Goal: Information Seeking & Learning: Learn about a topic

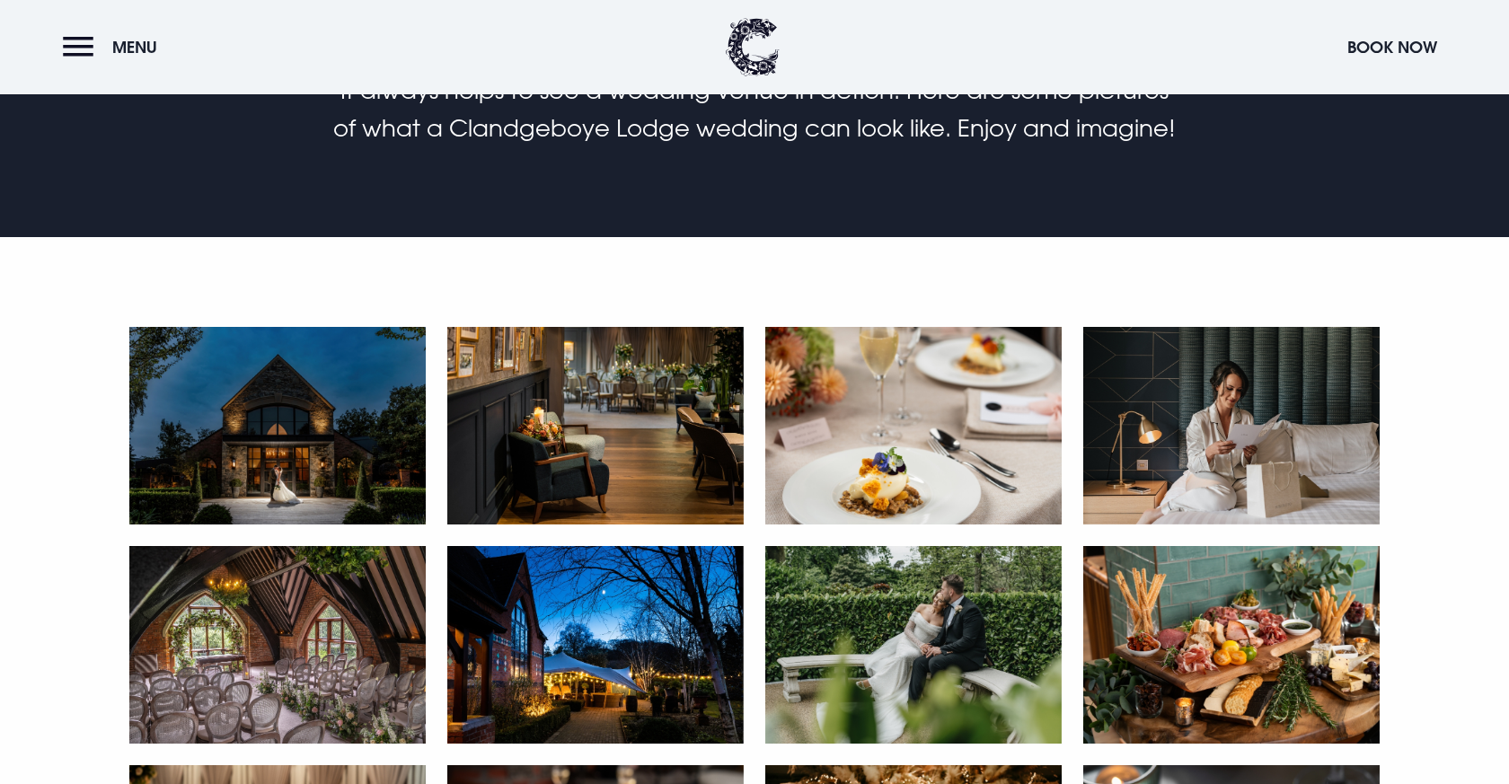
scroll to position [807, 0]
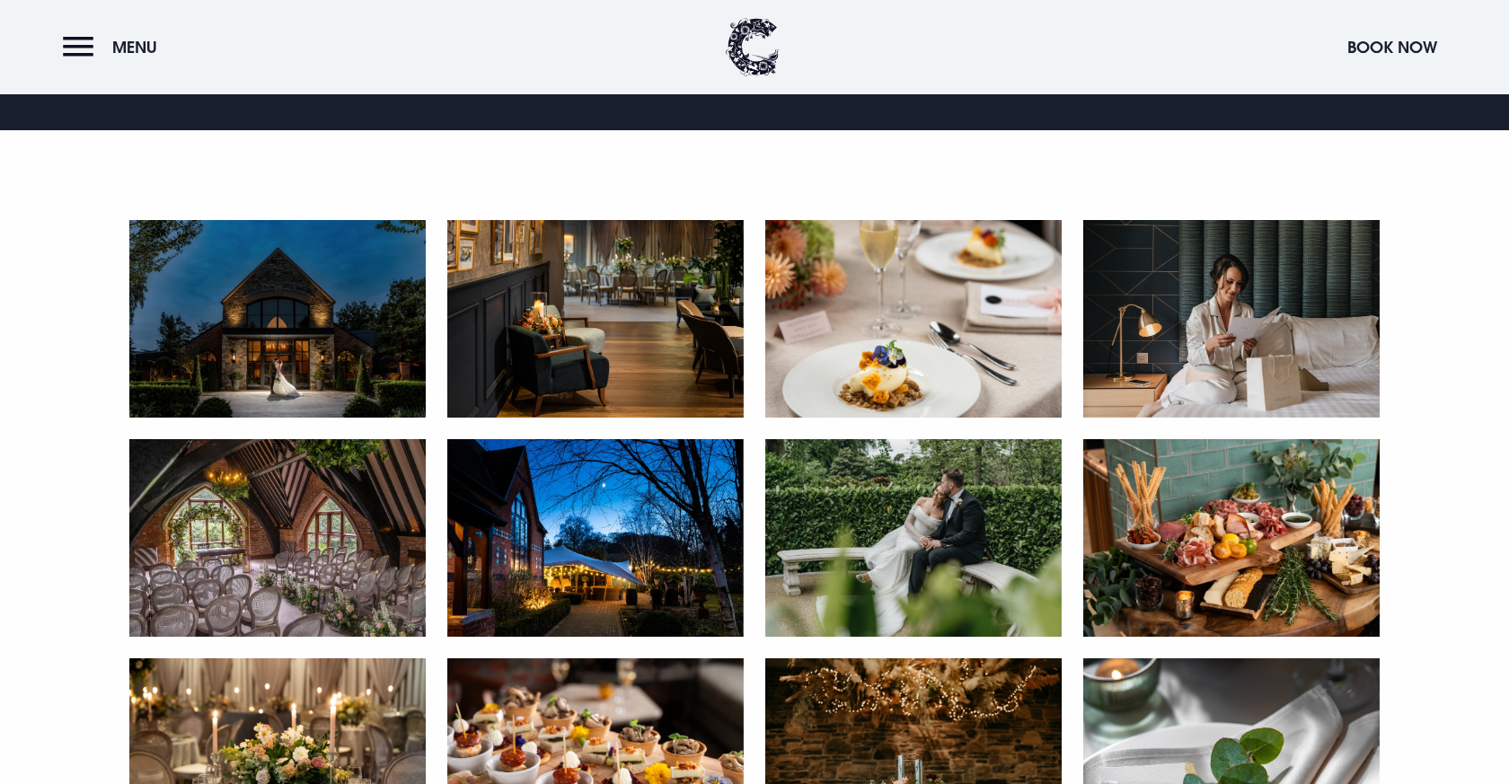
click at [371, 303] on img at bounding box center [277, 319] width 296 height 198
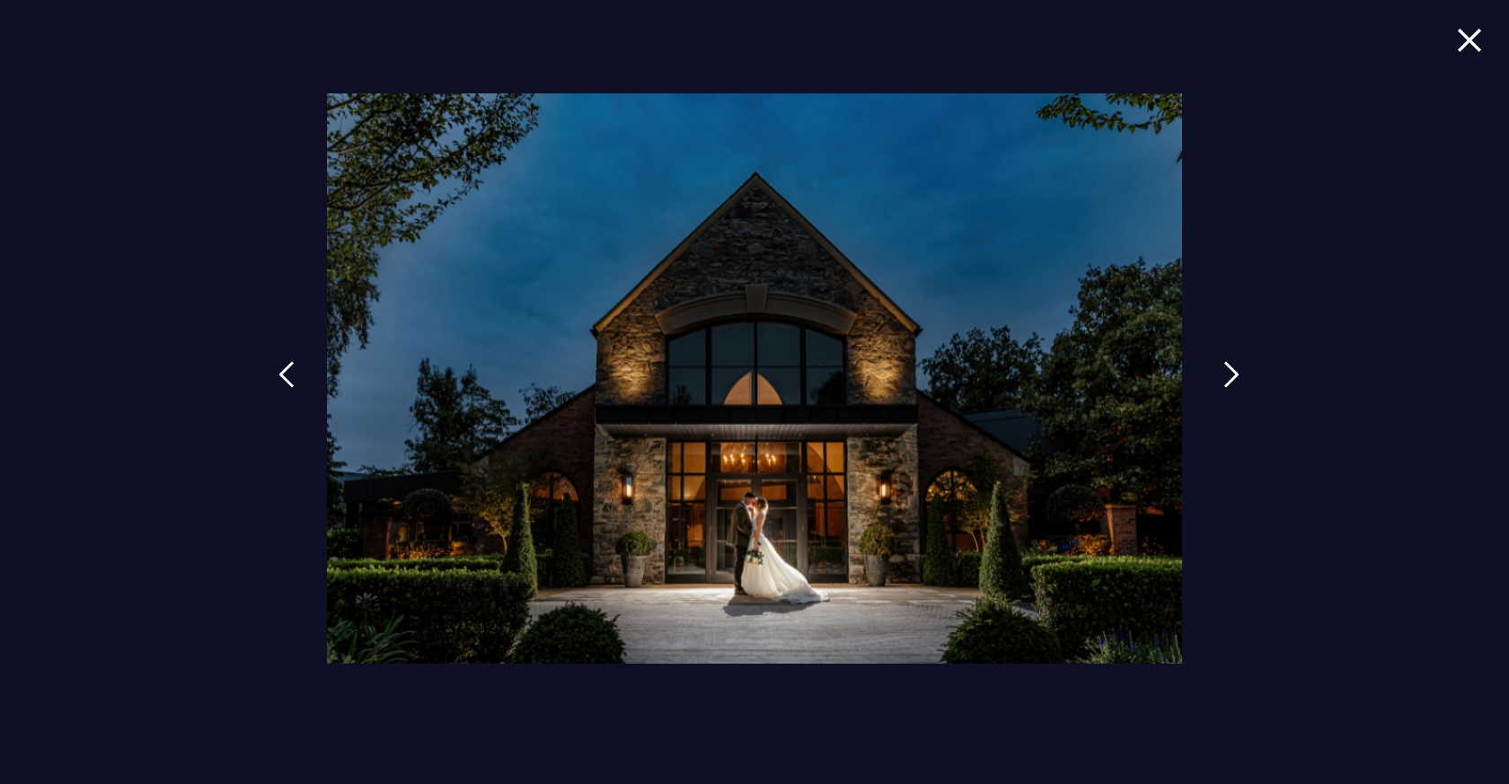
click at [1209, 384] on link at bounding box center [1231, 388] width 45 height 83
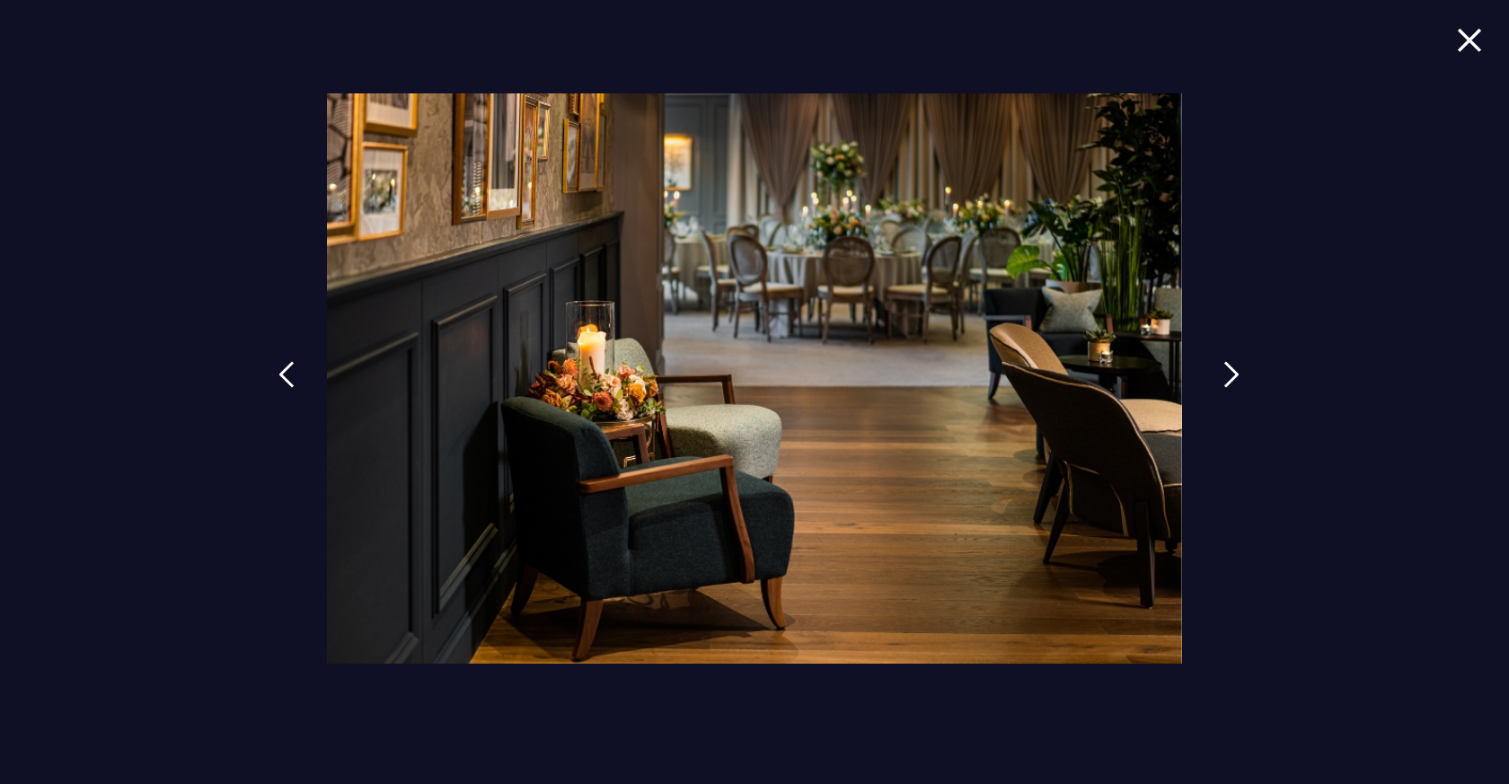
click at [1220, 382] on link at bounding box center [1231, 388] width 45 height 83
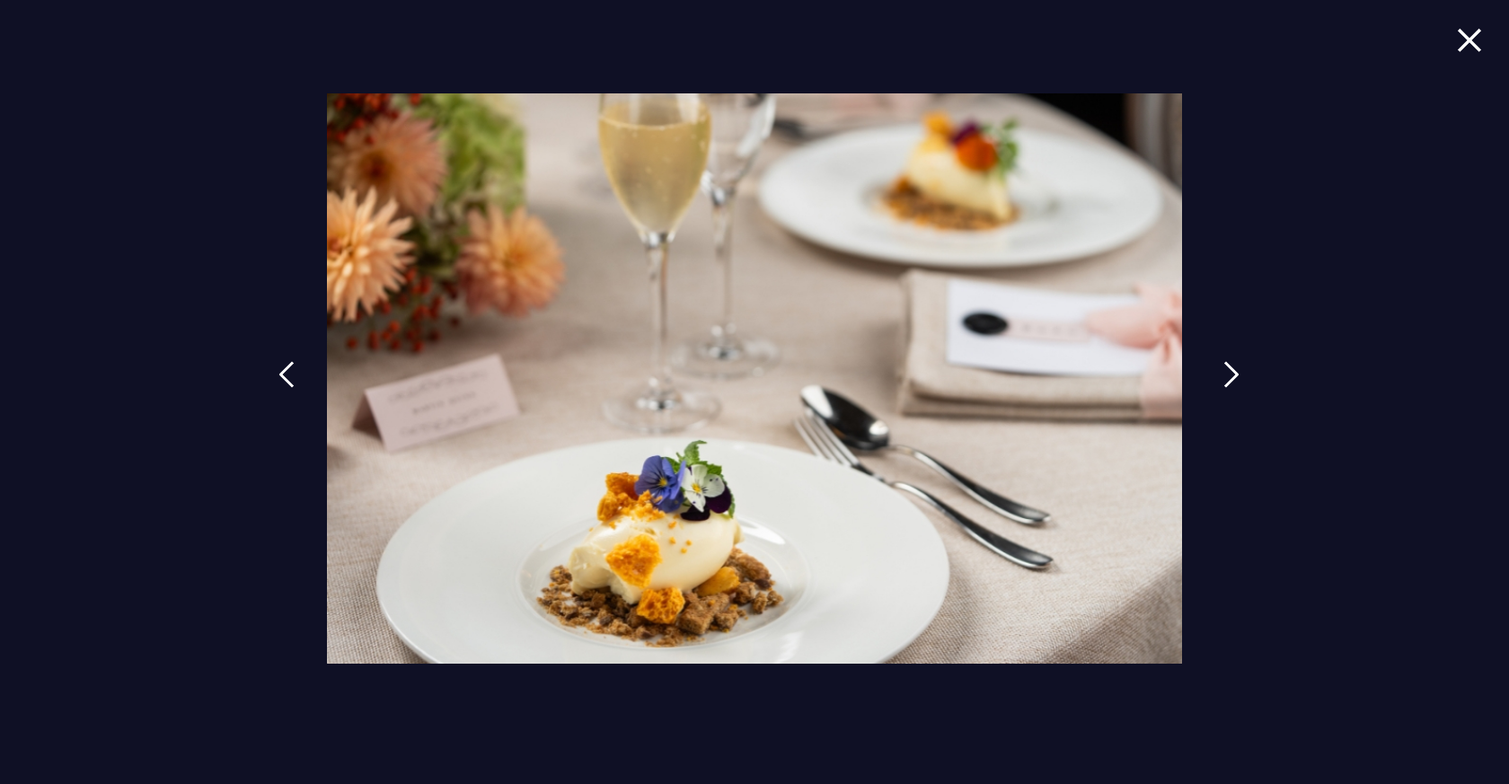
click at [1220, 382] on link at bounding box center [1231, 388] width 45 height 83
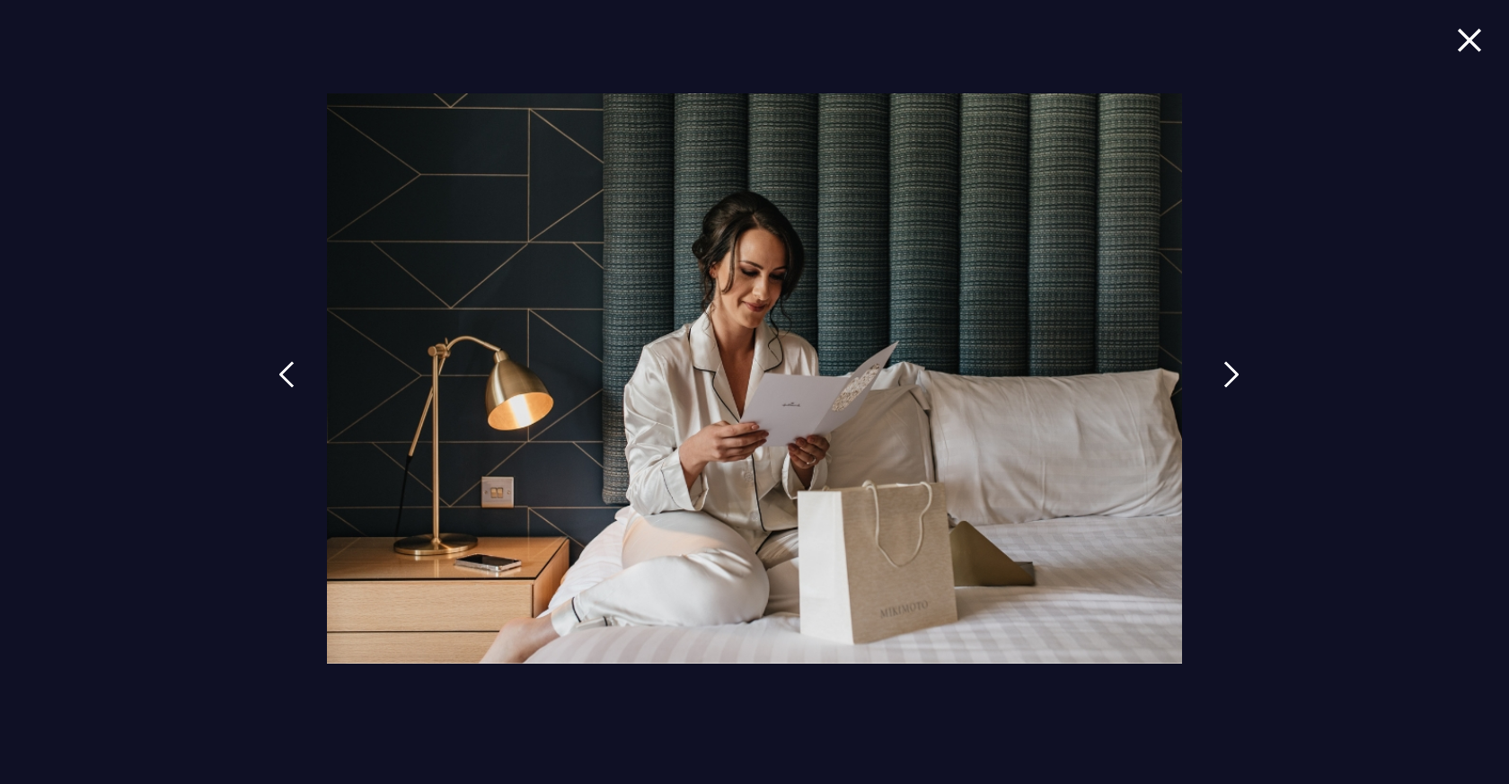
click at [1220, 382] on link at bounding box center [1231, 388] width 45 height 83
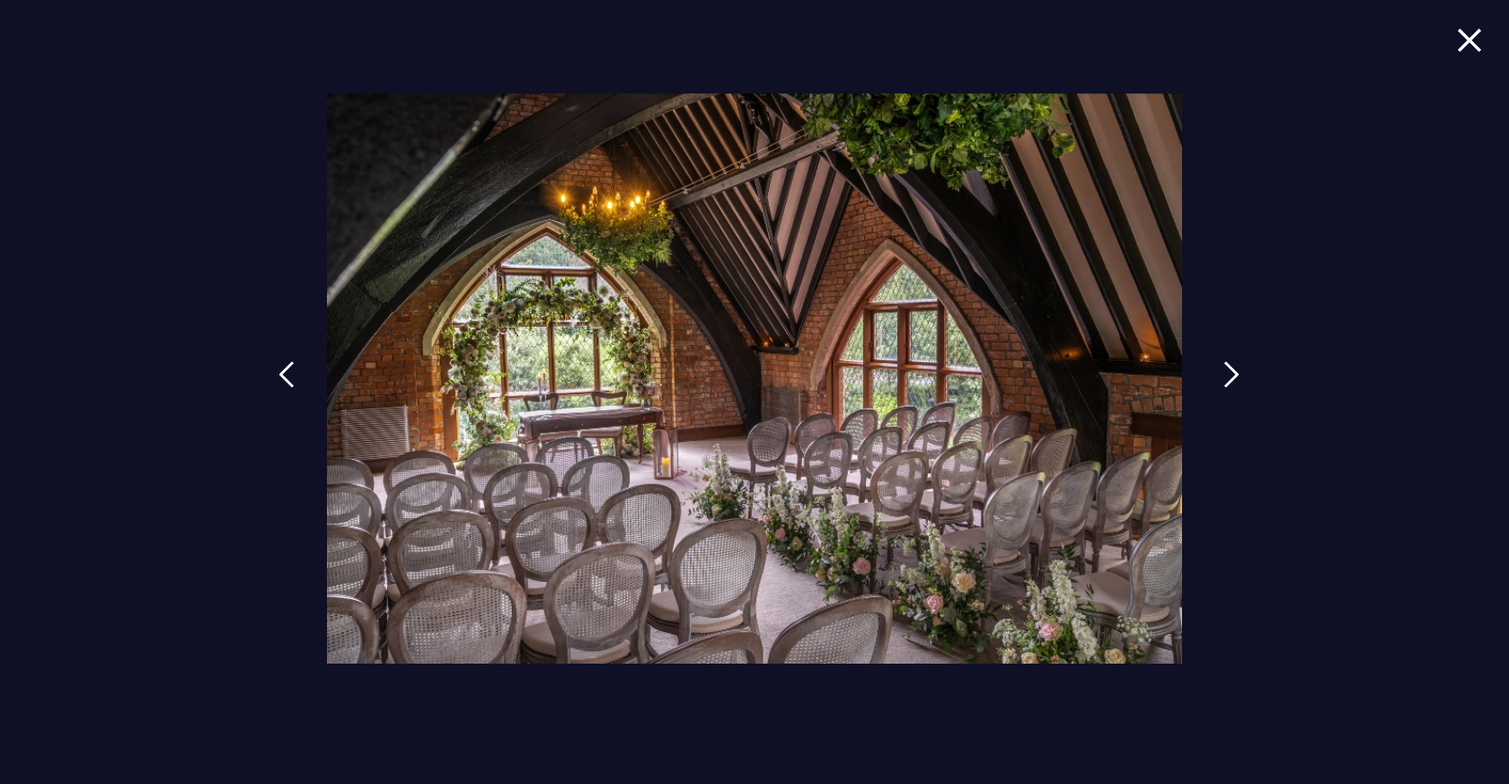
click at [1224, 372] on img at bounding box center [1231, 374] width 16 height 27
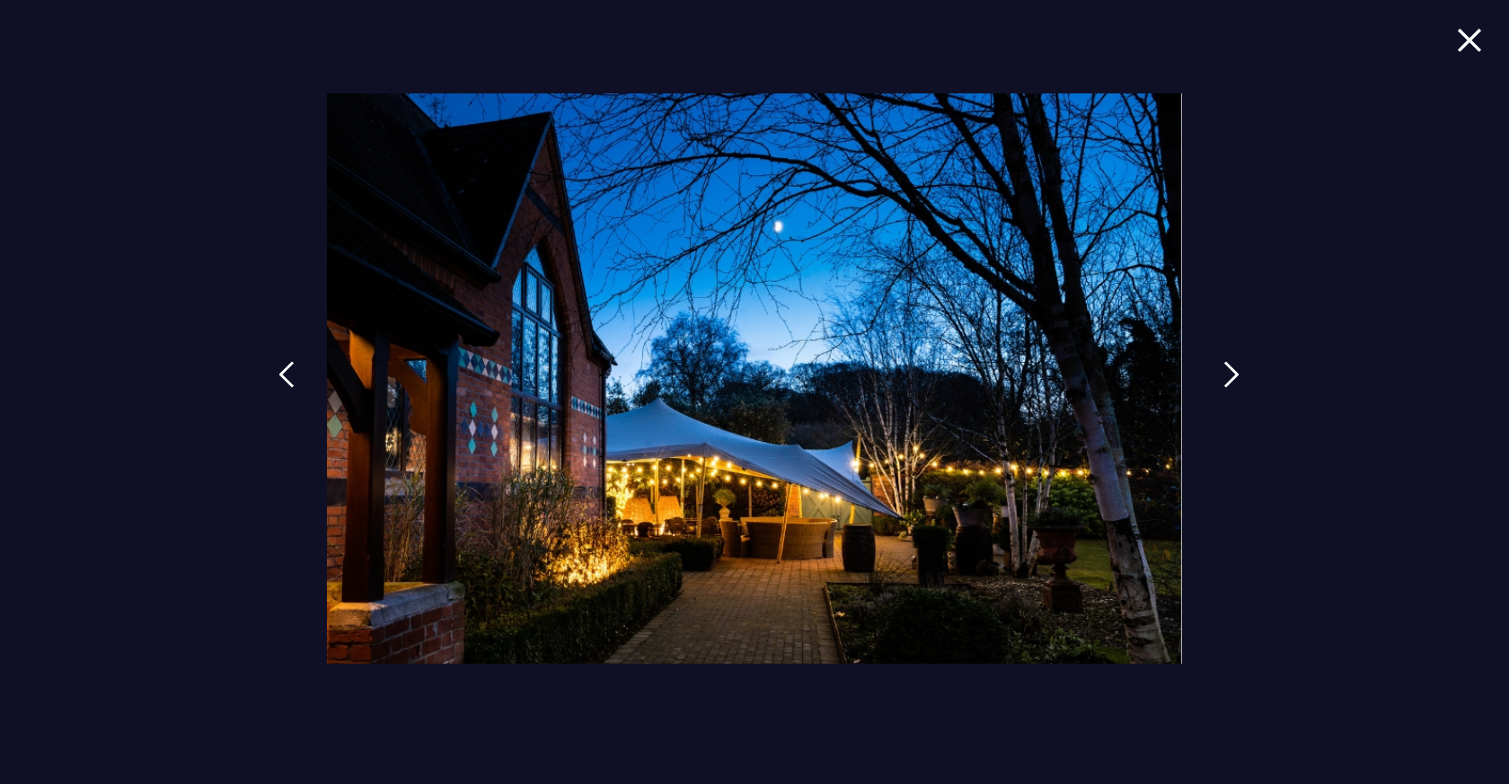
click at [1224, 372] on img at bounding box center [1231, 374] width 16 height 27
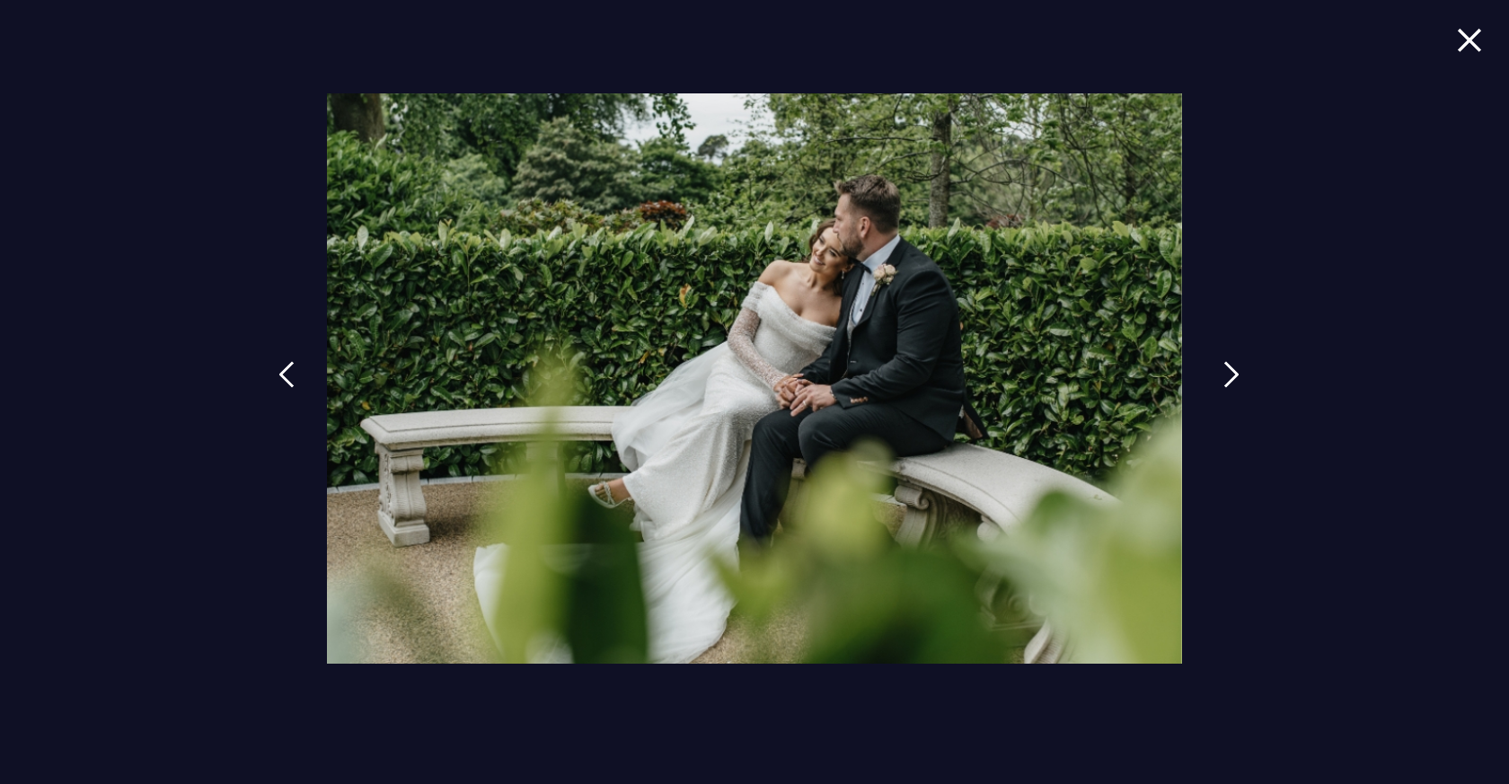
click at [1224, 372] on img at bounding box center [1231, 374] width 16 height 27
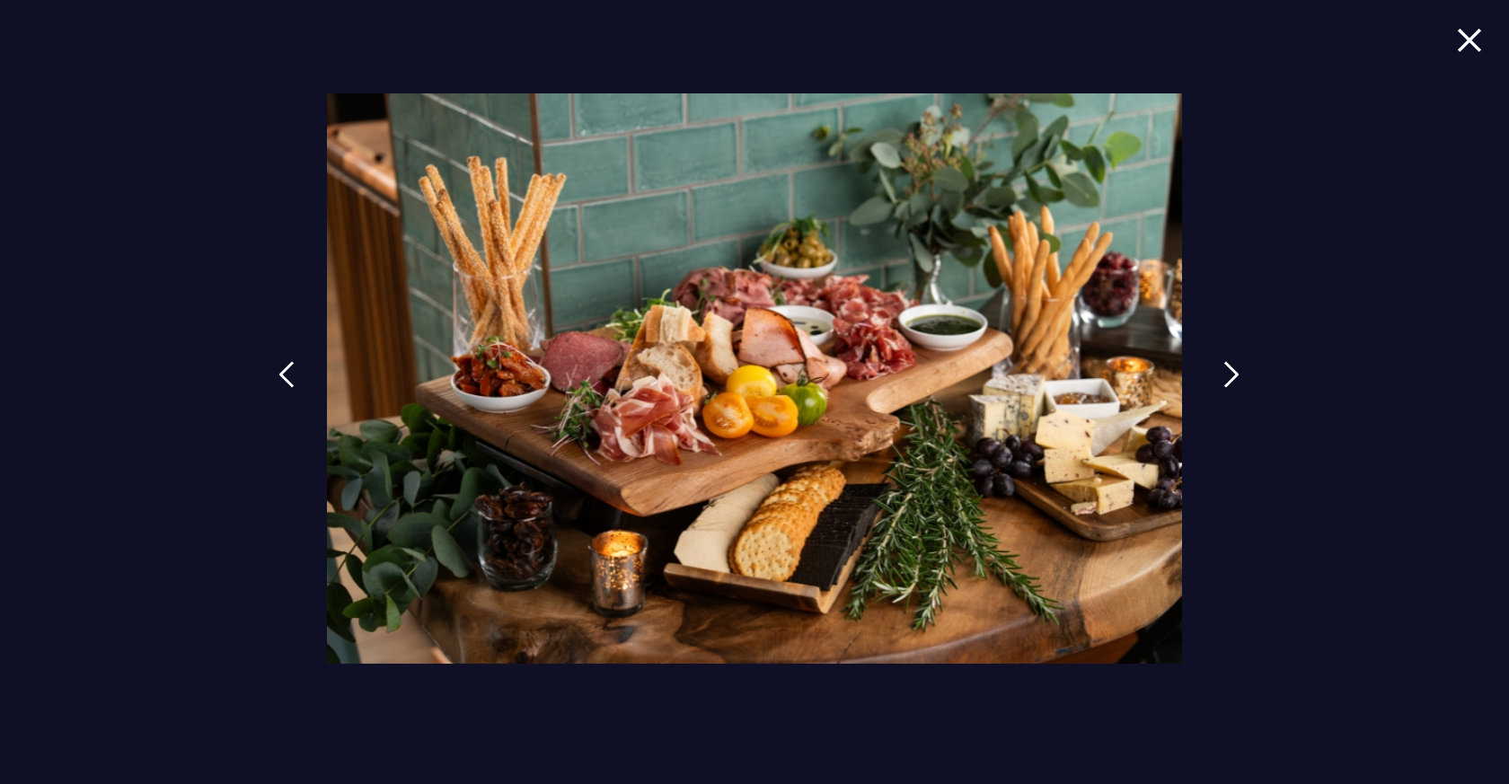
click at [1224, 372] on img at bounding box center [1231, 374] width 16 height 27
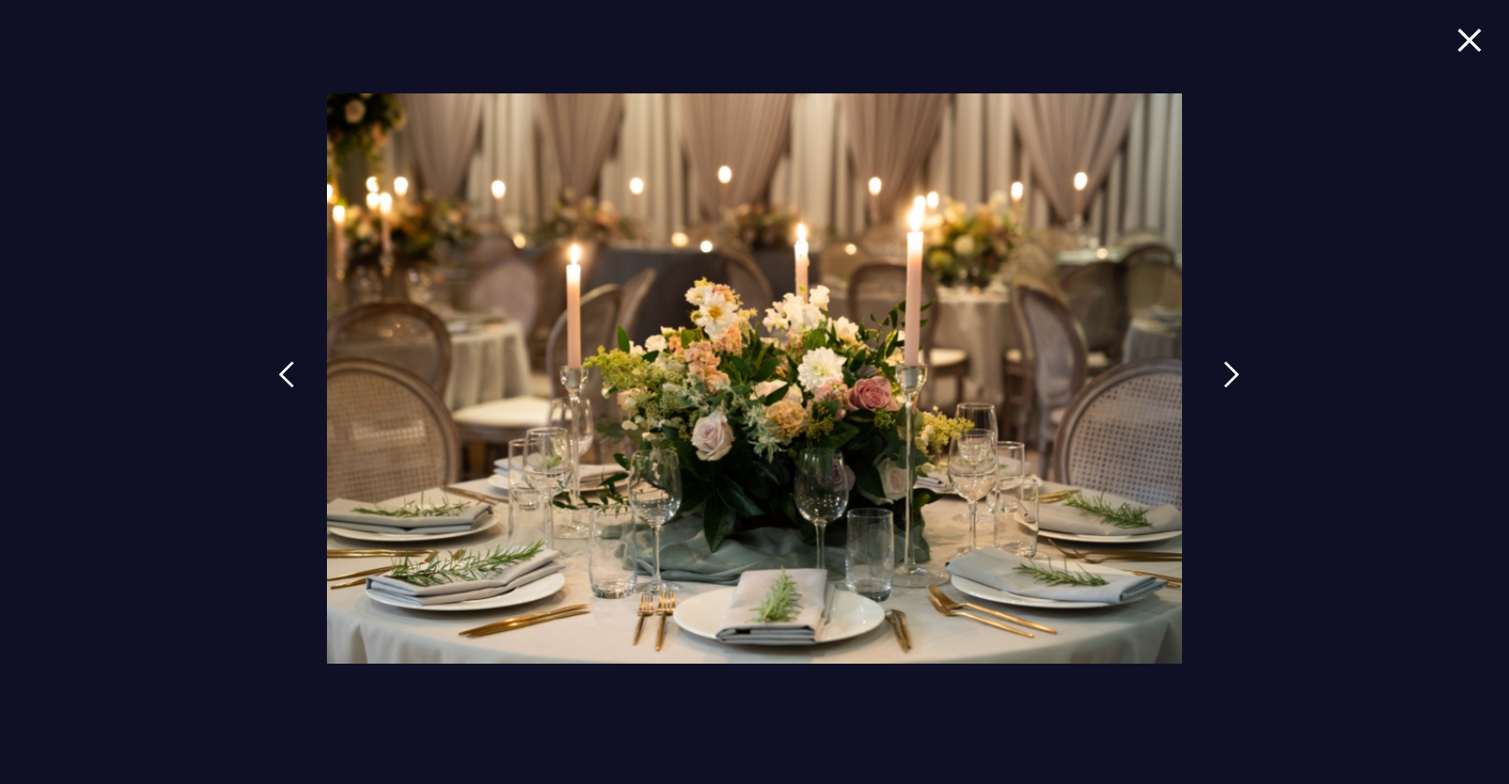
click at [1224, 372] on img at bounding box center [1231, 374] width 16 height 27
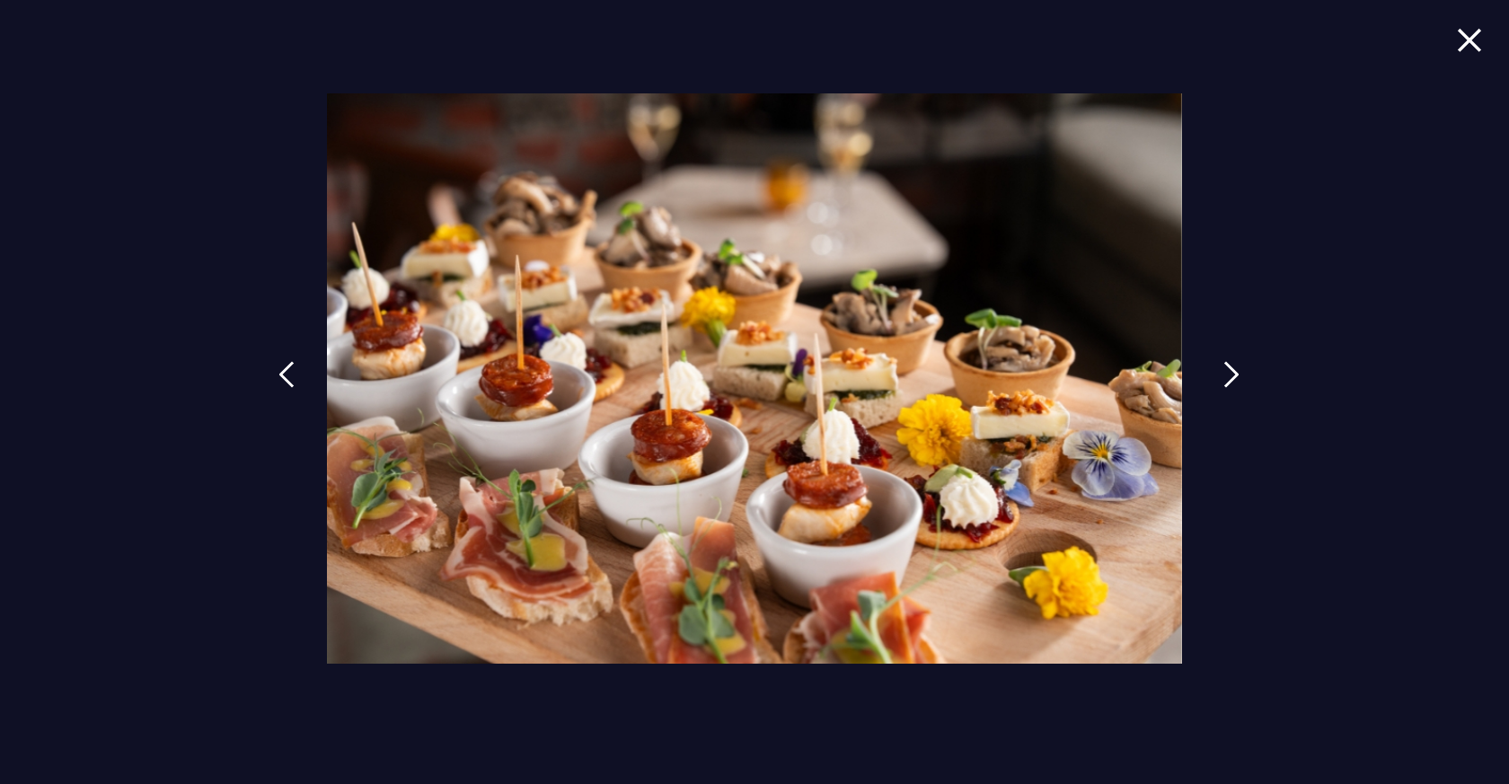
click at [1224, 372] on img at bounding box center [1231, 374] width 16 height 27
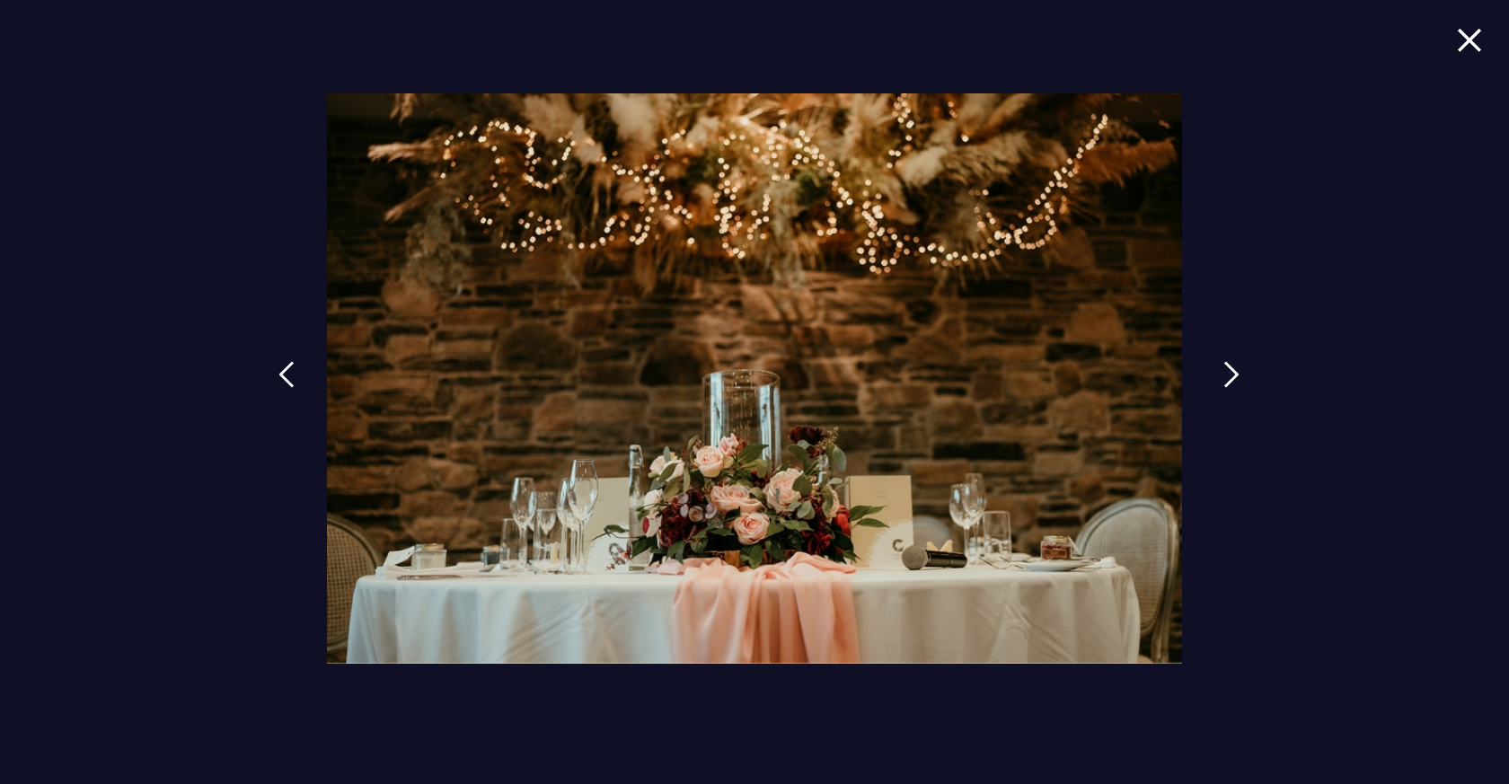
click at [1224, 372] on img at bounding box center [1231, 374] width 16 height 27
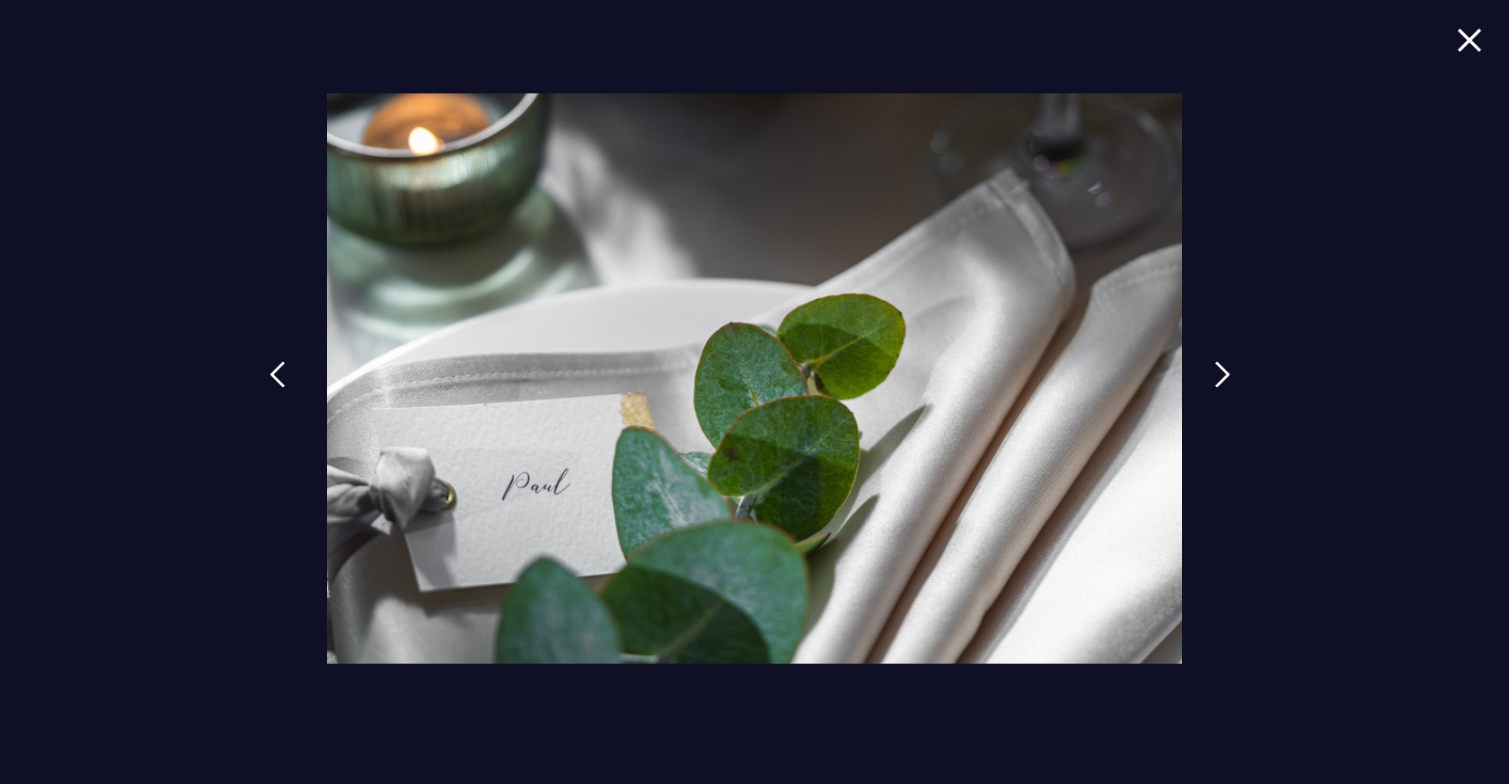
click at [289, 368] on link at bounding box center [277, 388] width 45 height 83
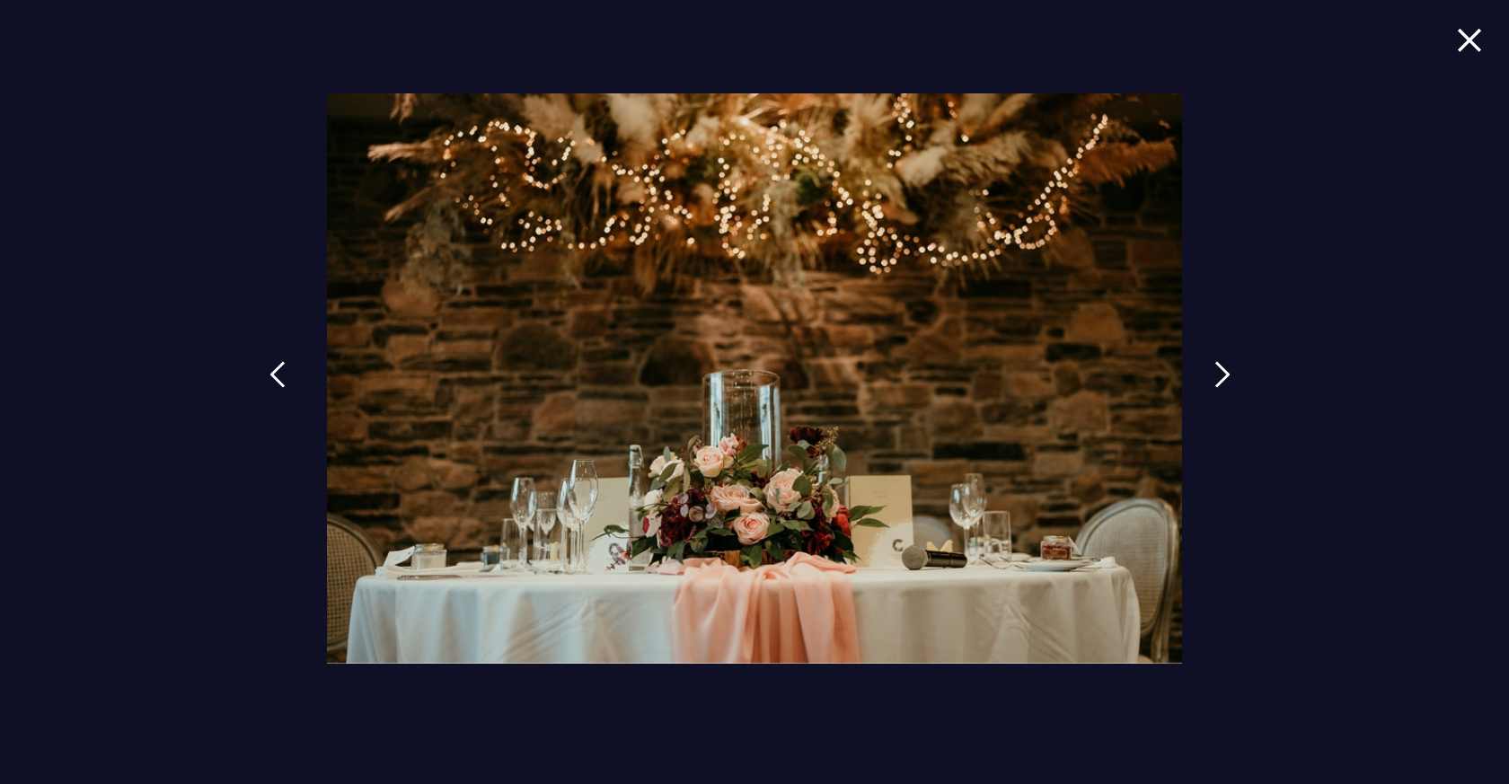
click at [289, 368] on link at bounding box center [277, 388] width 45 height 83
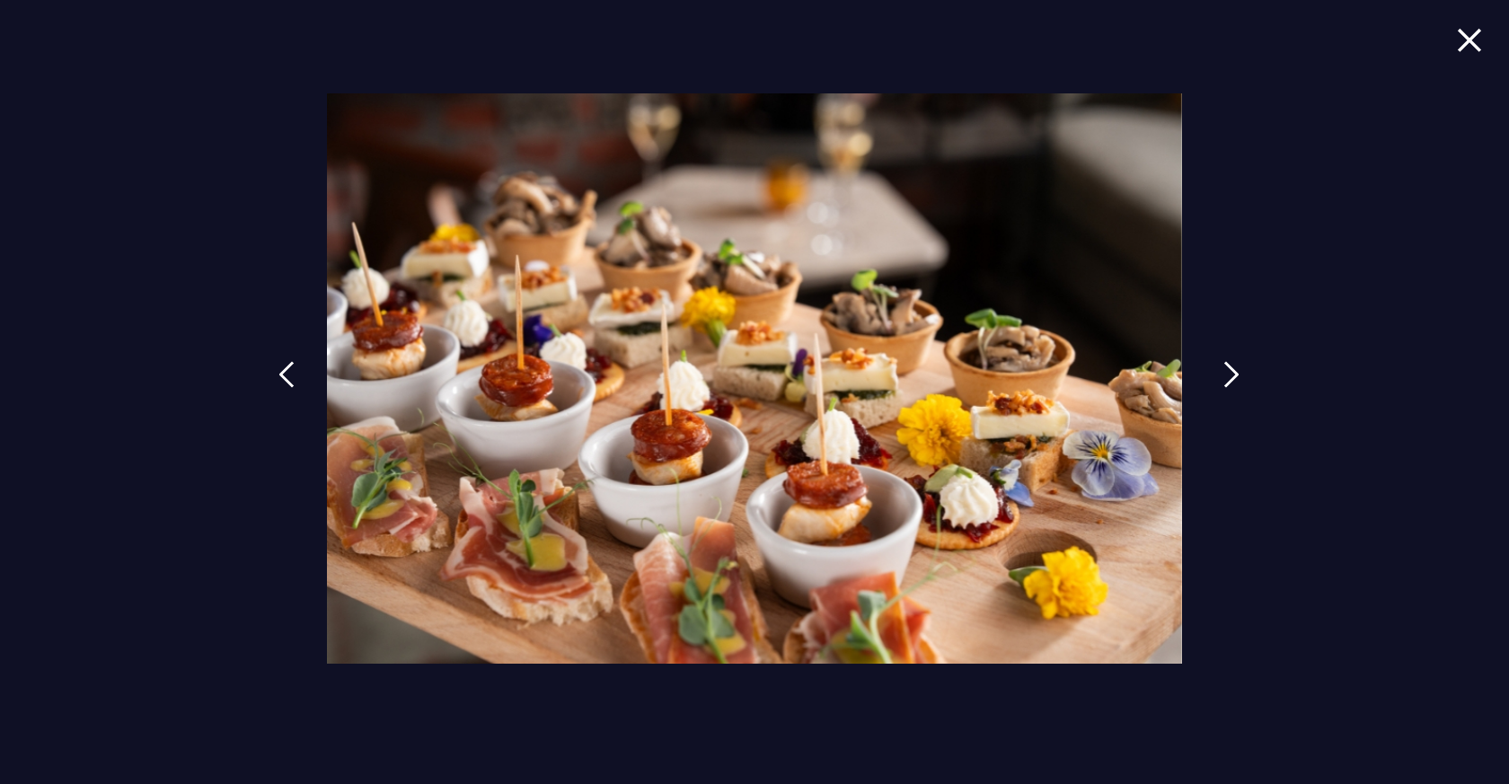
click at [1223, 388] on img at bounding box center [1231, 374] width 16 height 27
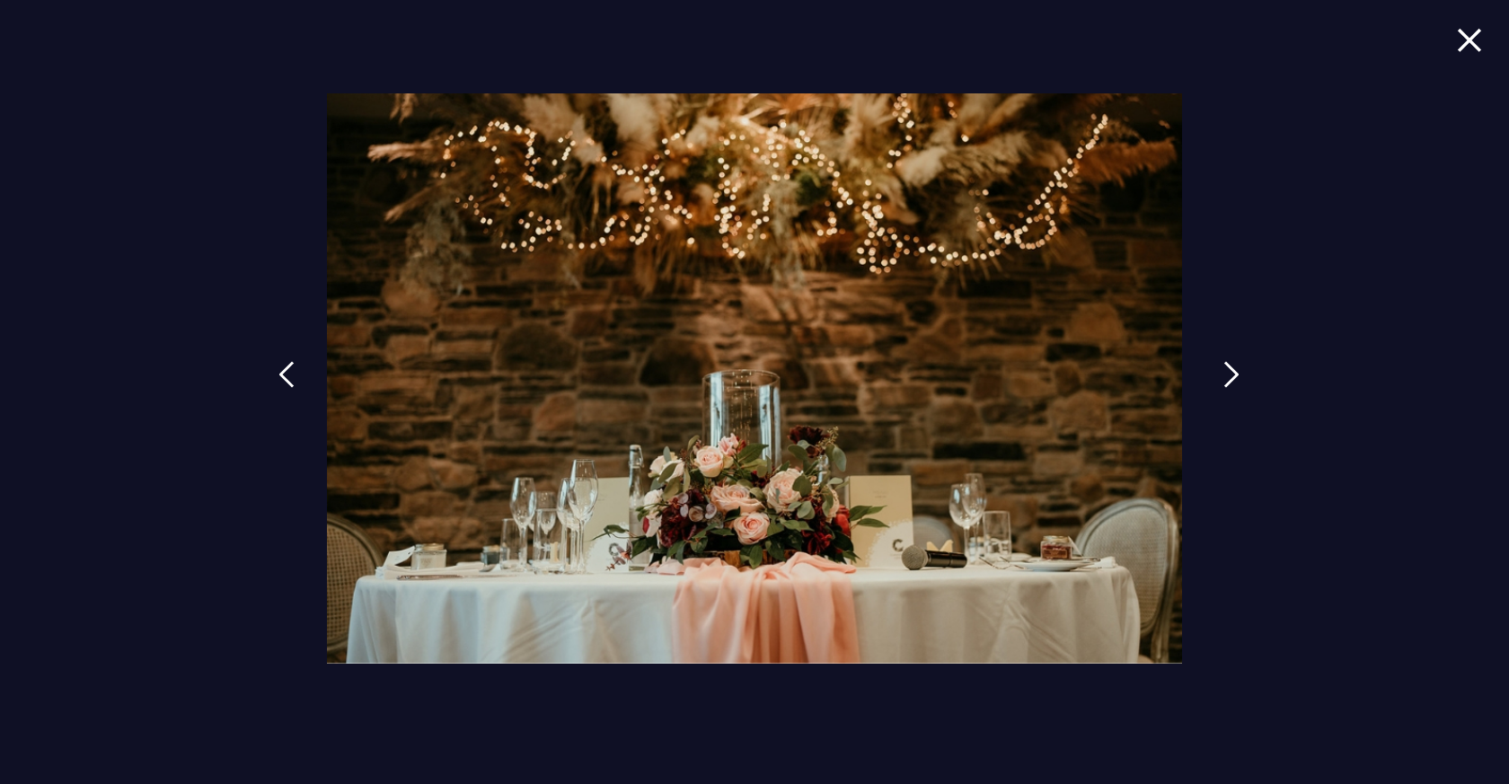
click at [1223, 388] on img at bounding box center [1231, 374] width 16 height 27
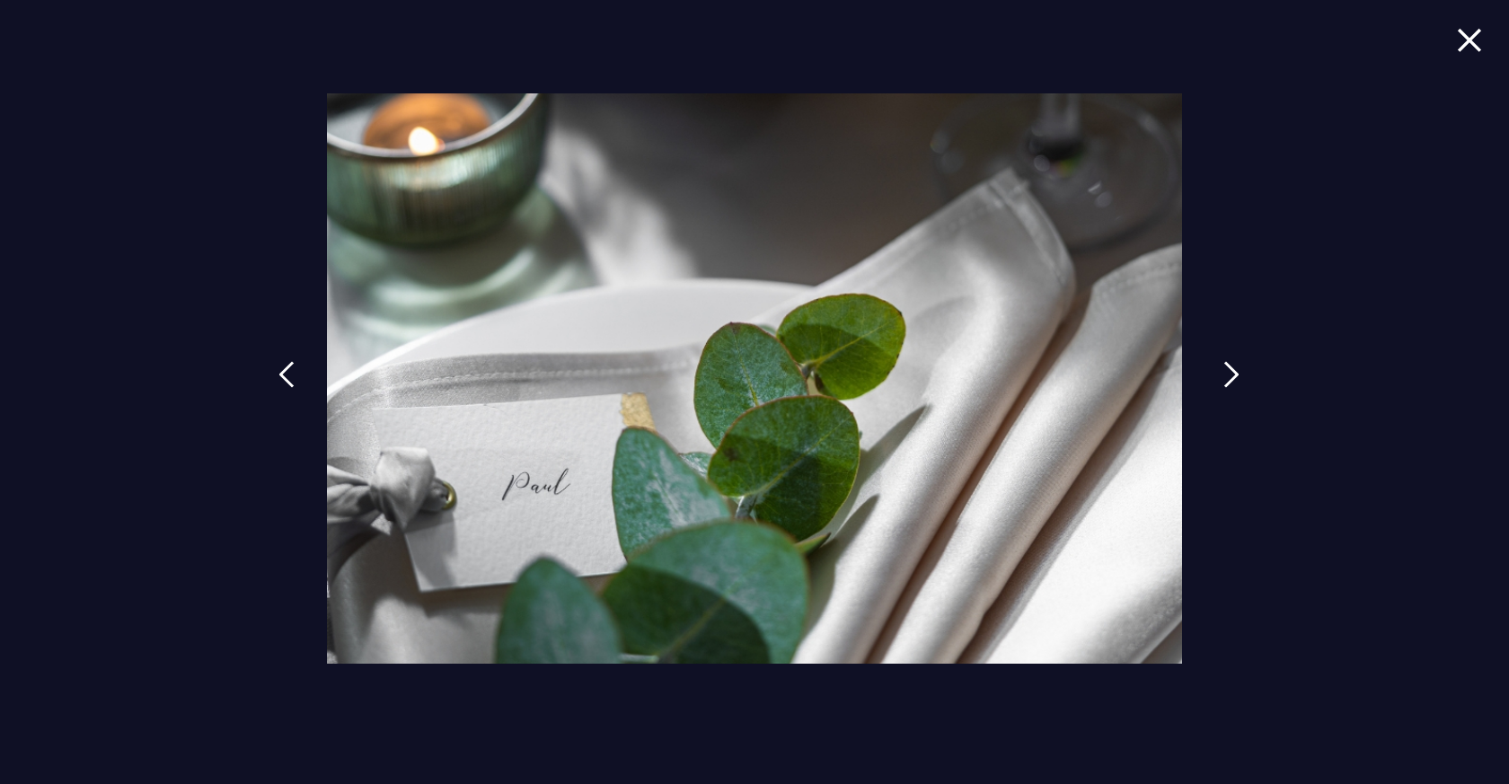
click at [1223, 387] on img at bounding box center [1231, 374] width 16 height 27
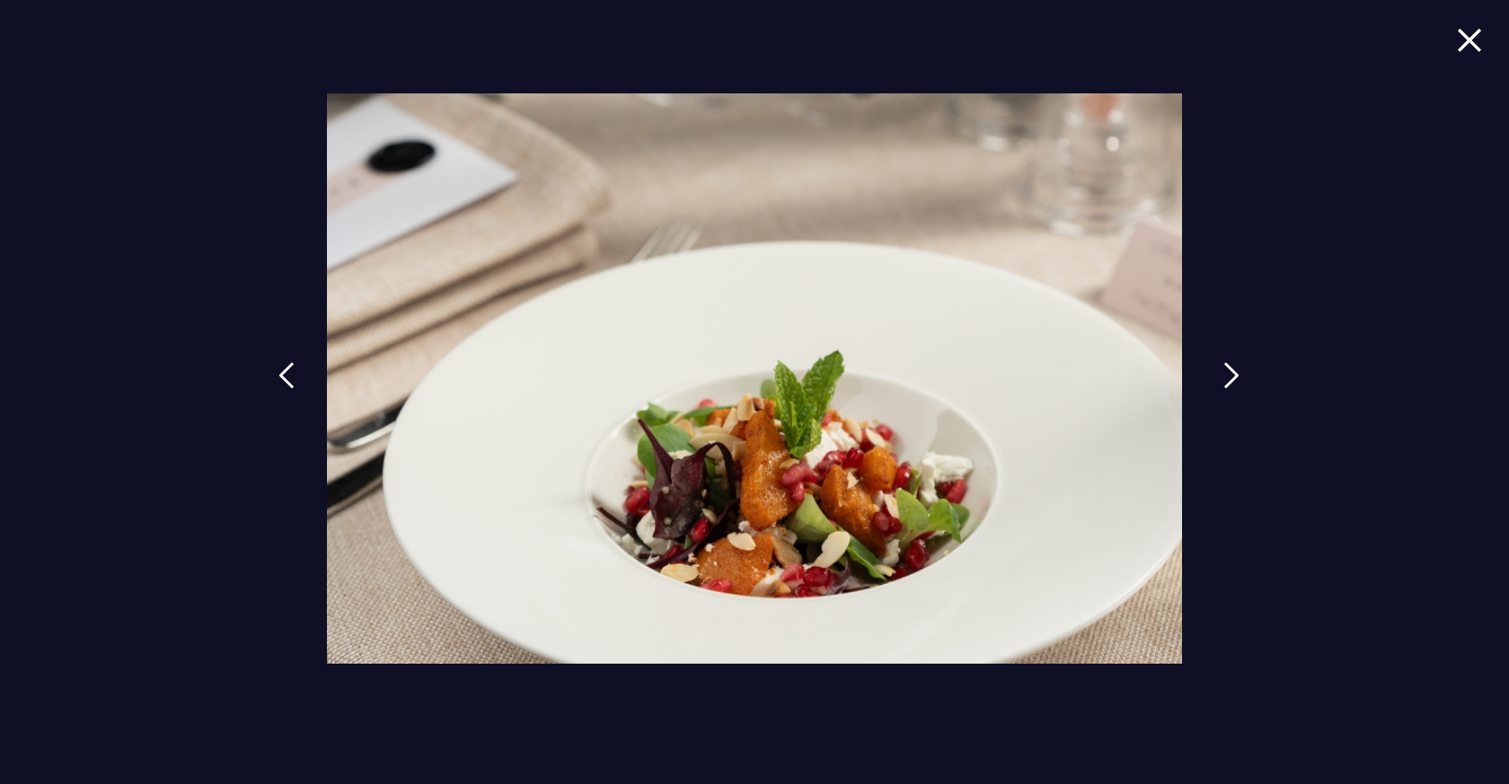
click at [1223, 387] on img at bounding box center [1231, 375] width 16 height 27
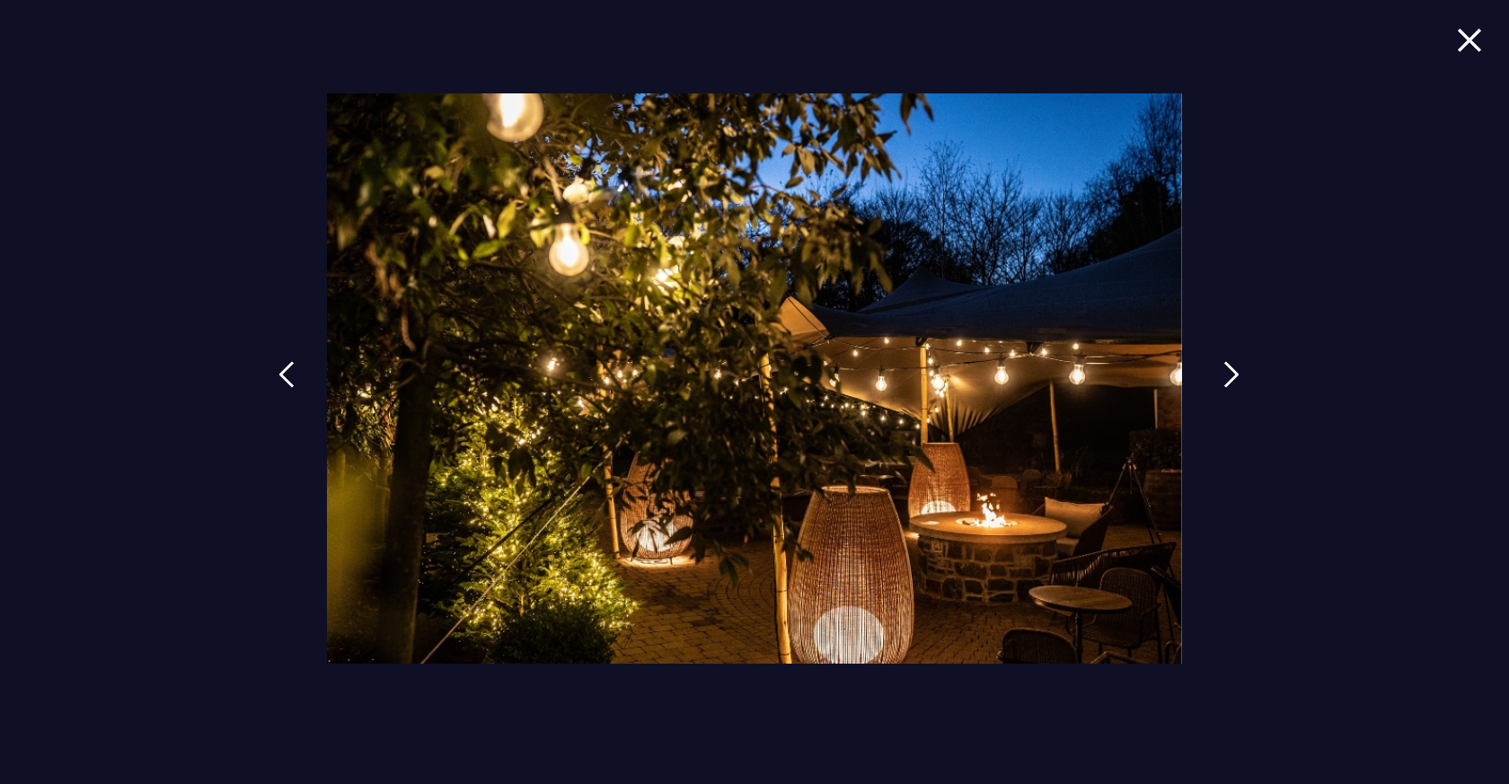
click at [1223, 387] on img at bounding box center [1231, 374] width 16 height 27
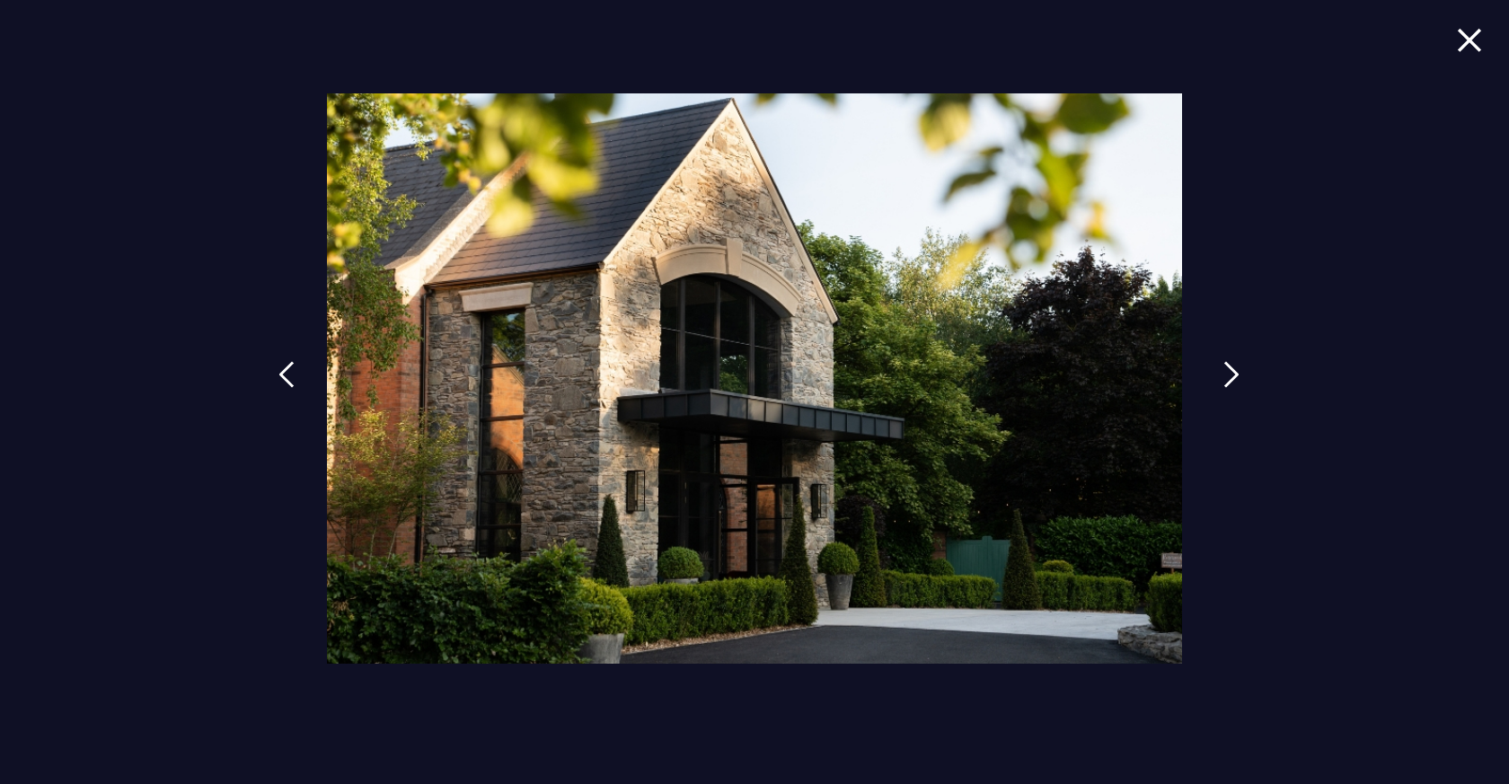
click at [1223, 387] on img at bounding box center [1231, 374] width 16 height 27
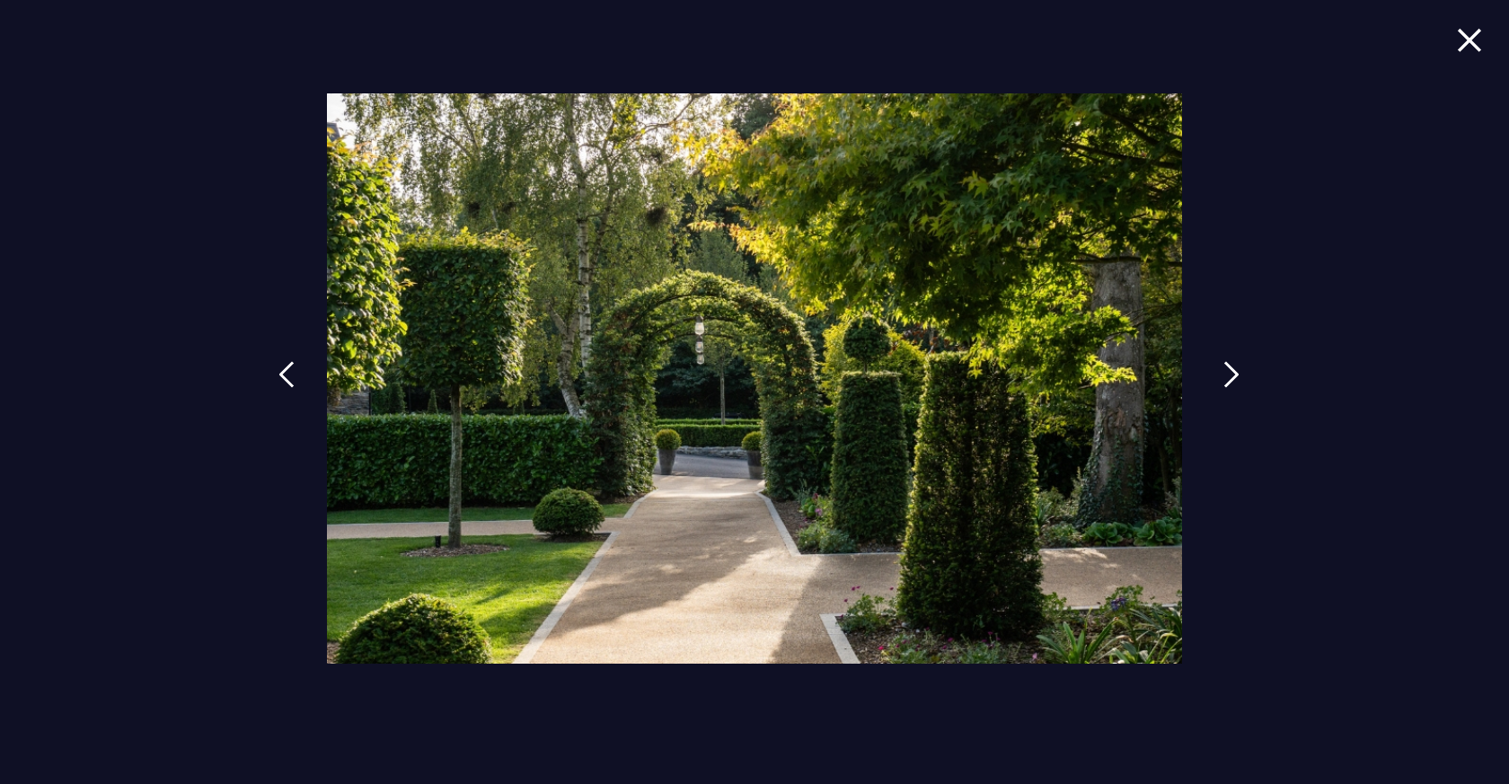
click at [1223, 387] on img at bounding box center [1231, 374] width 16 height 27
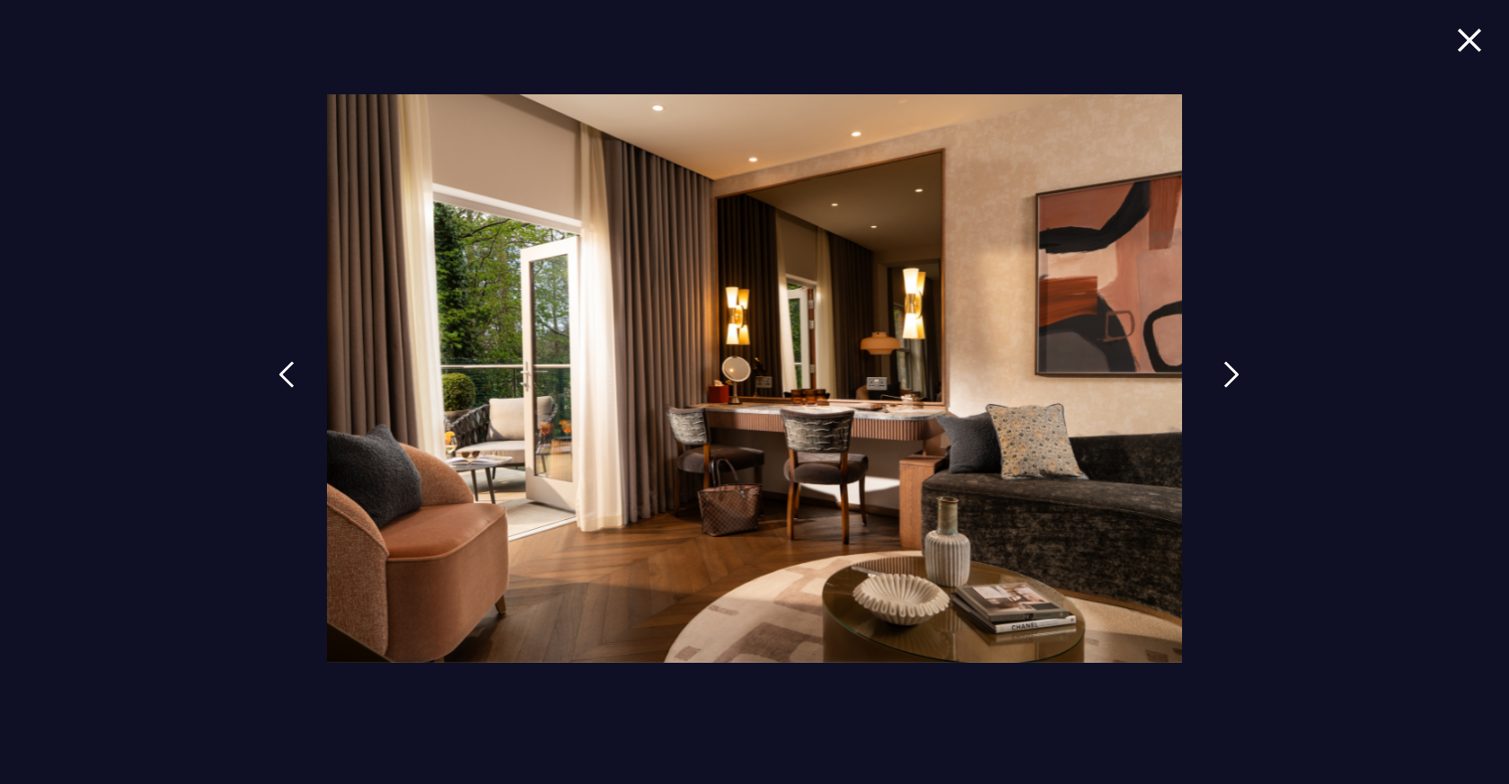
click at [1223, 387] on img at bounding box center [1231, 374] width 16 height 27
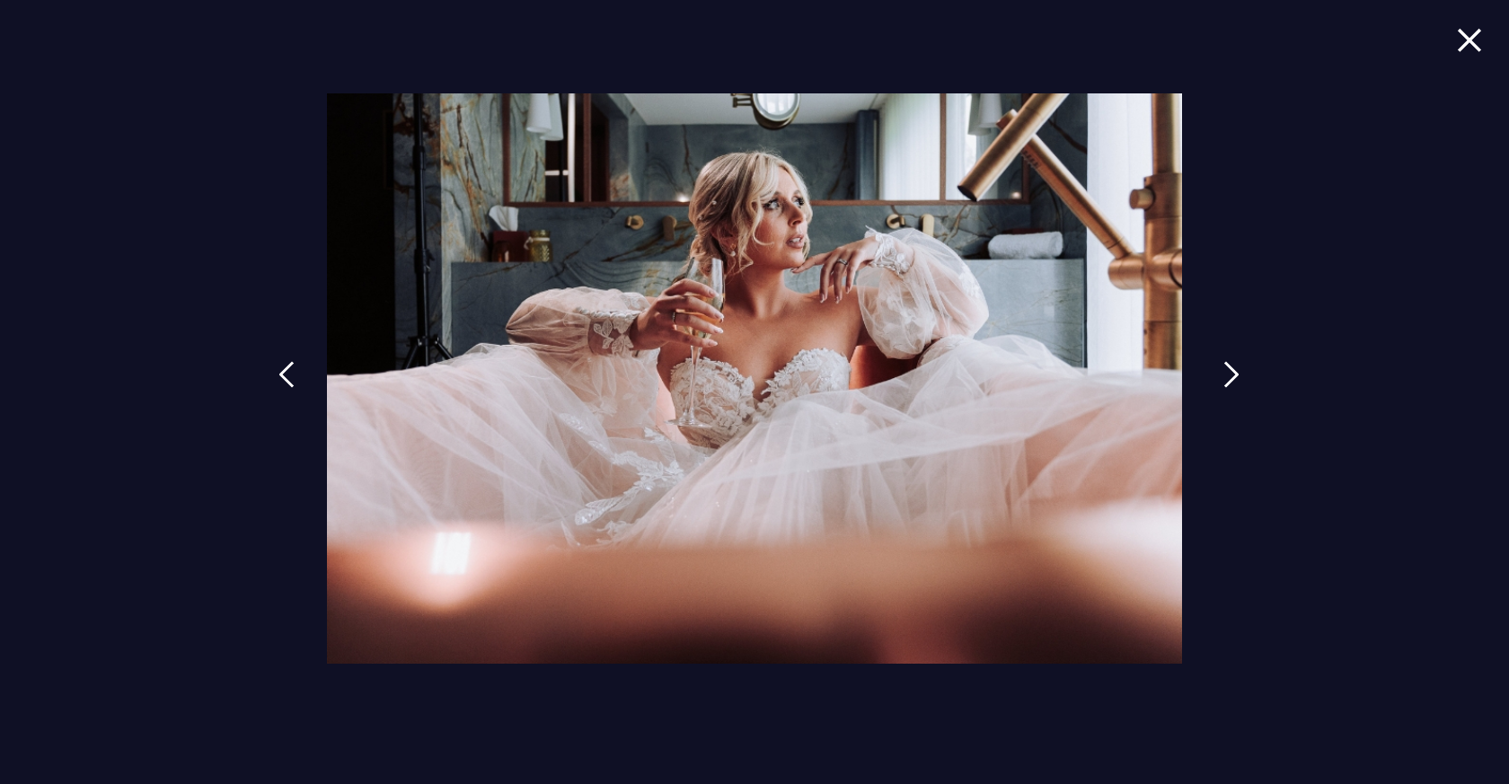
click at [1223, 387] on img at bounding box center [1231, 374] width 16 height 27
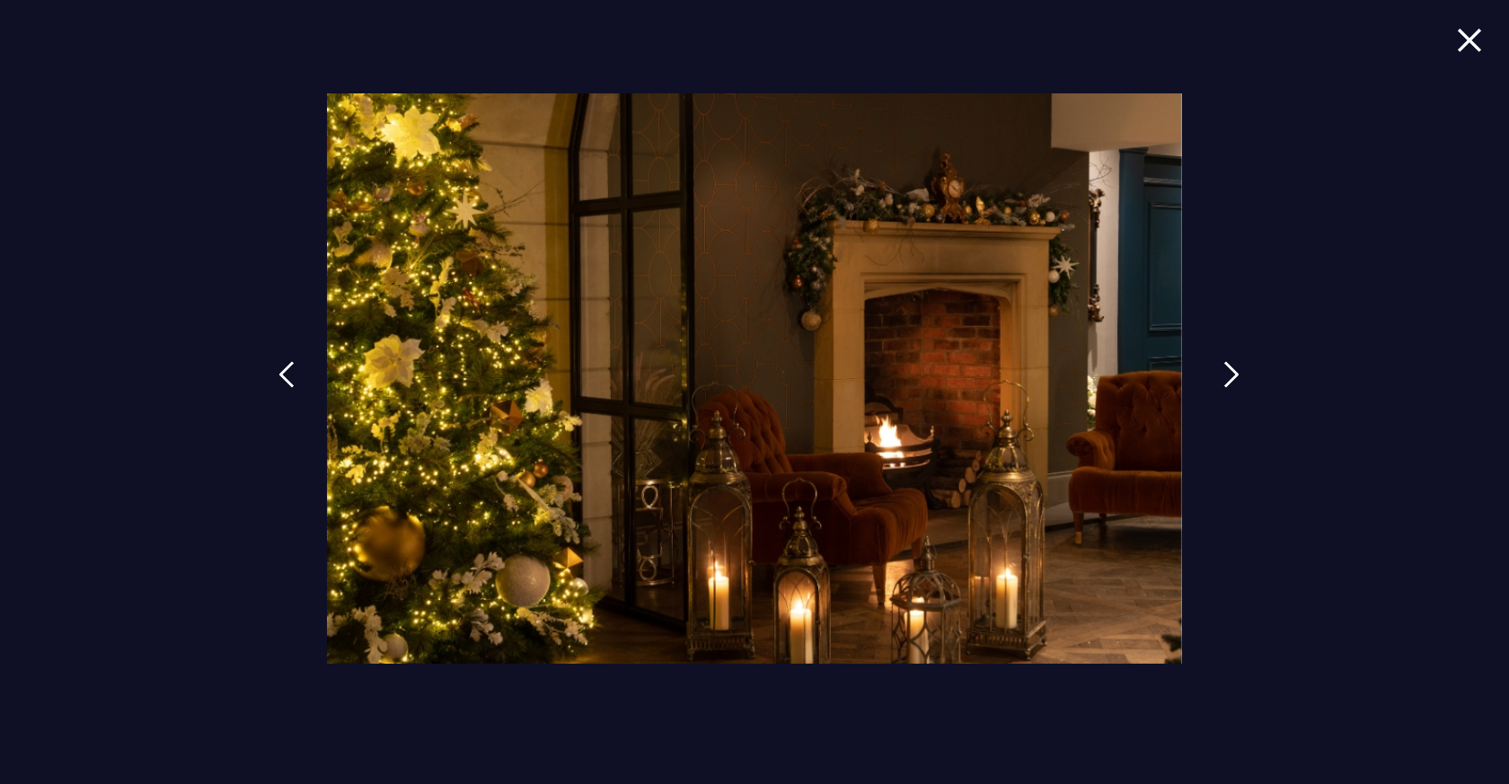
click at [1223, 387] on img at bounding box center [1231, 374] width 16 height 27
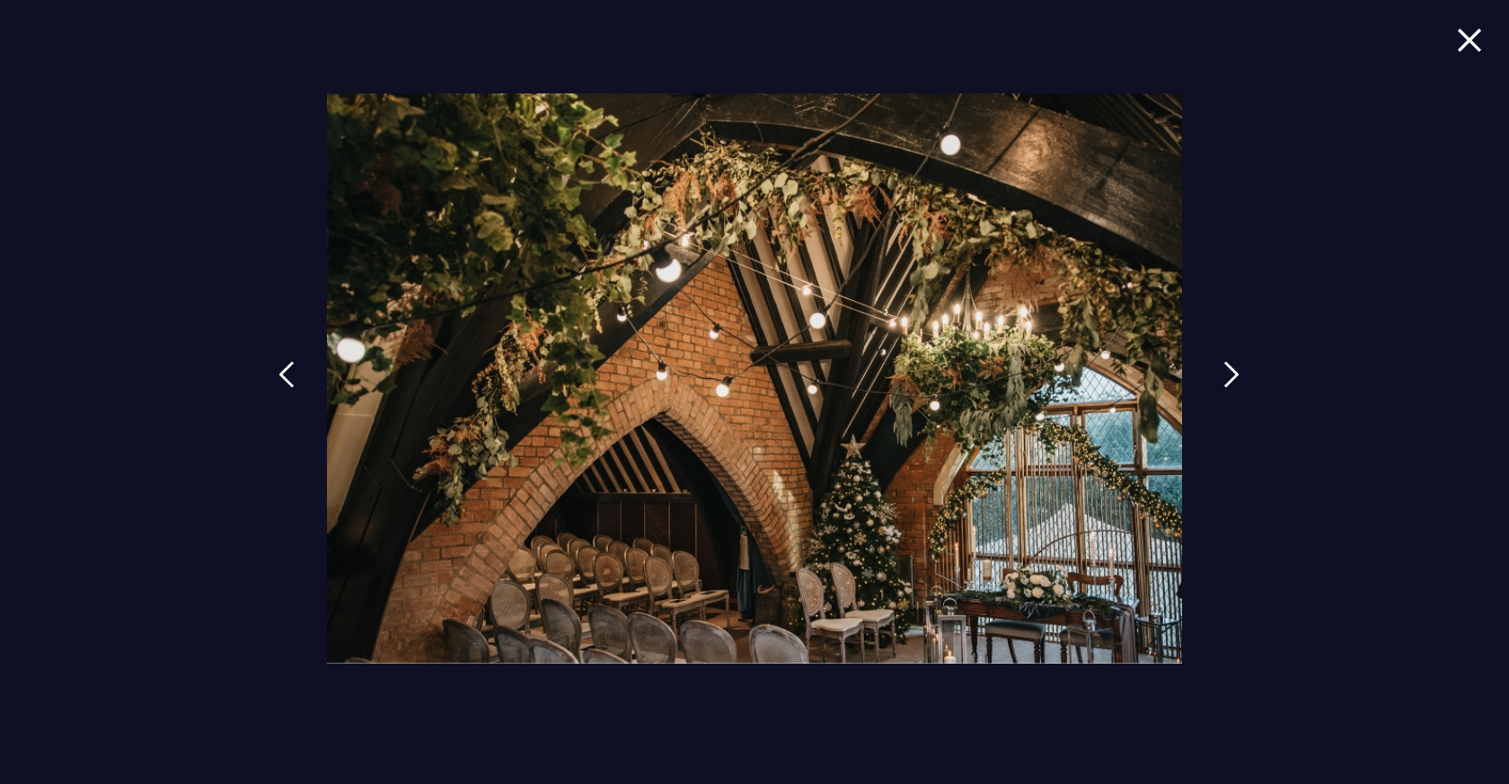
click at [1223, 387] on img at bounding box center [1231, 374] width 16 height 27
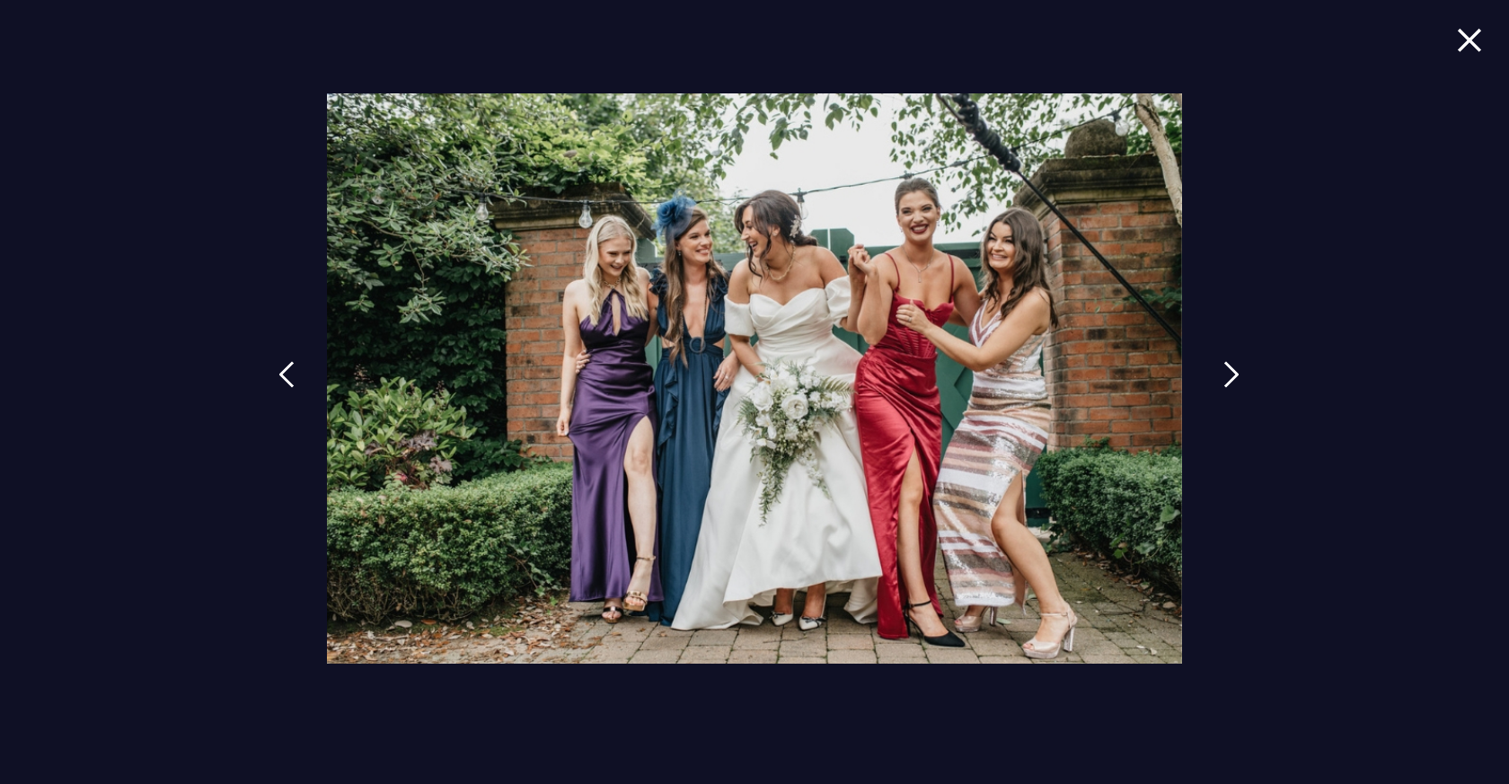
click at [1223, 387] on img at bounding box center [1231, 374] width 16 height 27
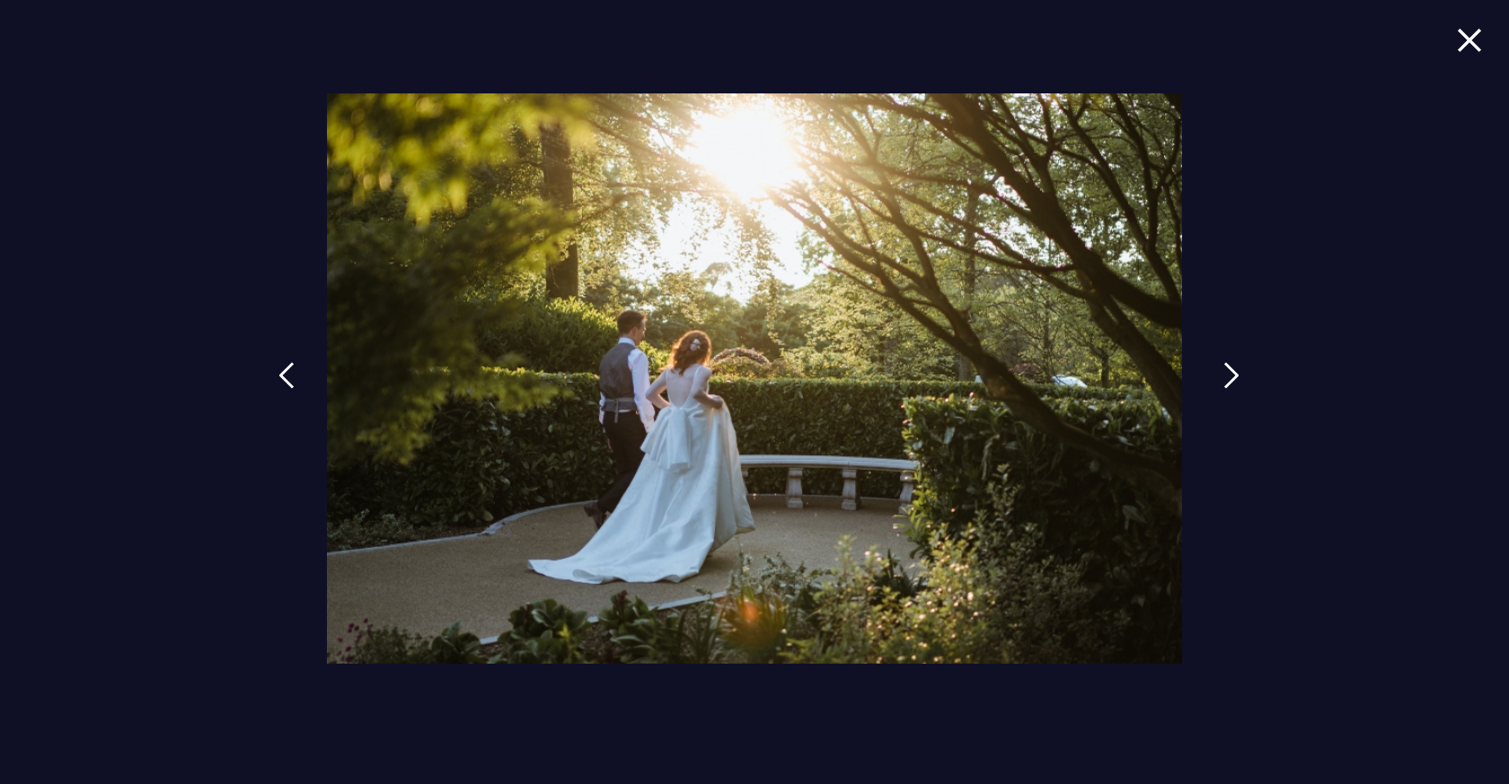
click at [1223, 387] on img at bounding box center [1231, 375] width 16 height 27
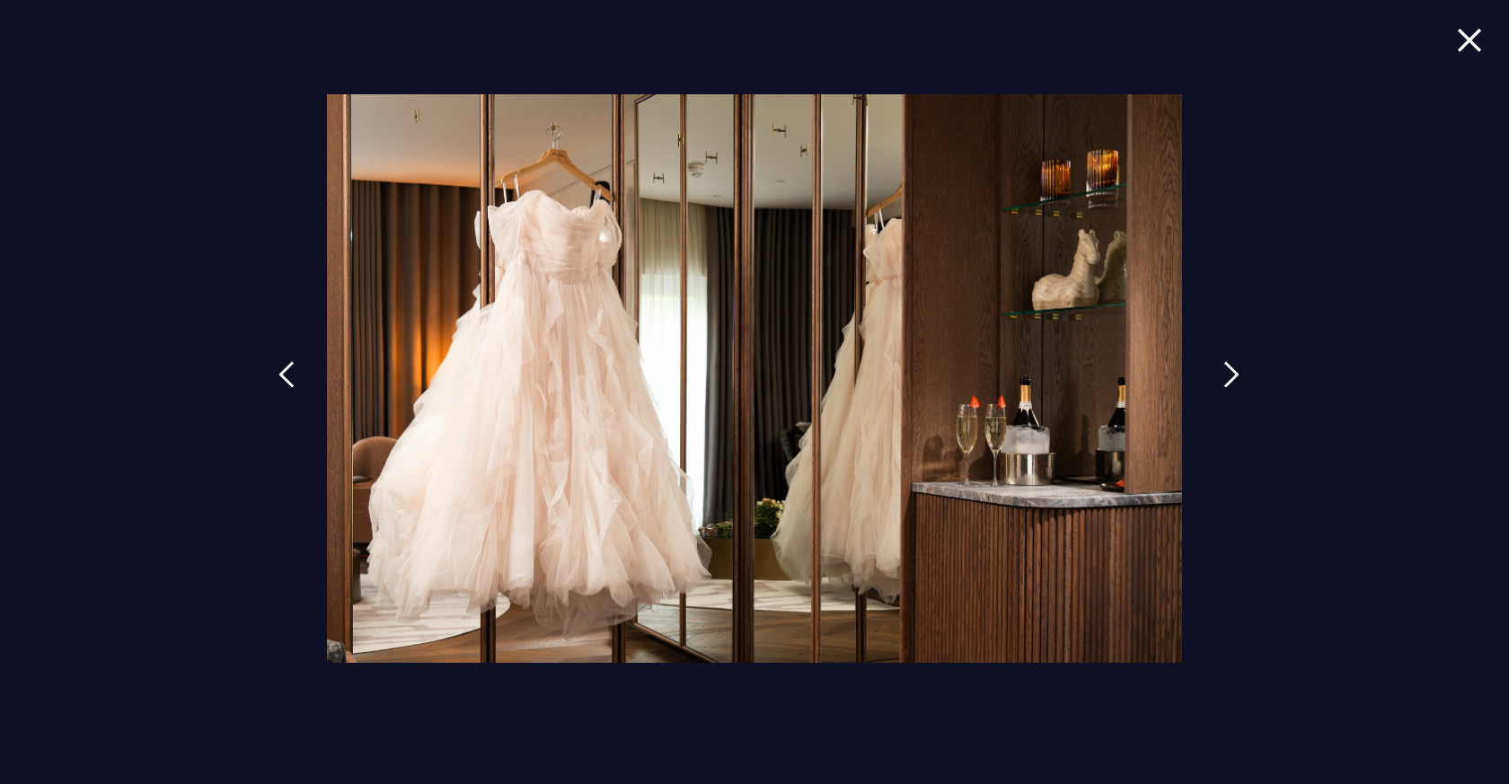
click at [1223, 387] on img at bounding box center [1231, 374] width 16 height 27
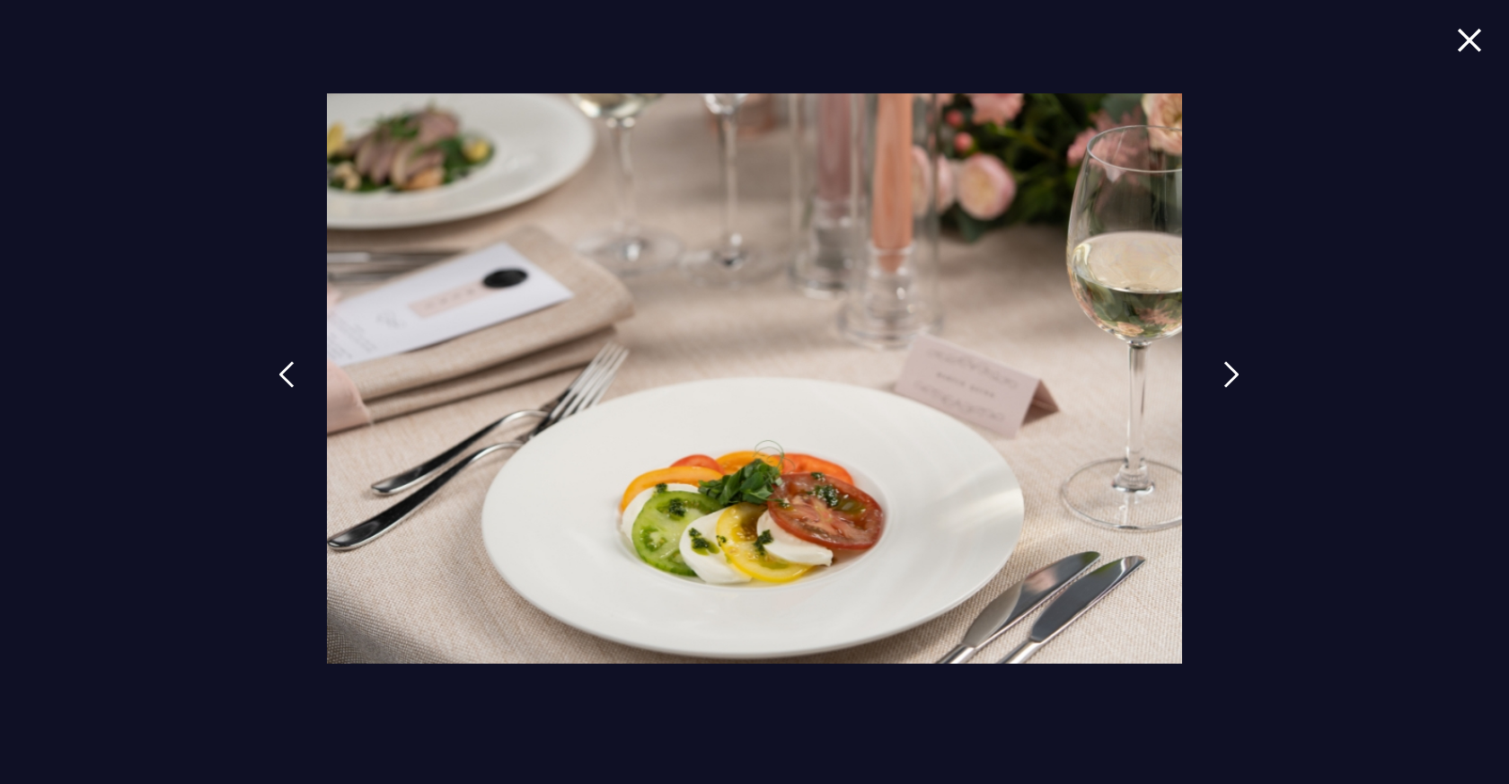
click at [1223, 387] on img at bounding box center [1231, 374] width 16 height 27
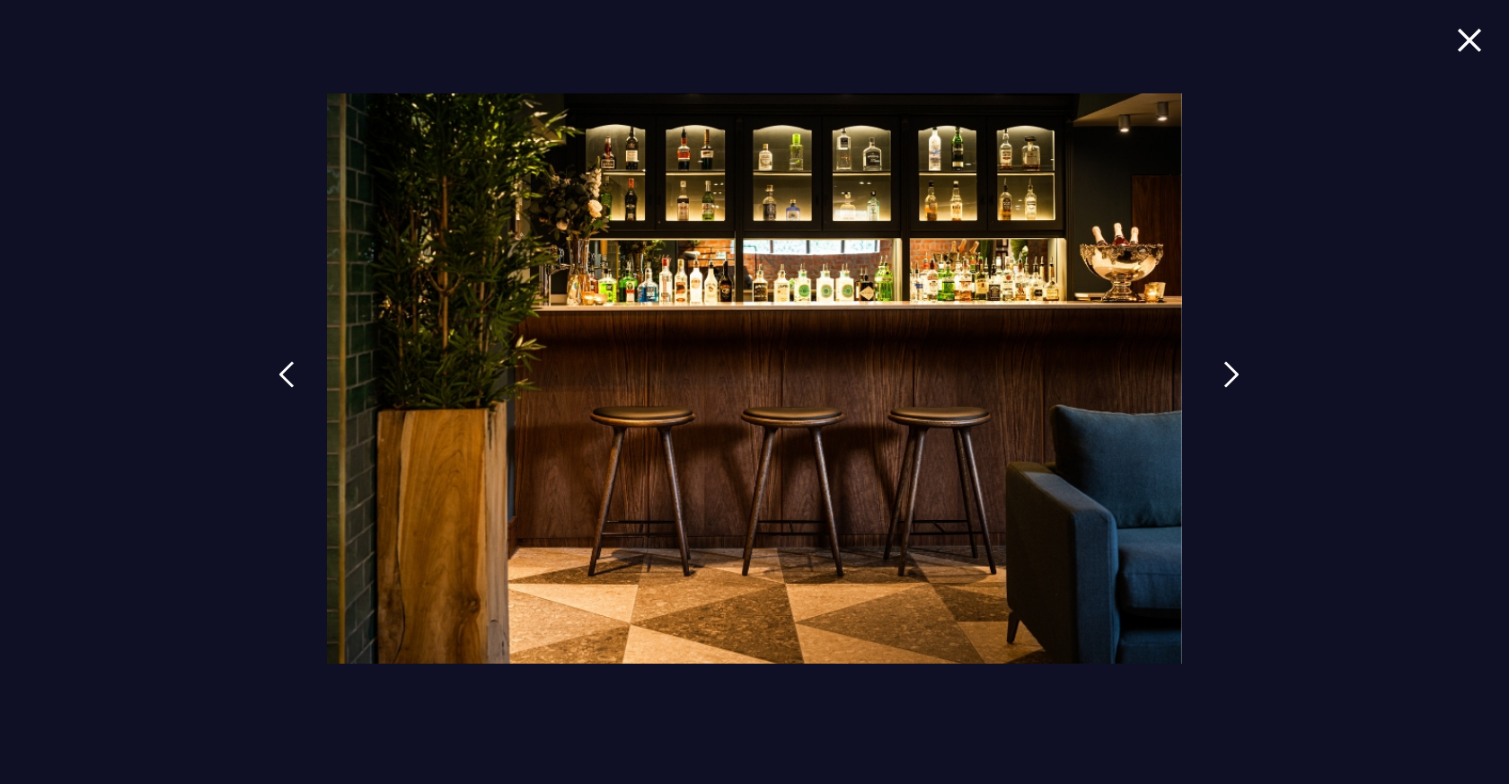
click at [1223, 387] on img at bounding box center [1231, 374] width 16 height 27
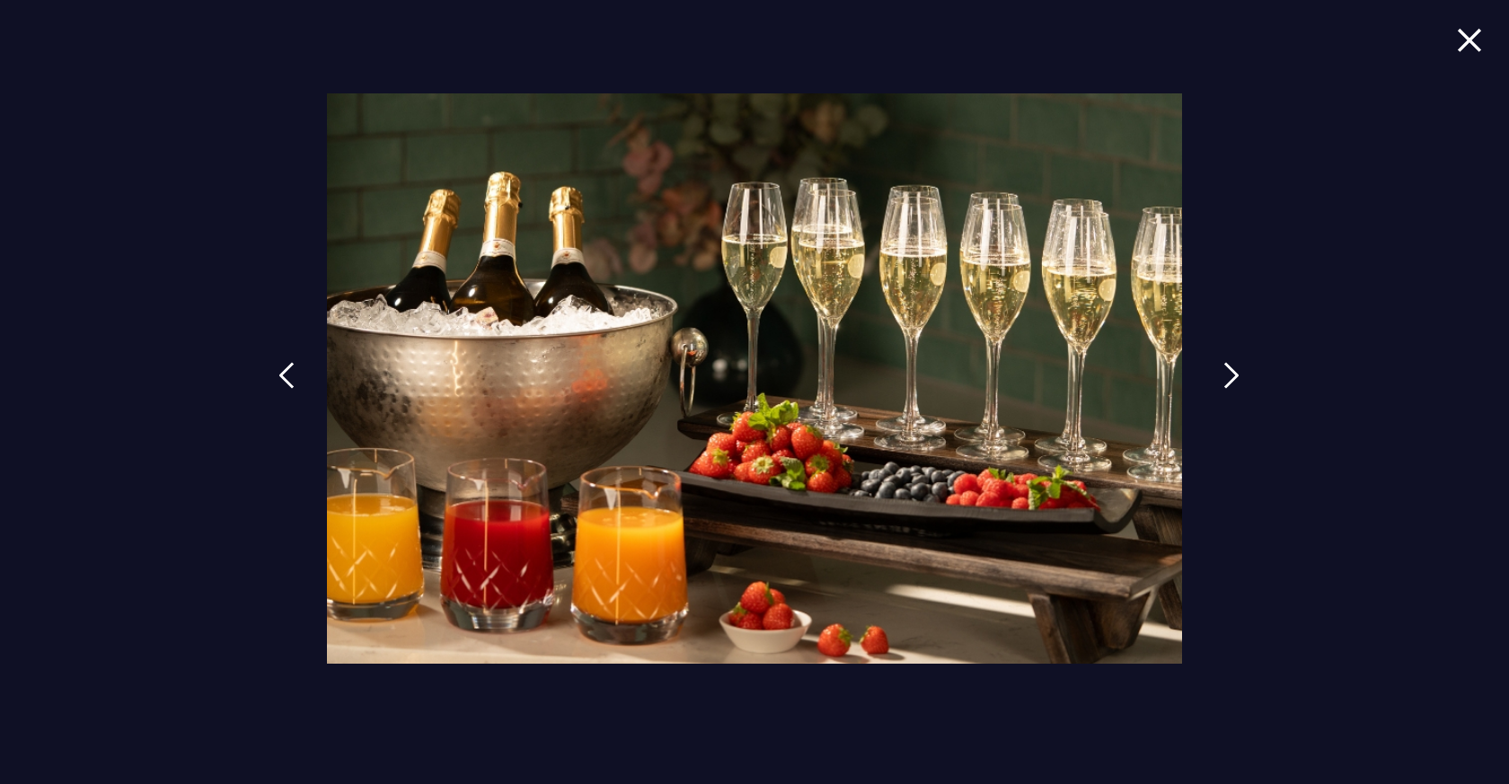
click at [1223, 387] on img at bounding box center [1231, 375] width 16 height 27
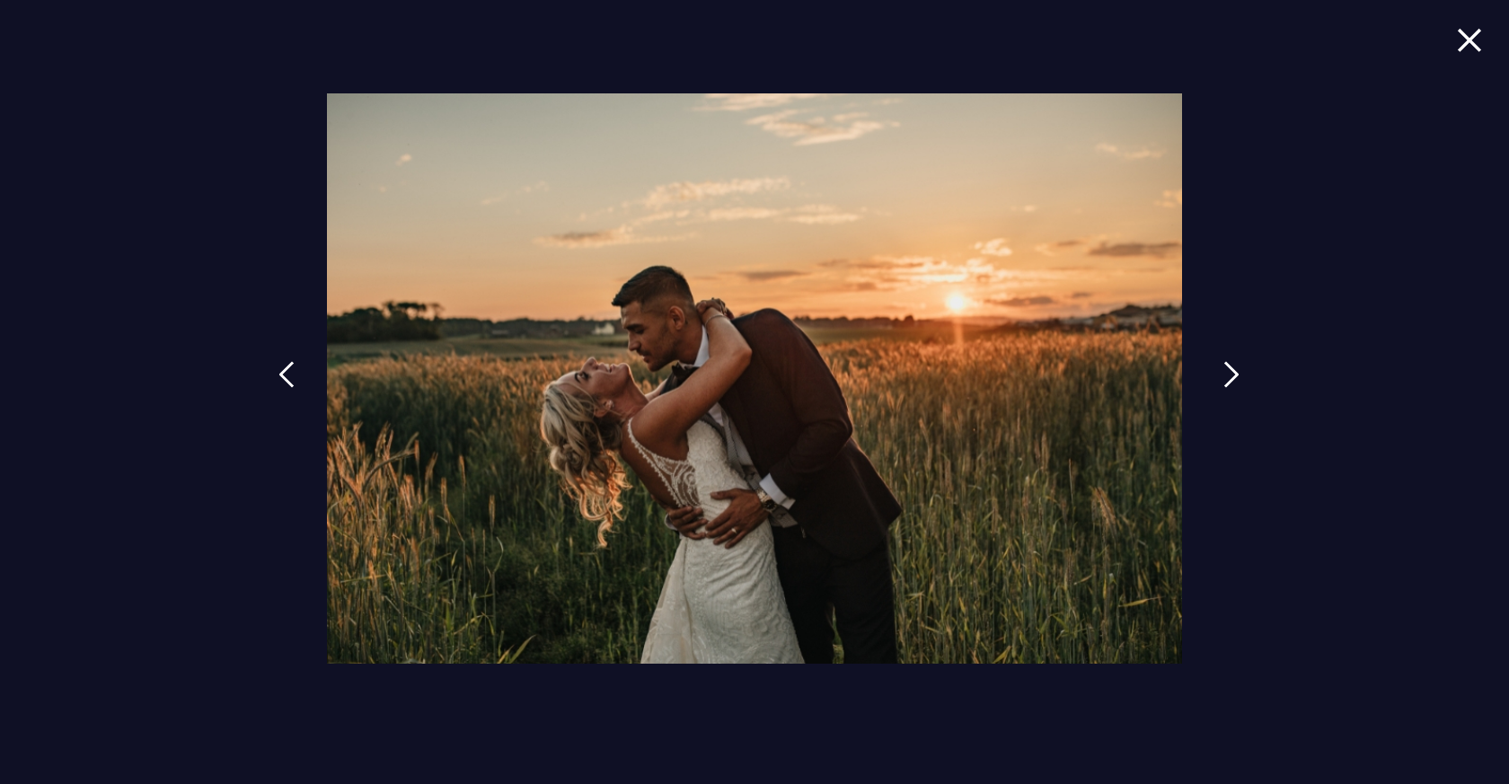
click at [1223, 387] on img at bounding box center [1231, 374] width 16 height 27
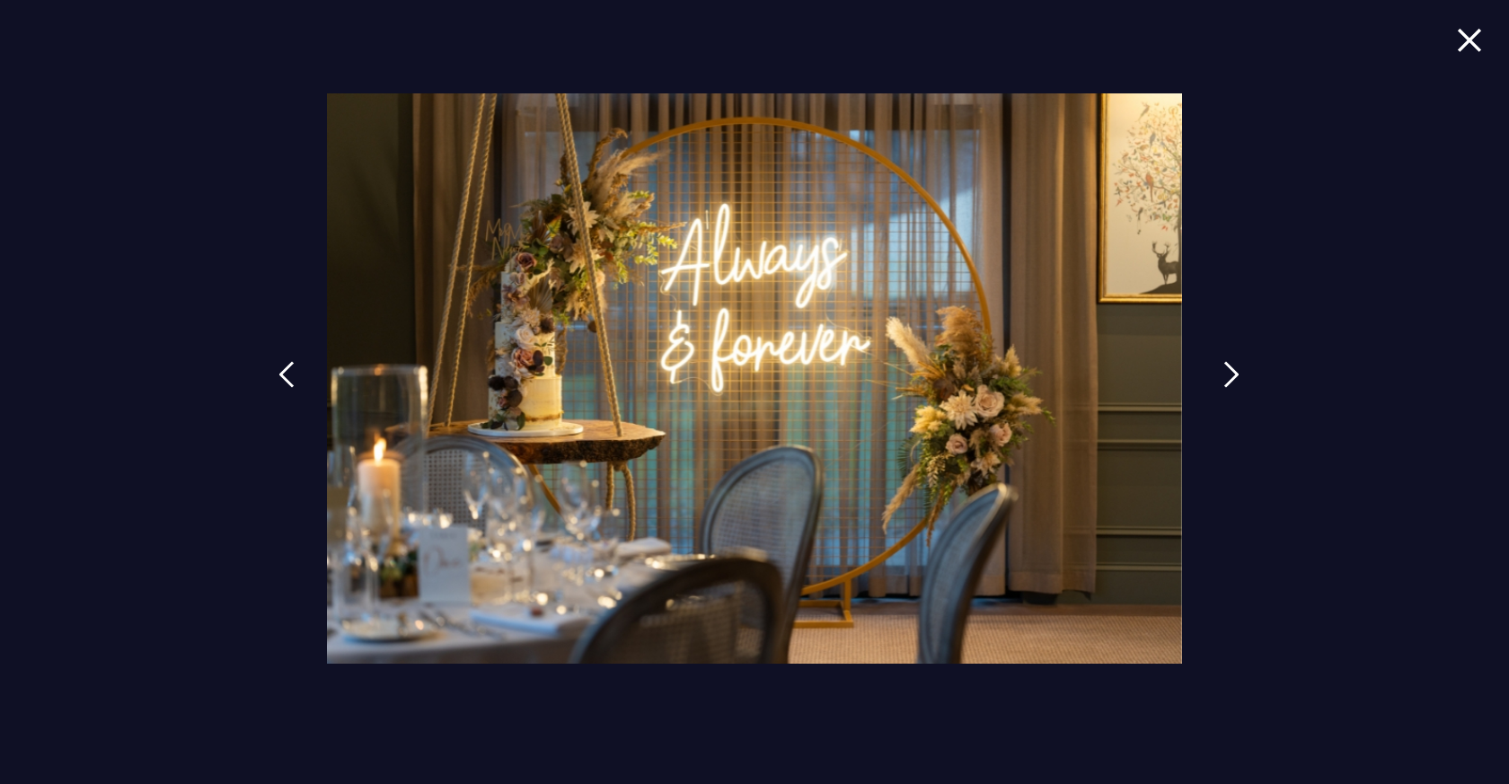
click at [1223, 387] on img at bounding box center [1231, 374] width 16 height 27
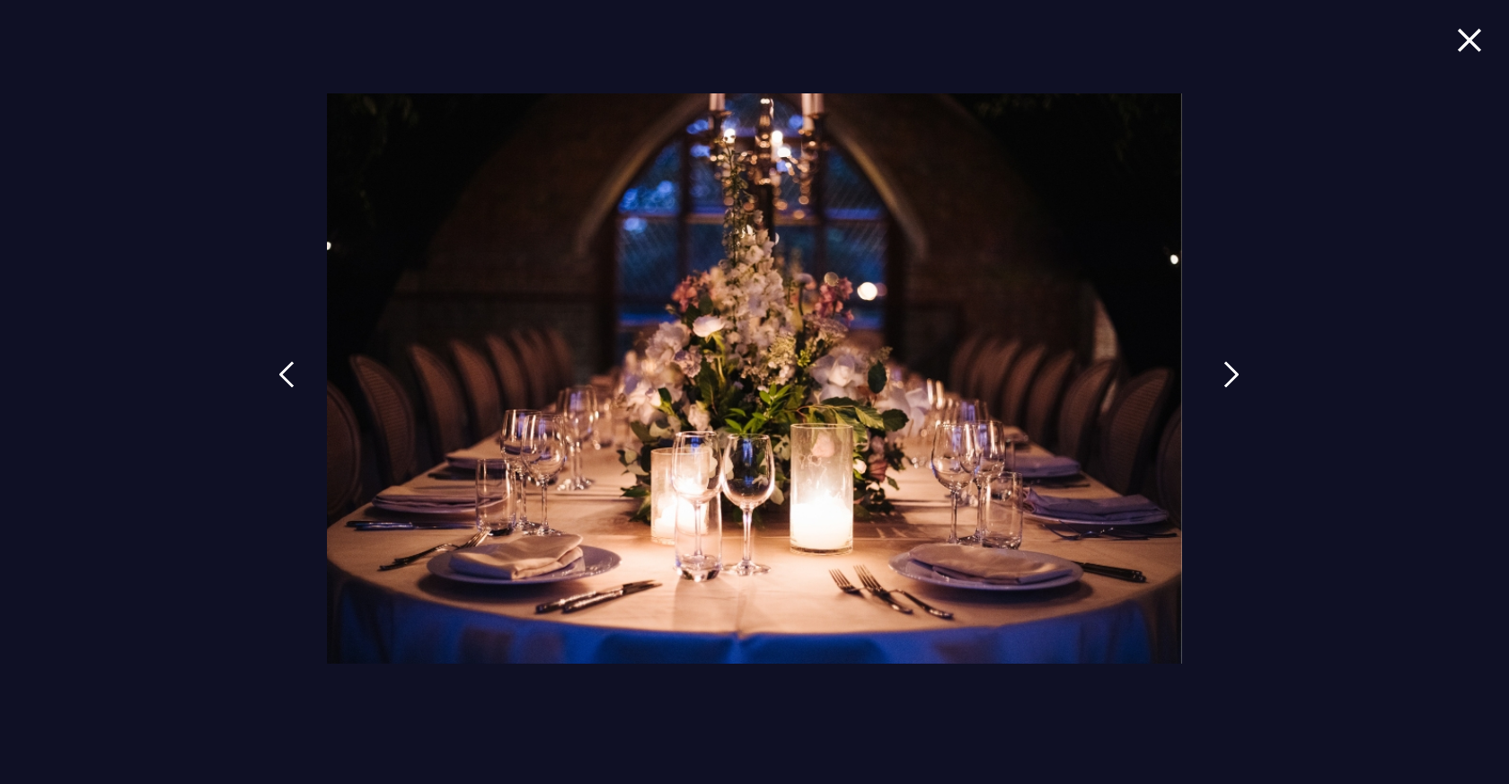
click at [1223, 387] on img at bounding box center [1231, 374] width 16 height 27
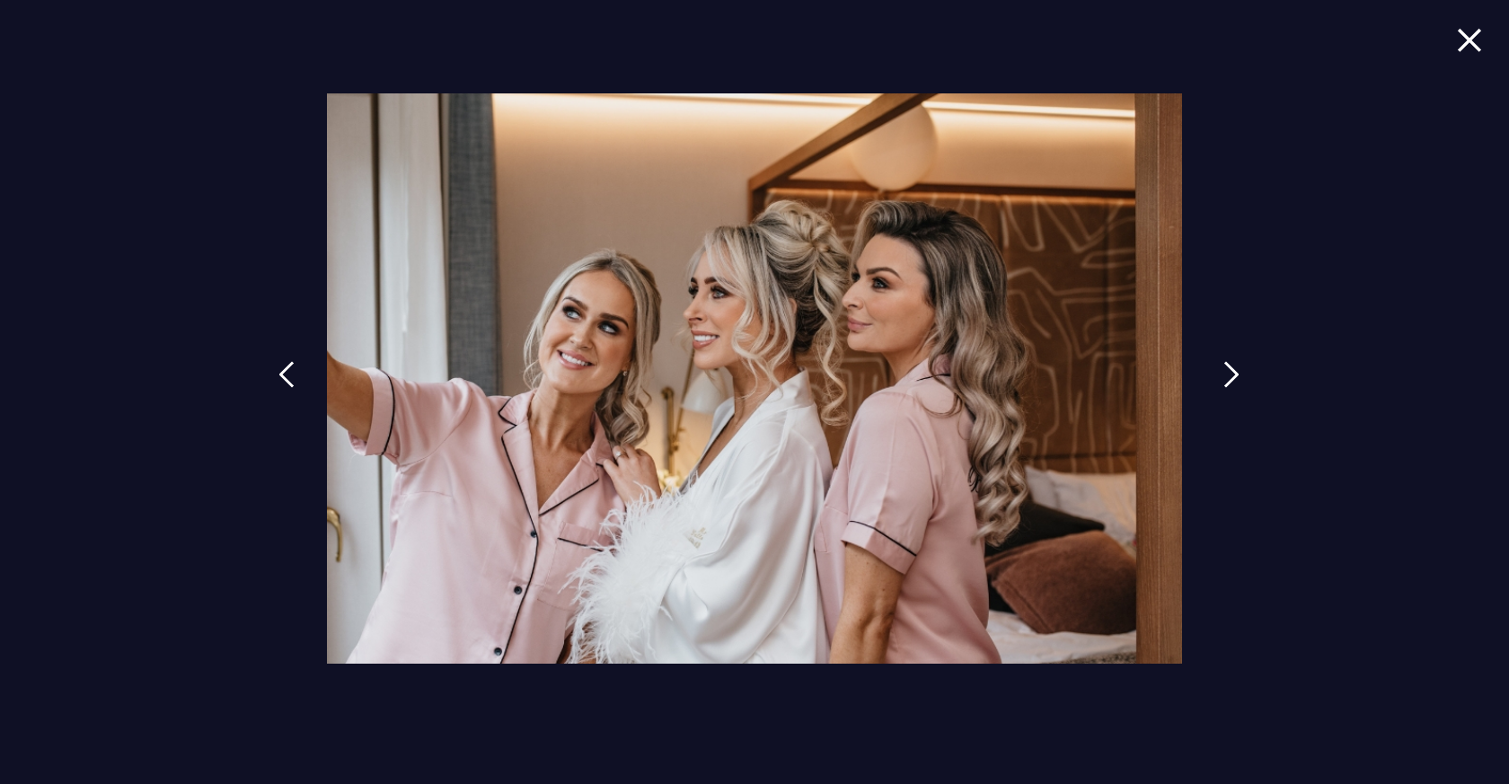
click at [1223, 387] on img at bounding box center [1231, 374] width 16 height 27
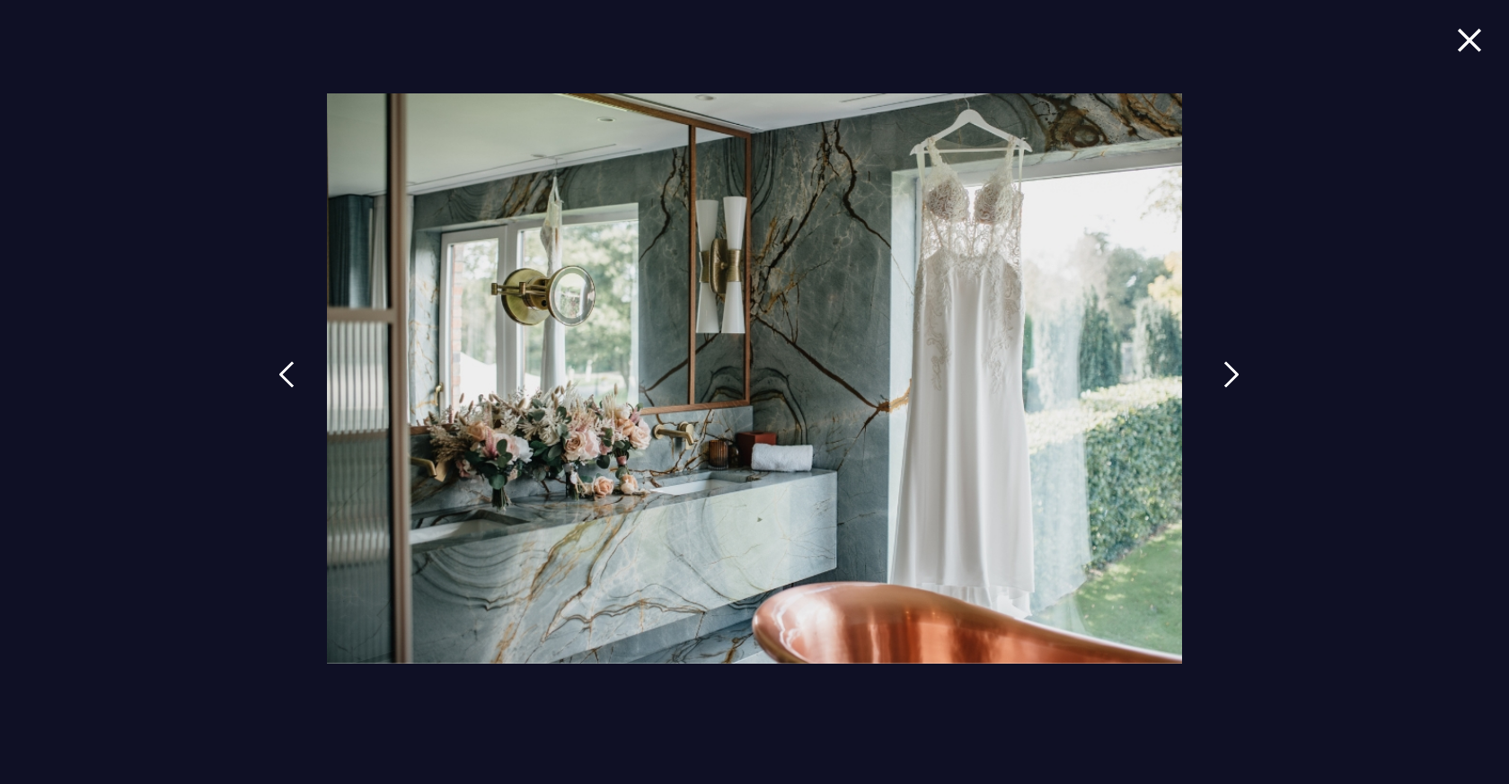
click at [1223, 387] on img at bounding box center [1231, 374] width 16 height 27
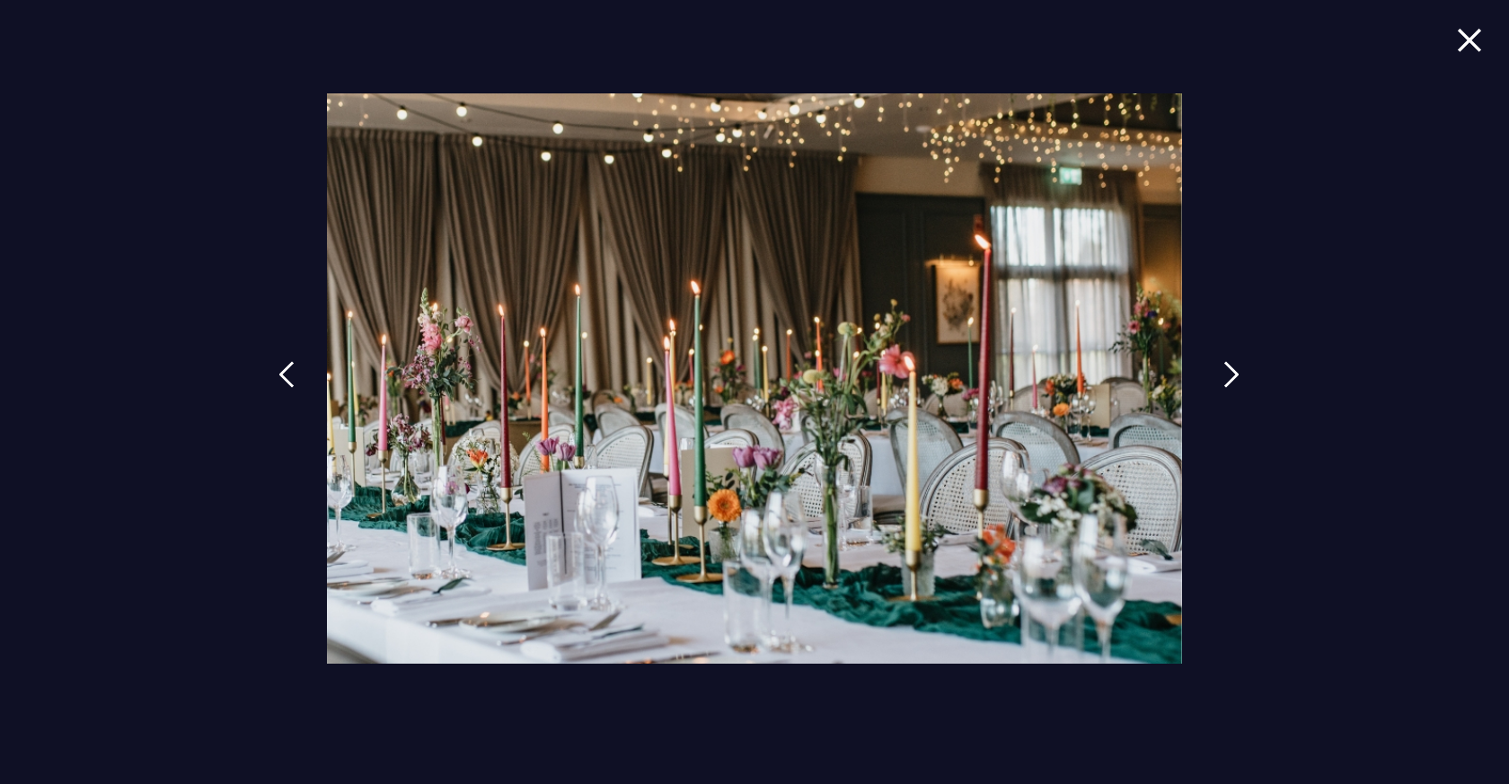
click at [1223, 387] on img at bounding box center [1231, 374] width 16 height 27
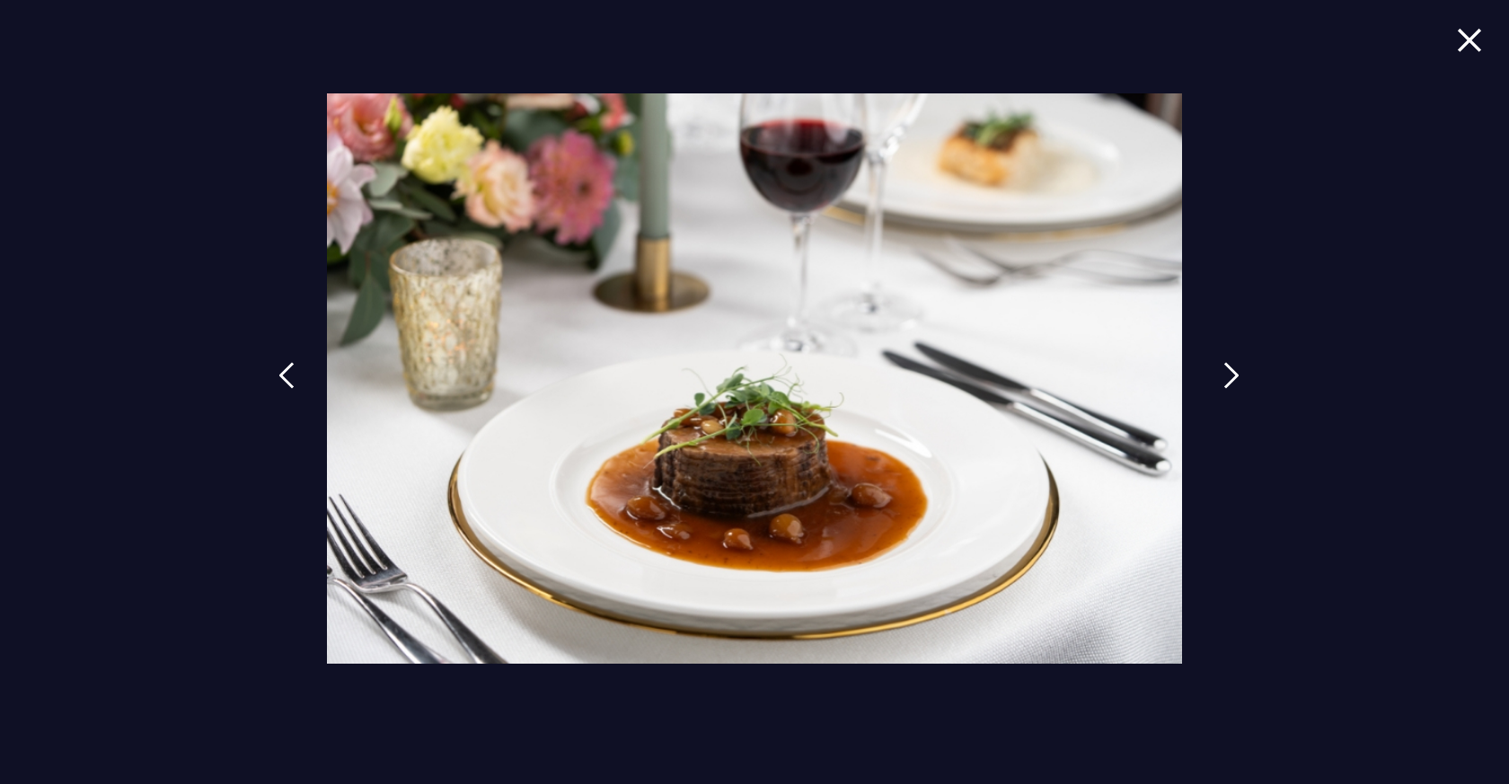
click at [1223, 387] on img at bounding box center [1231, 375] width 16 height 27
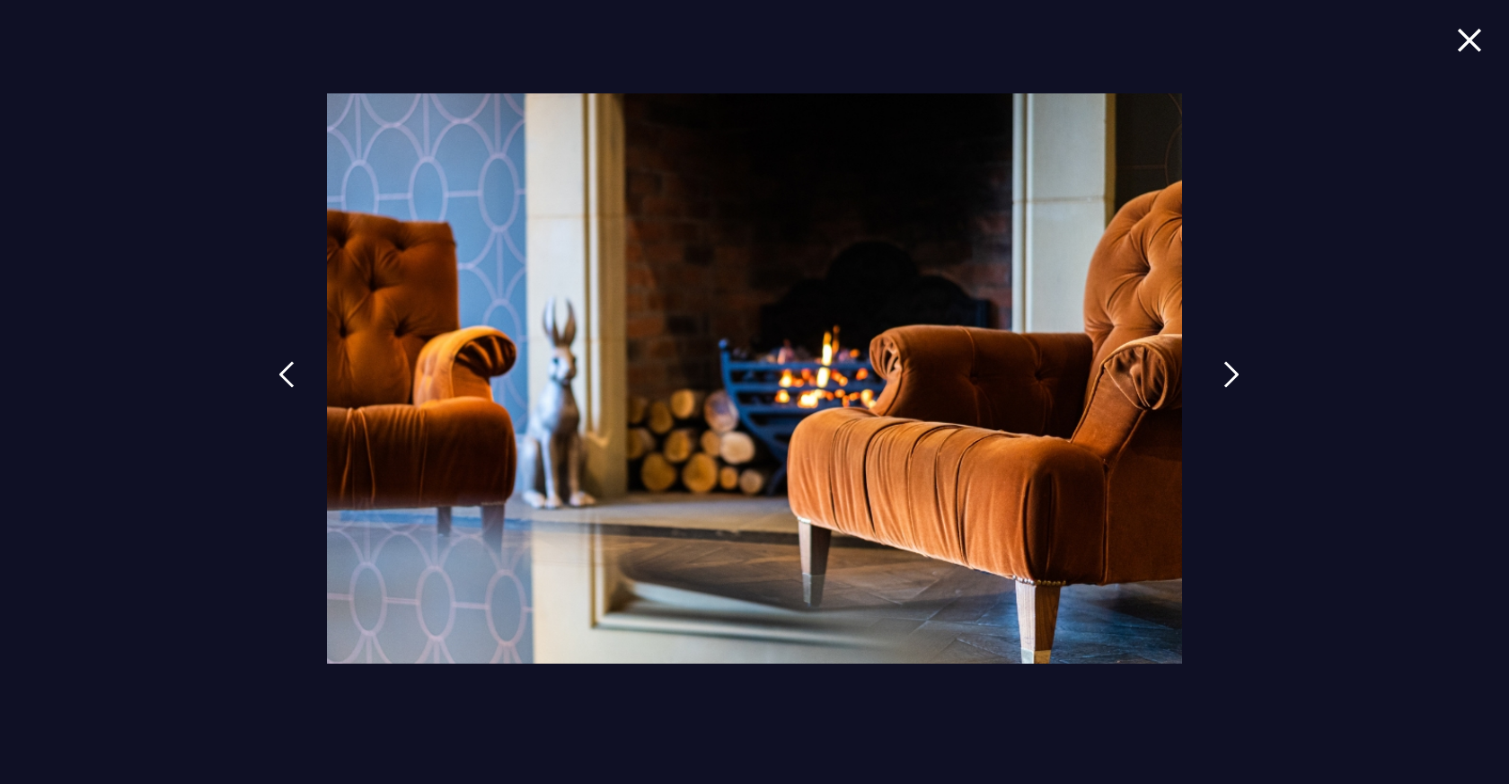
click at [1223, 387] on img at bounding box center [1231, 374] width 16 height 27
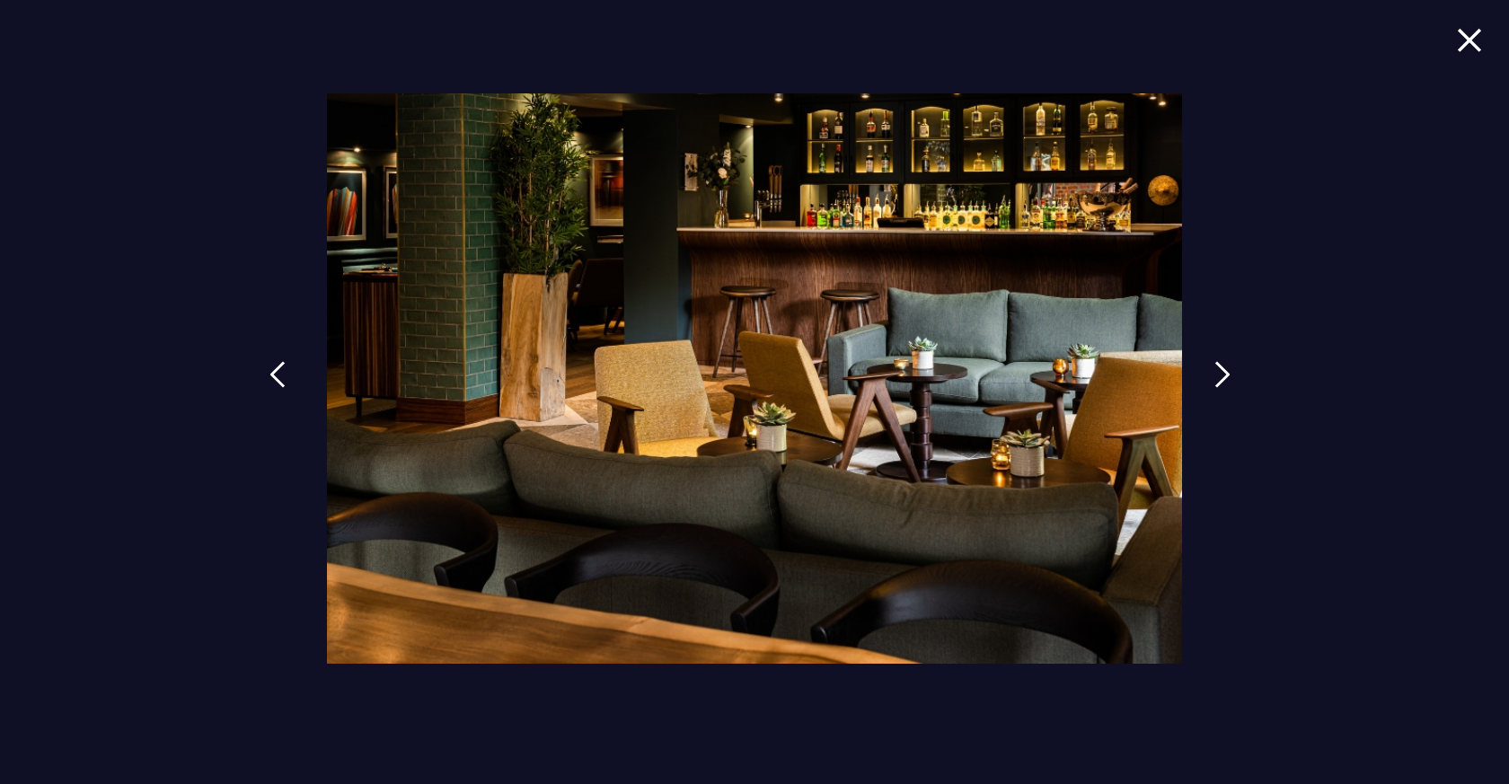
click at [280, 386] on img at bounding box center [277, 374] width 16 height 27
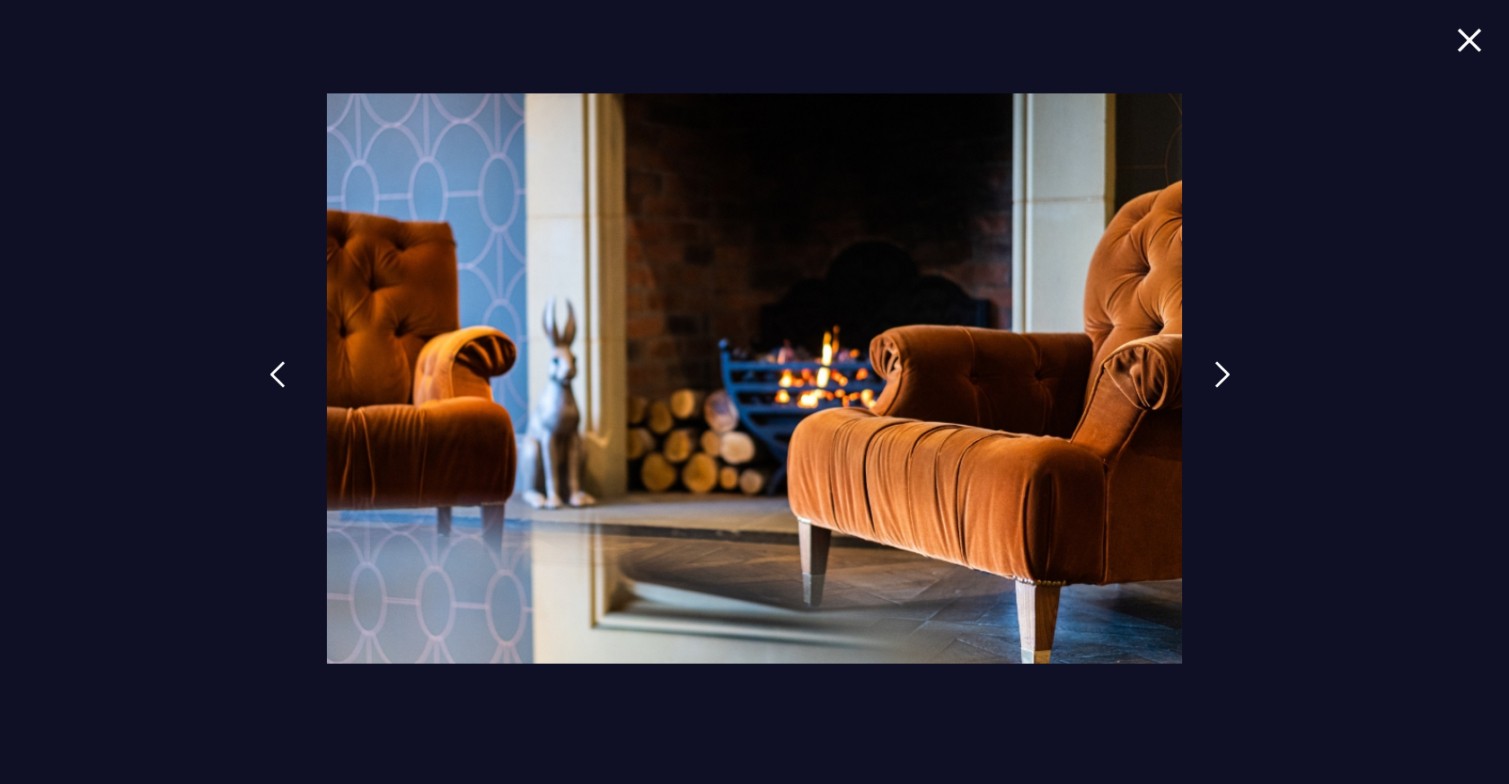
click at [280, 386] on img at bounding box center [277, 374] width 16 height 27
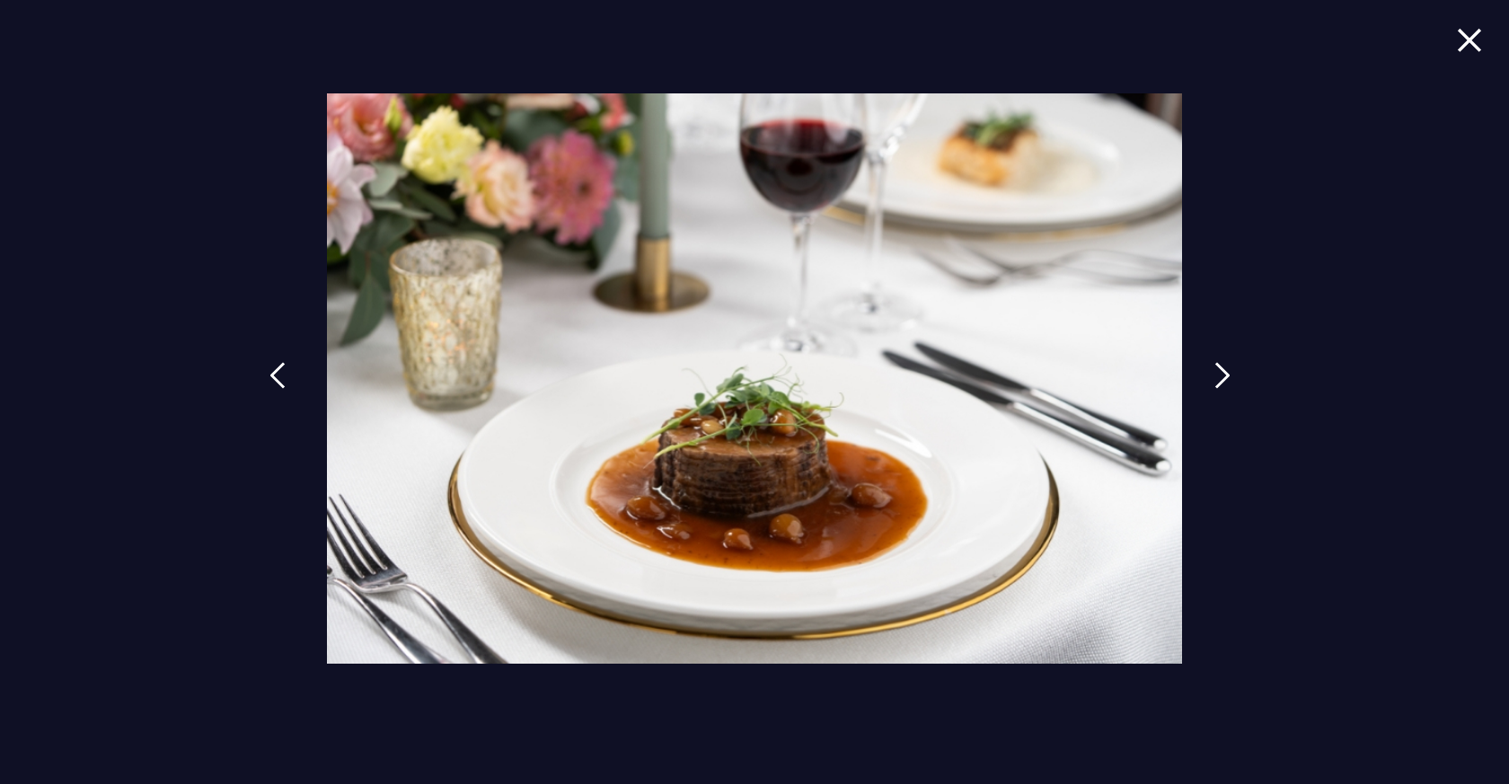
click at [280, 386] on img at bounding box center [277, 375] width 16 height 27
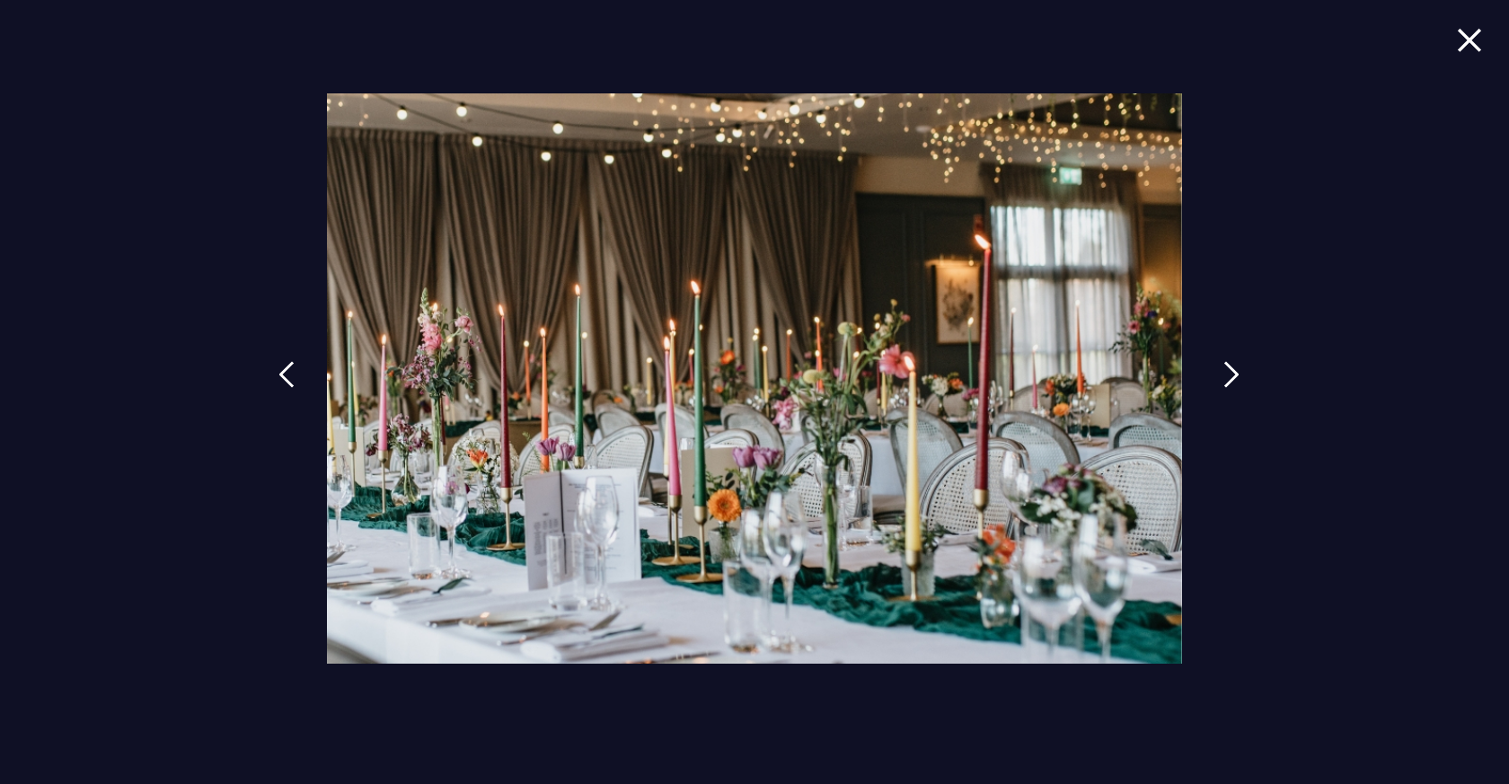
click at [1221, 366] on link at bounding box center [1231, 388] width 45 height 83
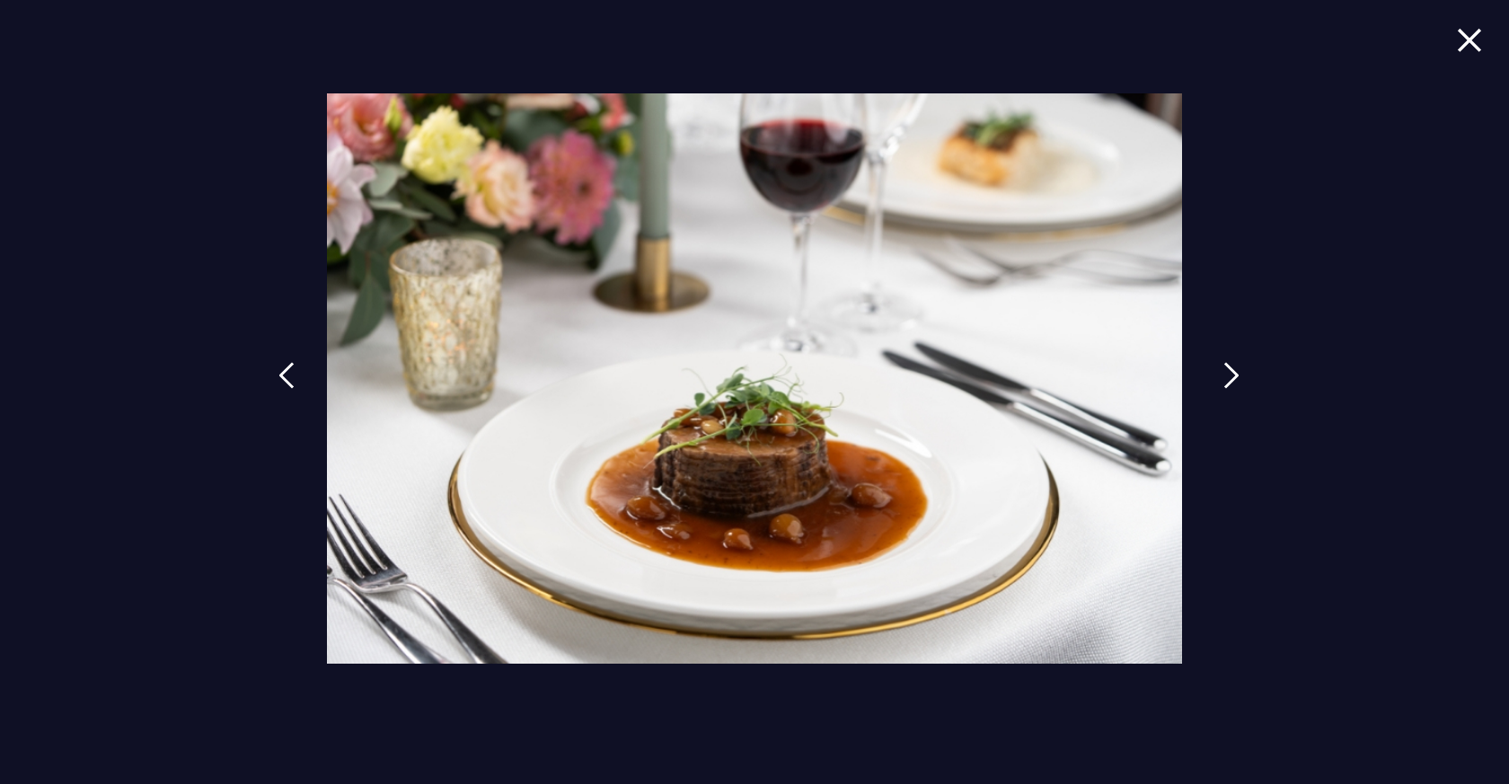
click at [1221, 366] on link at bounding box center [1231, 389] width 45 height 83
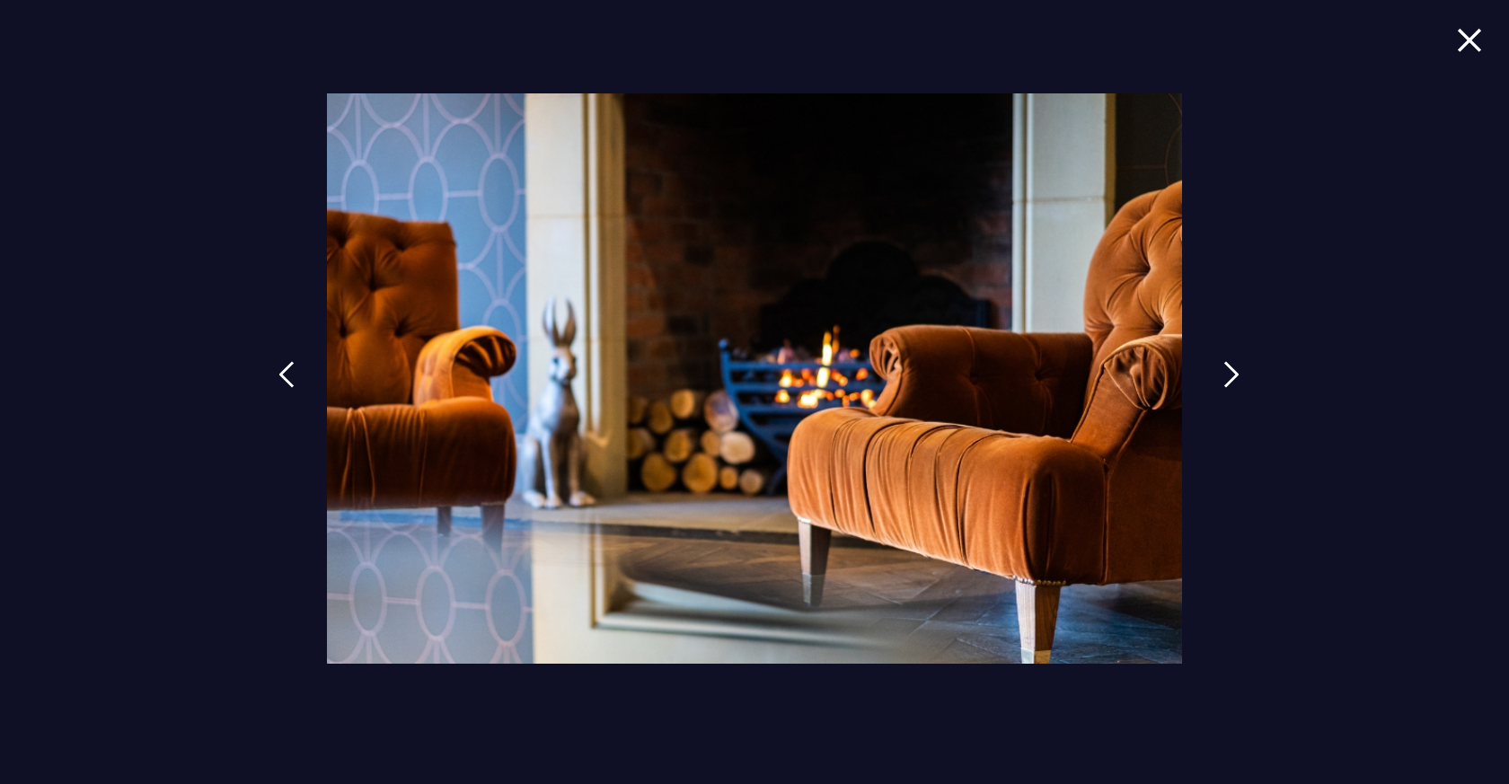
click at [1221, 366] on link at bounding box center [1231, 388] width 45 height 83
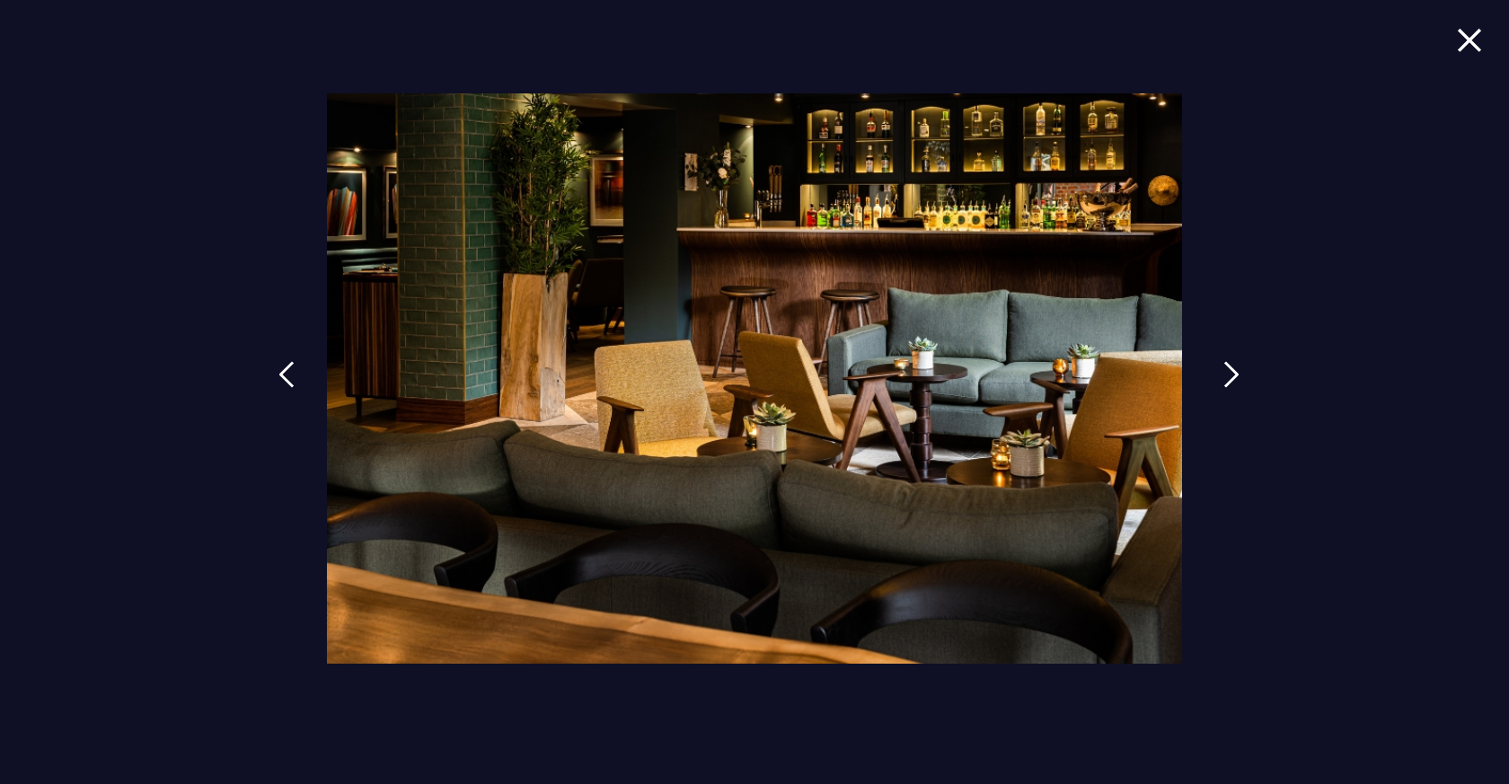
click at [1221, 366] on link at bounding box center [1231, 388] width 45 height 83
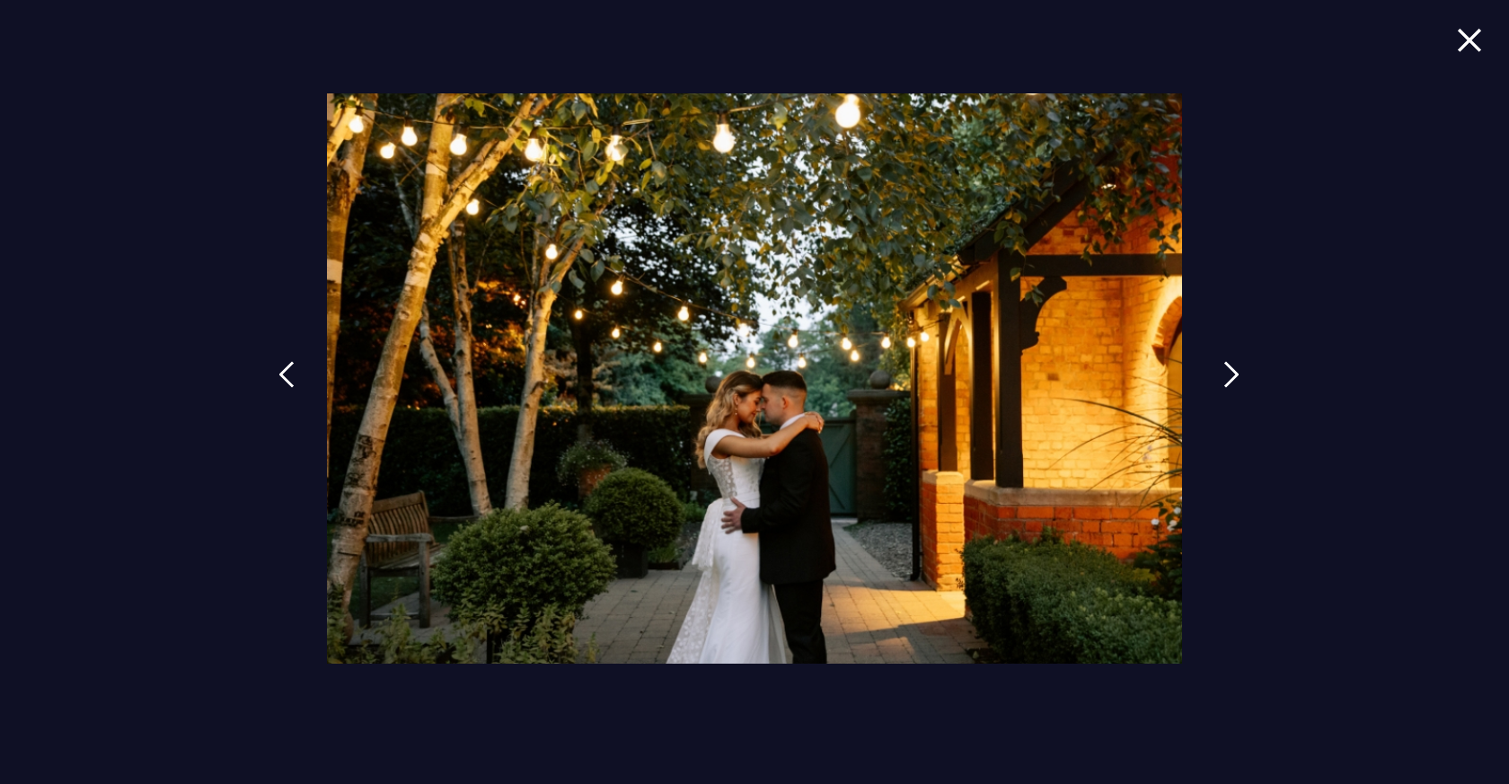
click at [1221, 366] on link at bounding box center [1231, 388] width 45 height 83
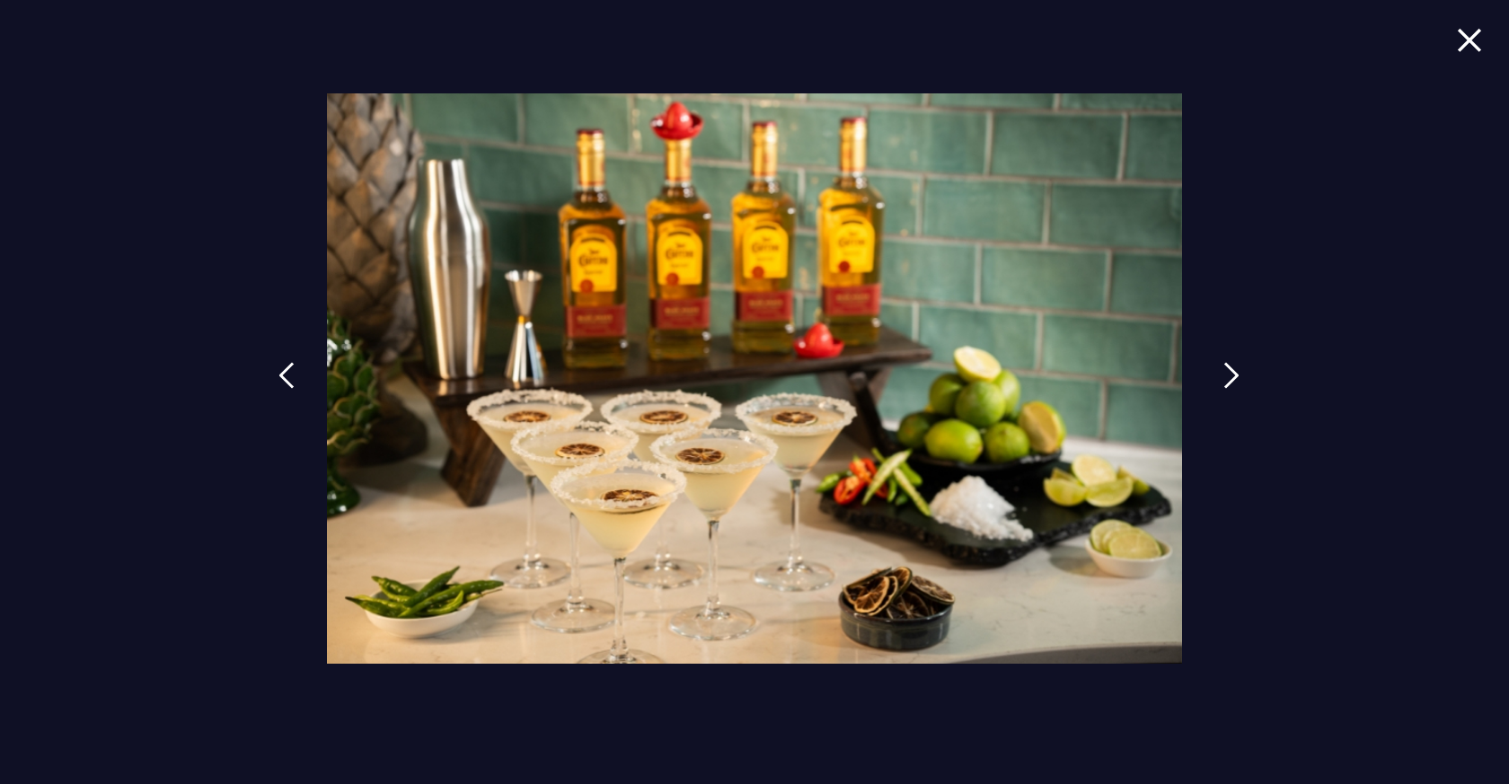
click at [1221, 366] on link at bounding box center [1231, 389] width 45 height 83
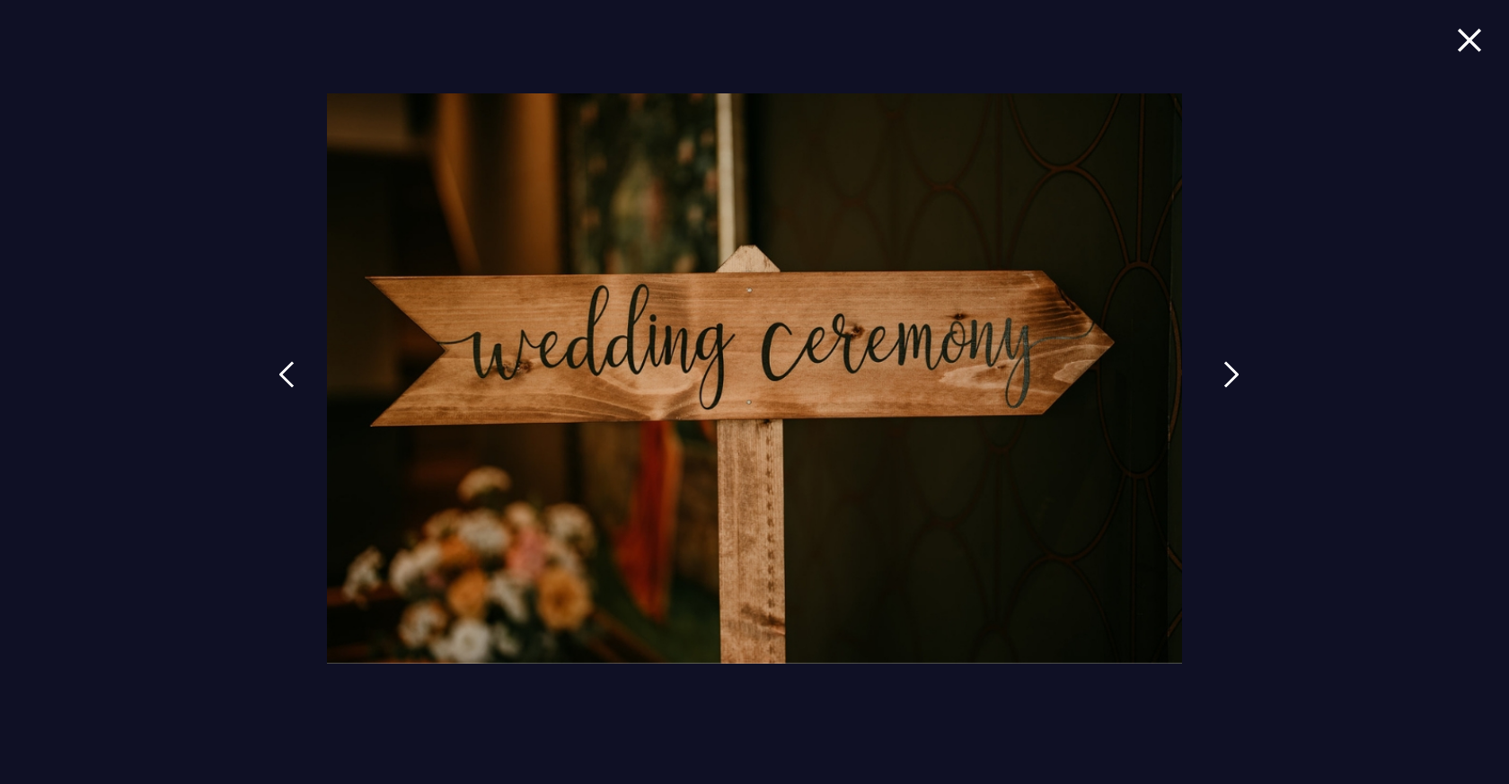
click at [1221, 366] on link at bounding box center [1231, 388] width 45 height 83
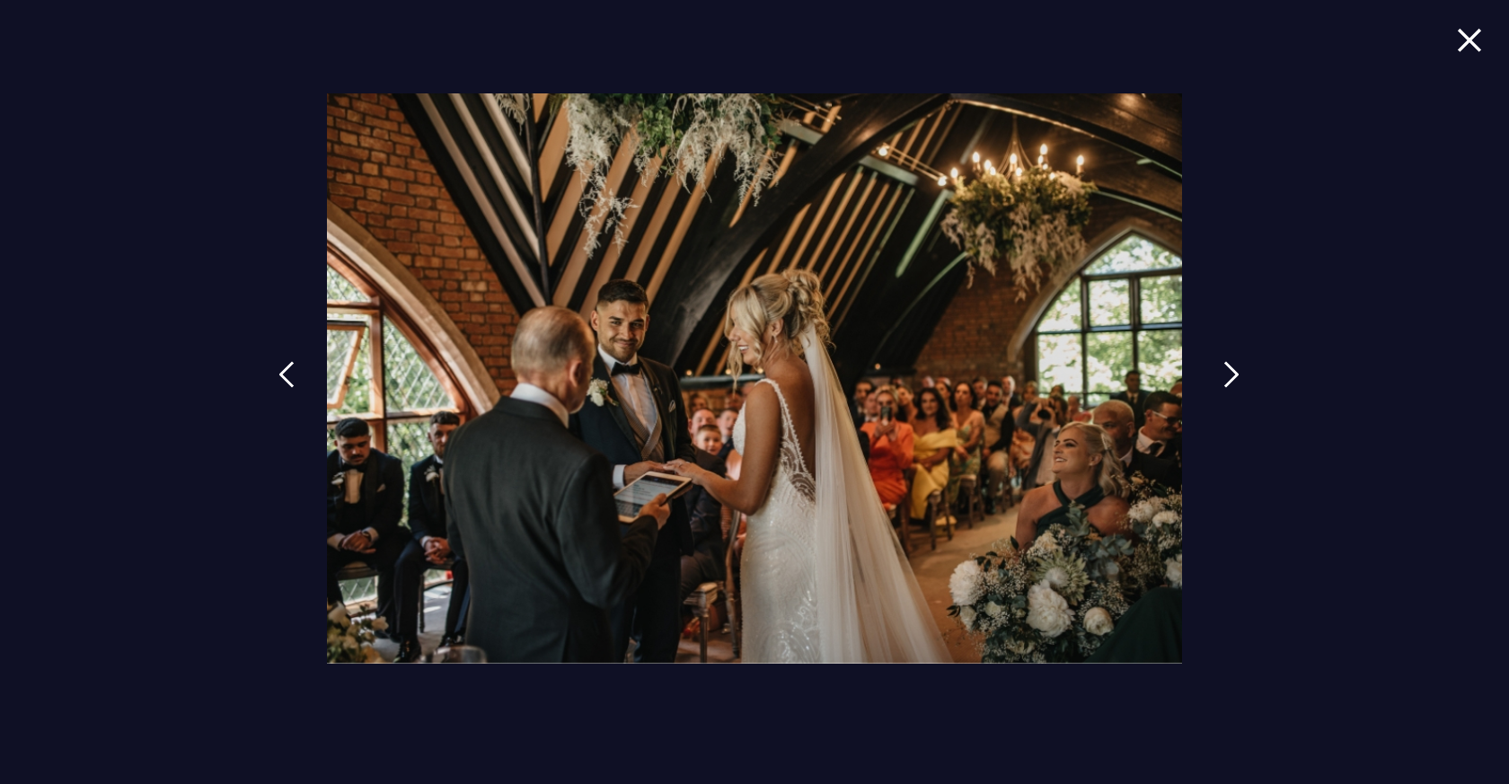
click at [1221, 366] on link at bounding box center [1231, 388] width 45 height 83
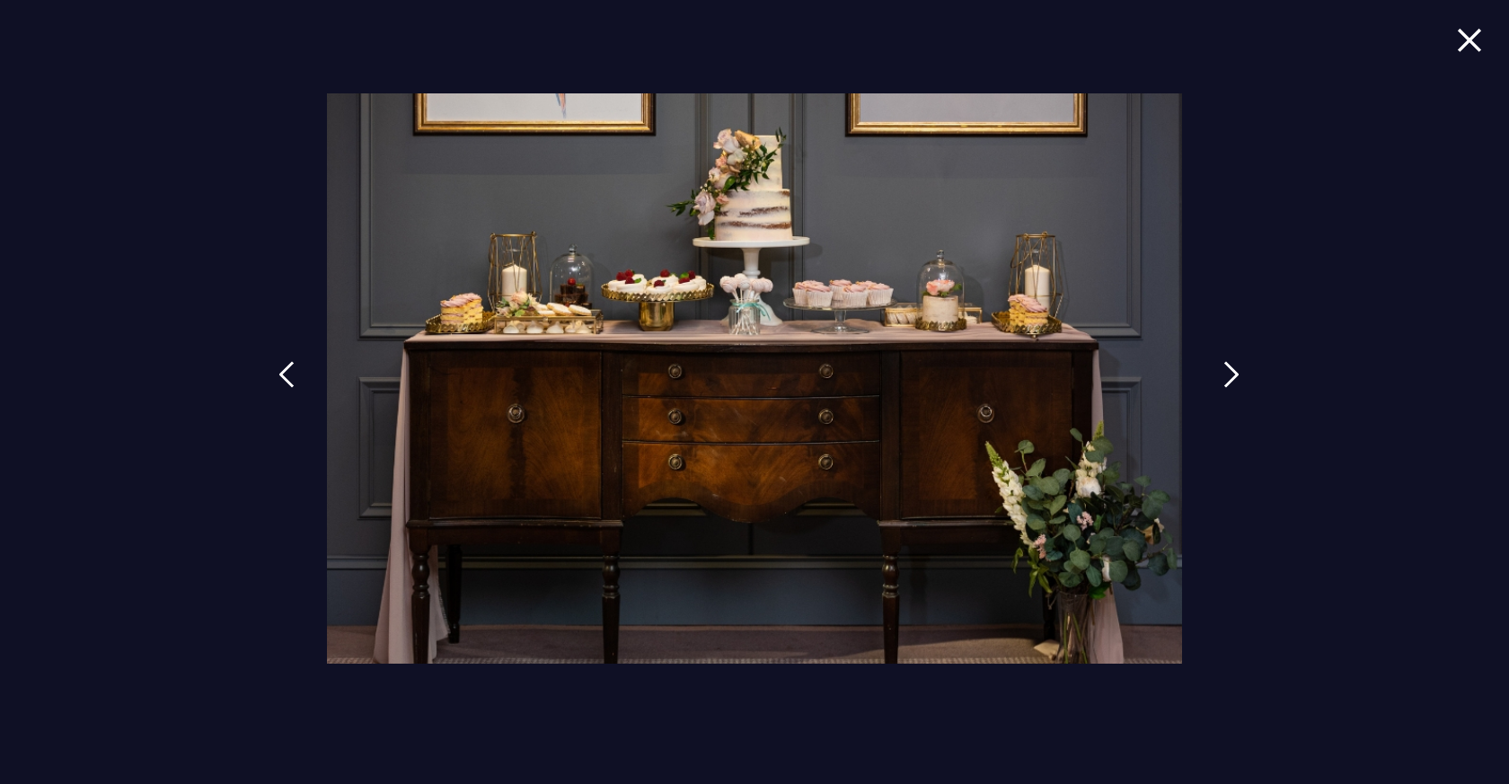
click at [1221, 366] on link at bounding box center [1231, 388] width 45 height 83
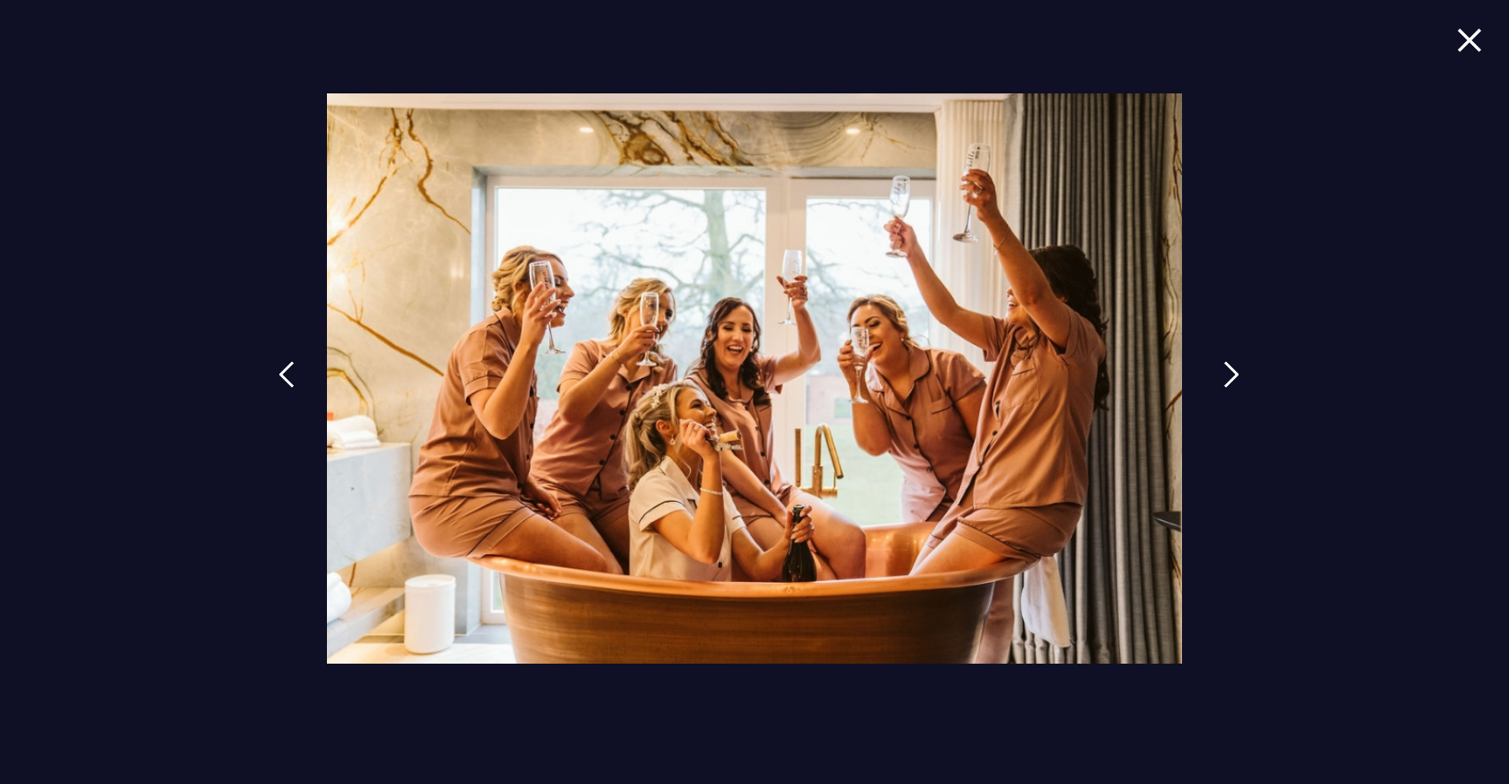
click at [1221, 366] on link at bounding box center [1231, 388] width 45 height 83
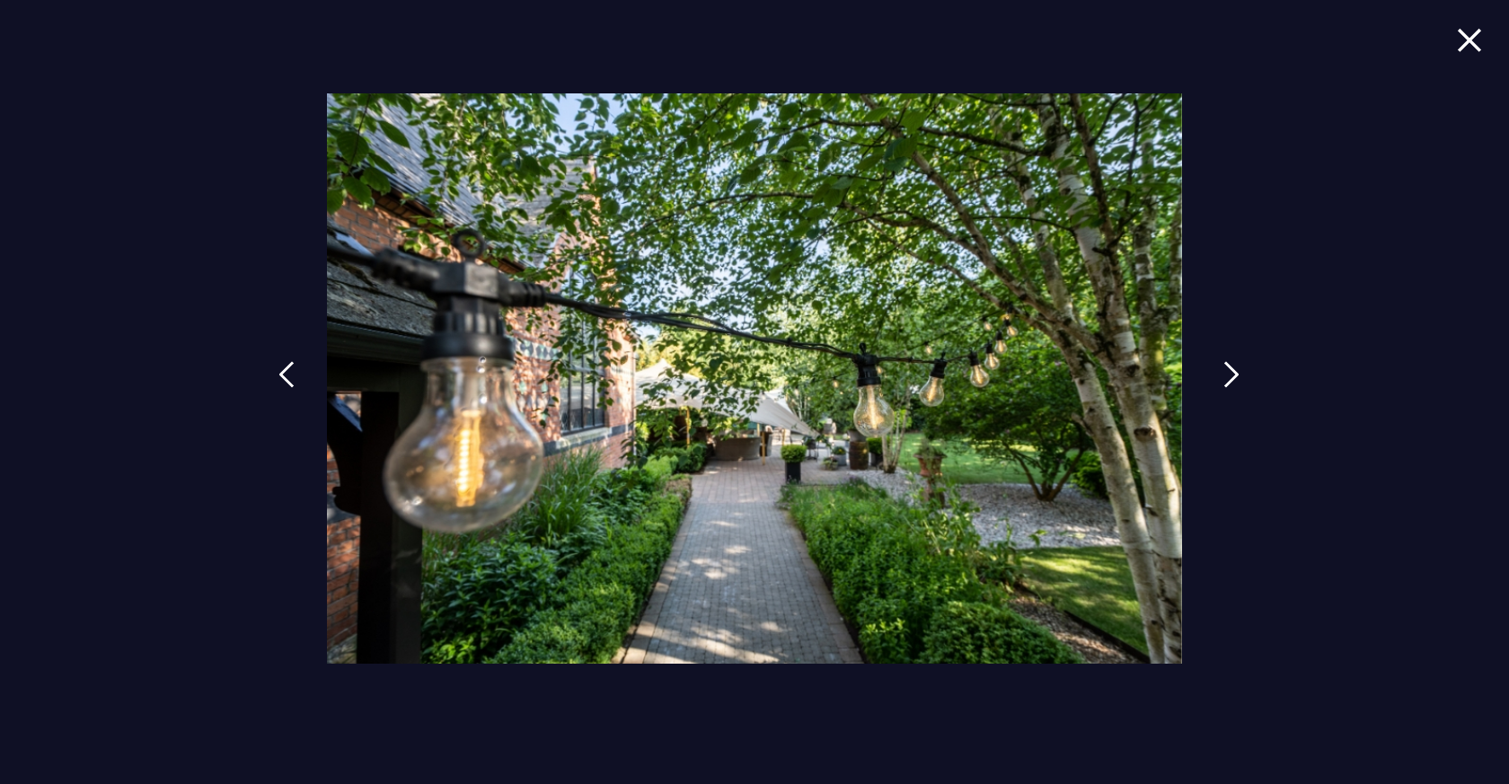
click at [1221, 366] on link at bounding box center [1231, 388] width 45 height 83
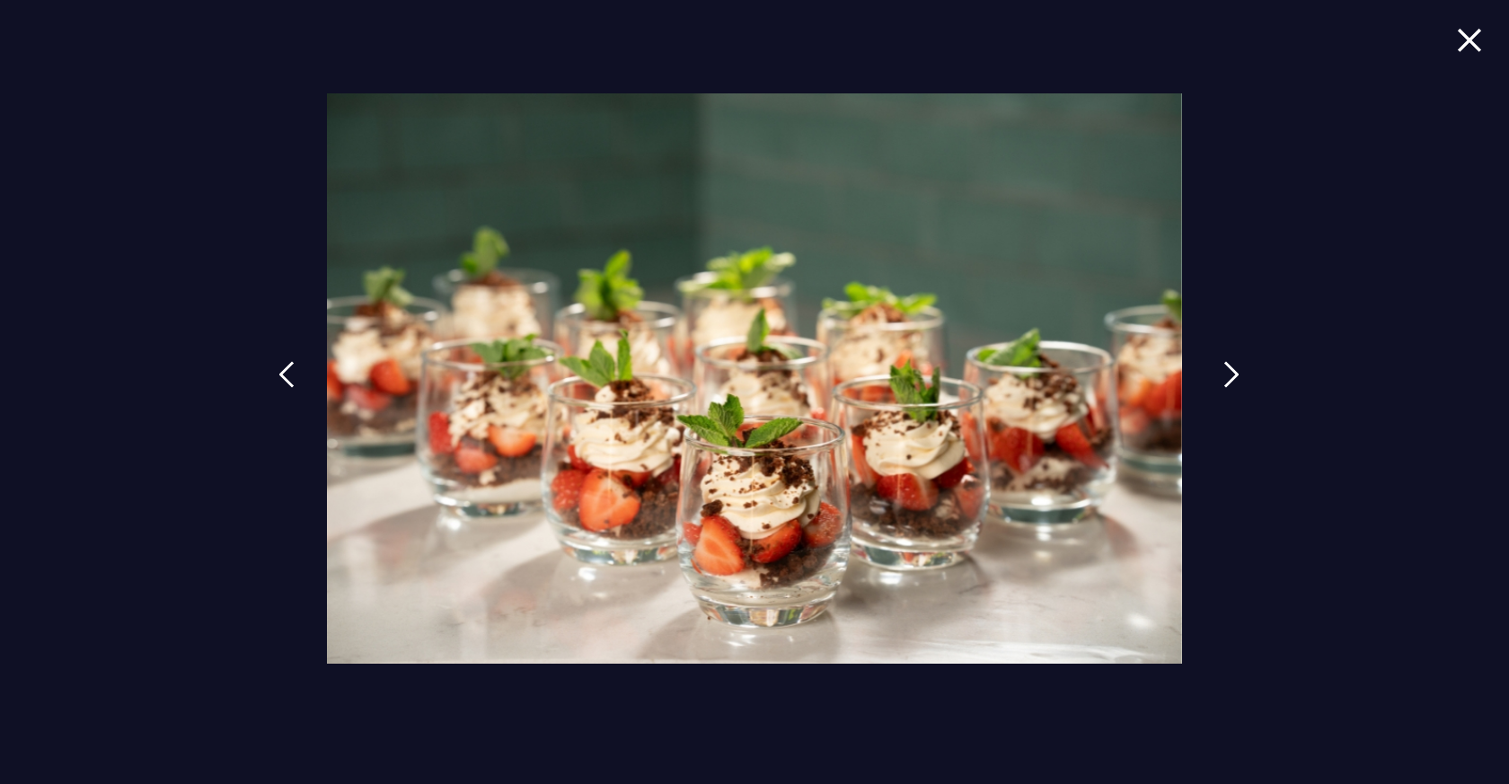
click at [1221, 366] on link at bounding box center [1231, 388] width 45 height 83
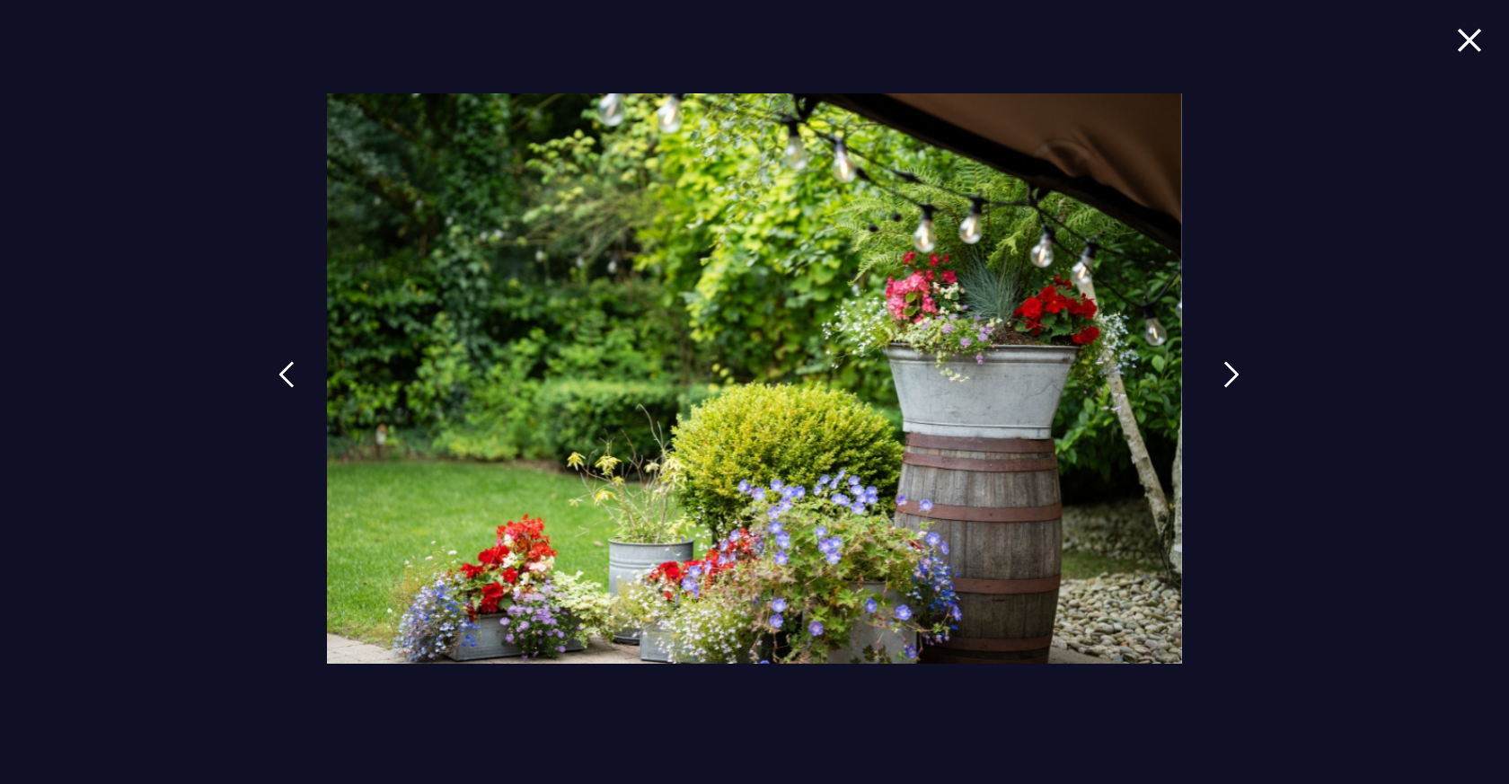
click at [1221, 366] on link at bounding box center [1231, 388] width 45 height 83
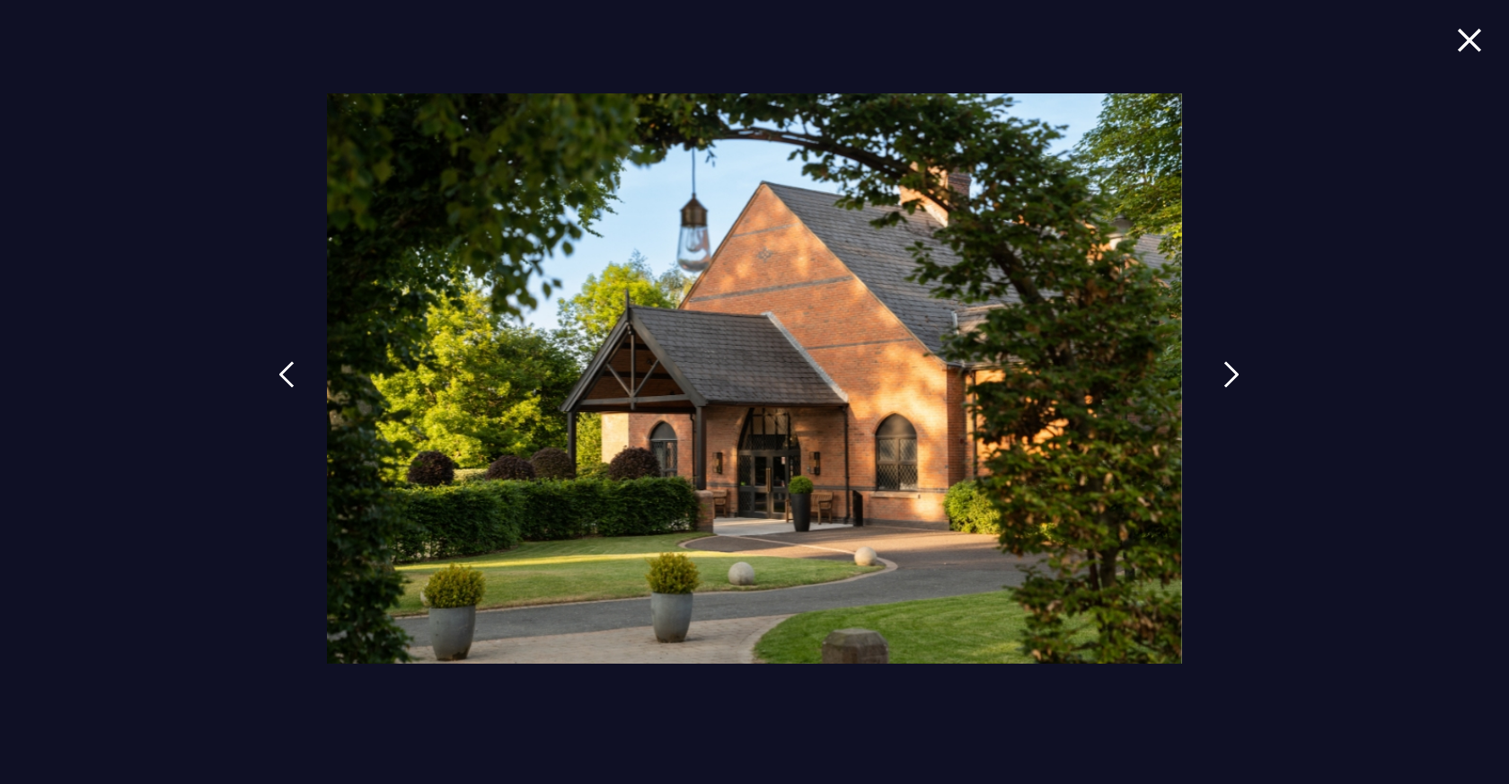
click at [1221, 366] on link at bounding box center [1231, 388] width 45 height 83
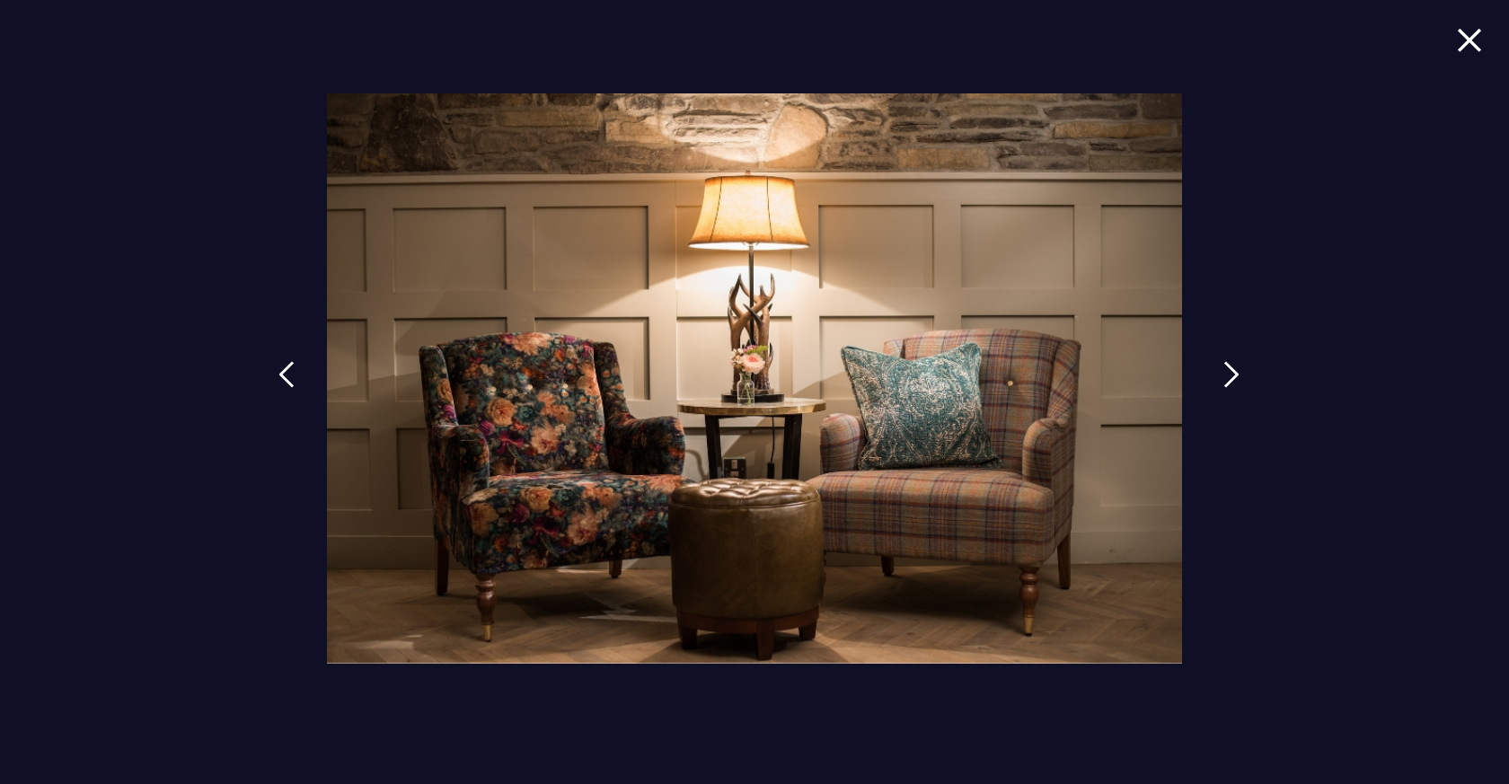
click at [1221, 366] on link at bounding box center [1231, 388] width 45 height 83
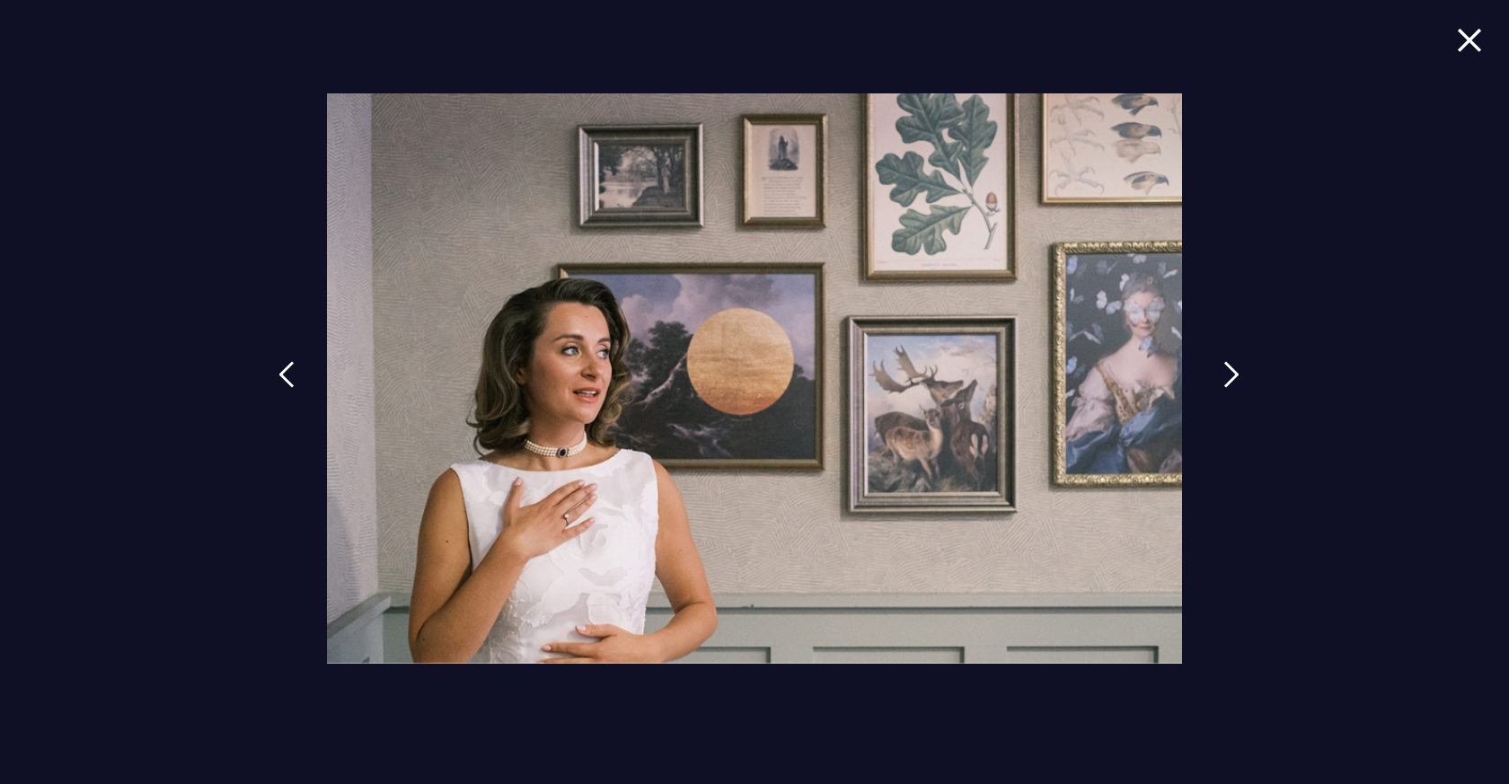
click at [1221, 366] on link at bounding box center [1231, 388] width 45 height 83
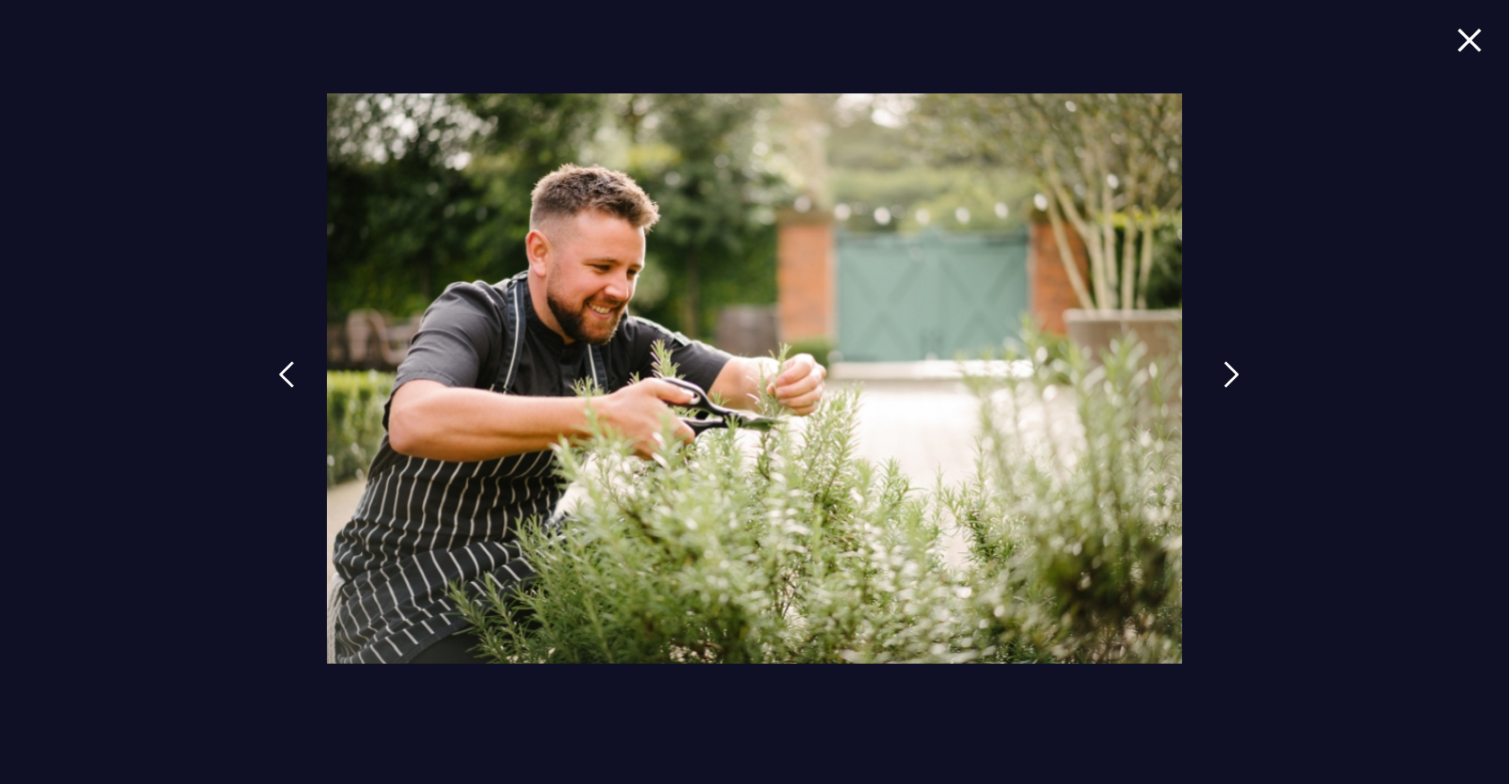
click at [1221, 366] on link at bounding box center [1231, 388] width 45 height 83
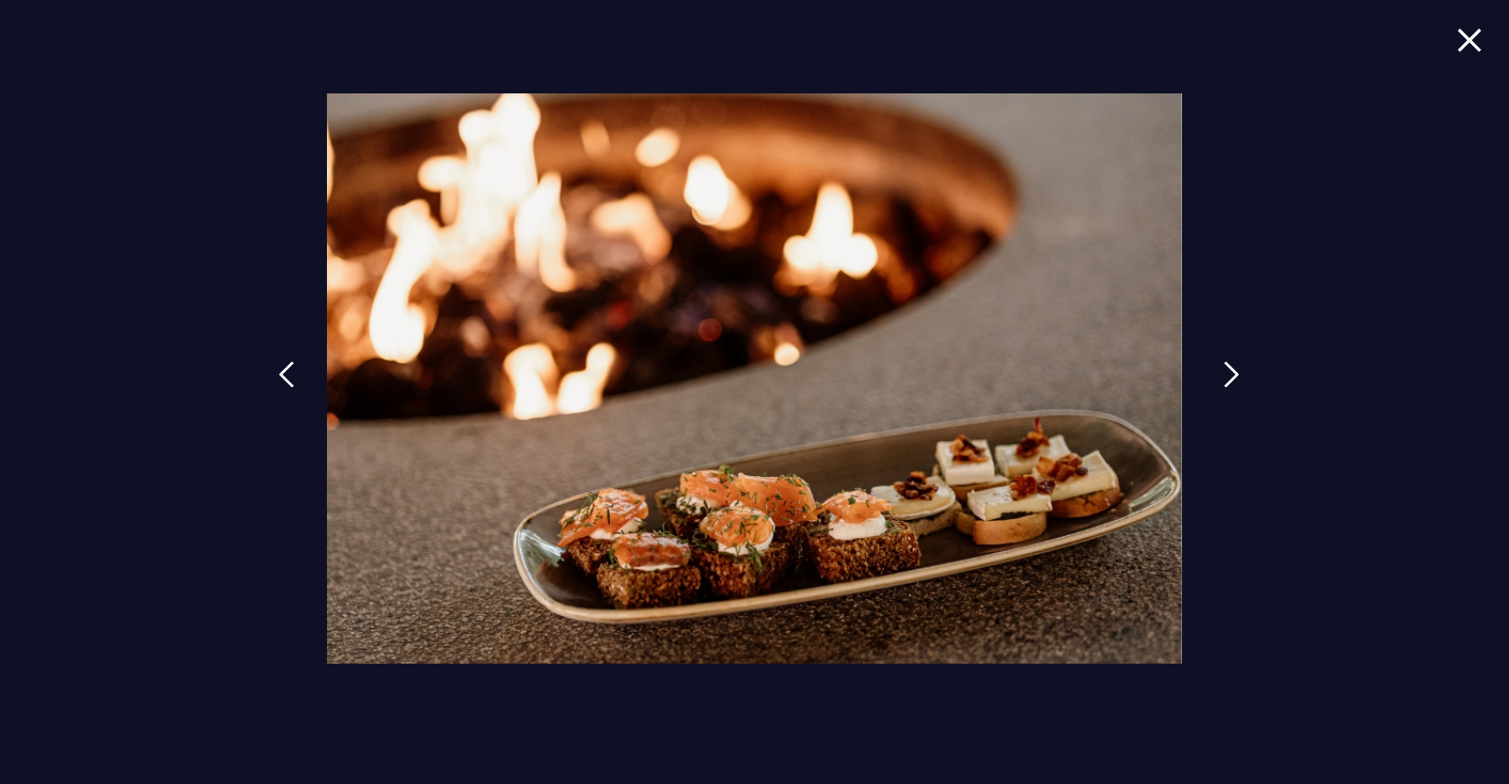
click at [1221, 366] on link at bounding box center [1231, 388] width 45 height 83
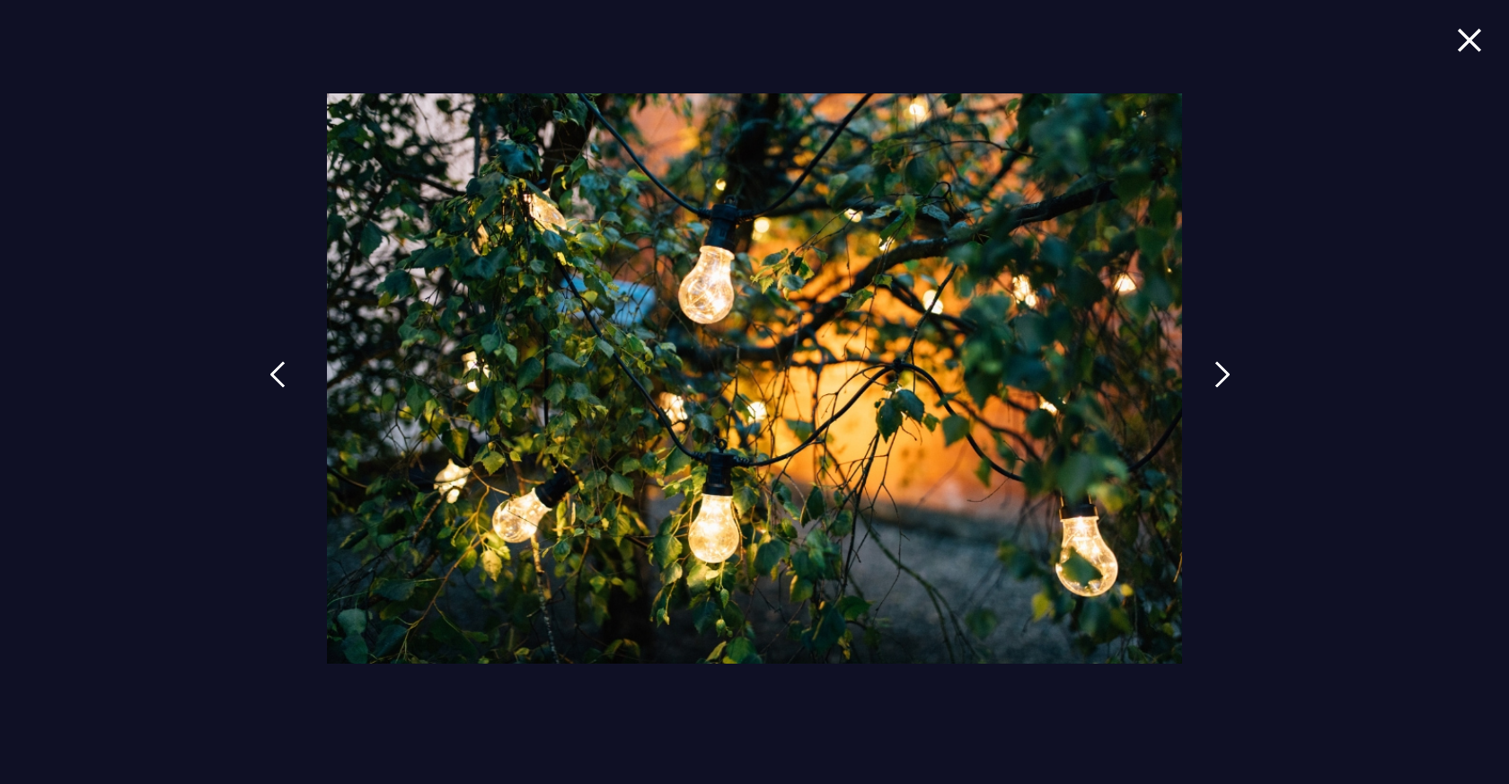
click at [291, 403] on link at bounding box center [277, 388] width 45 height 83
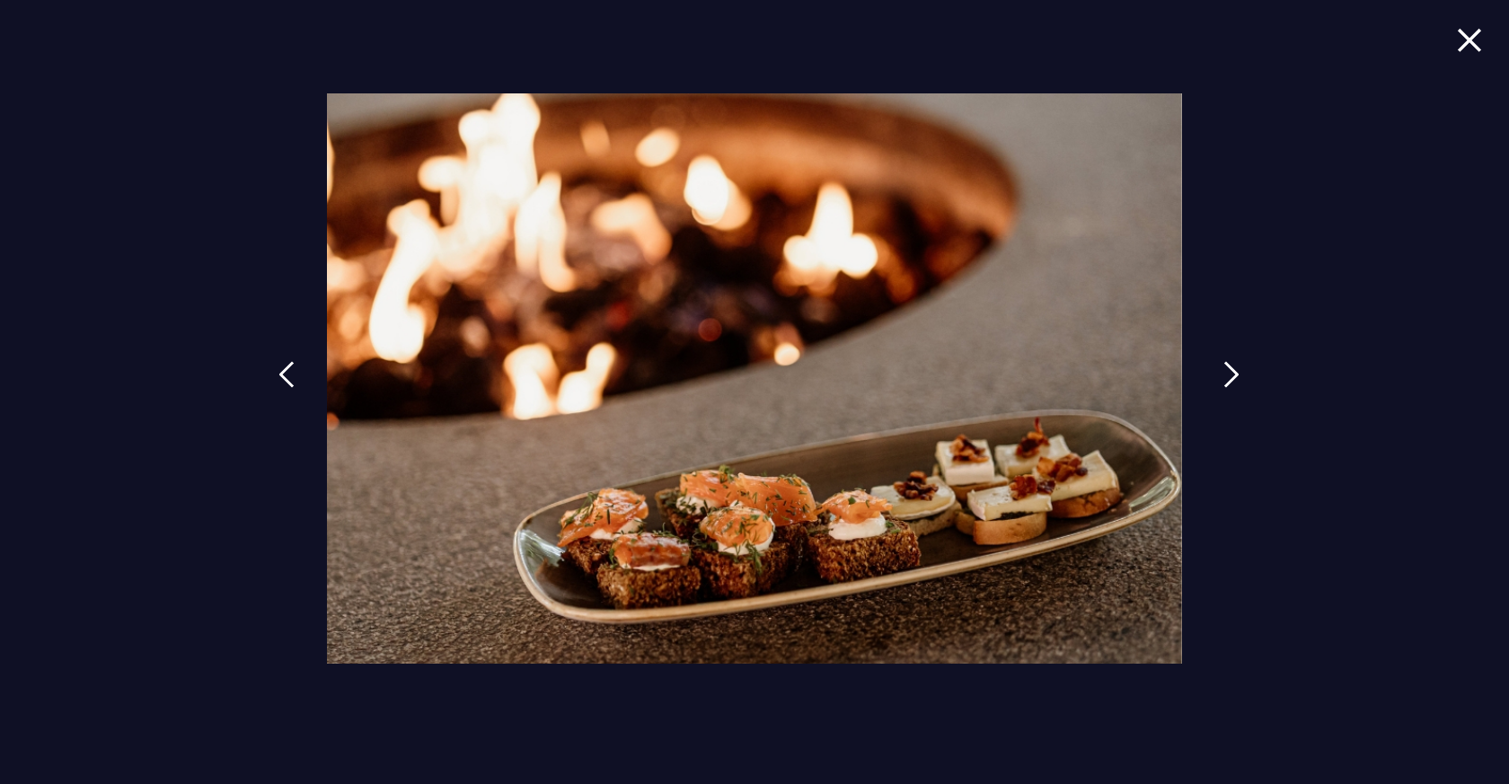
click at [1223, 385] on img at bounding box center [1231, 374] width 16 height 27
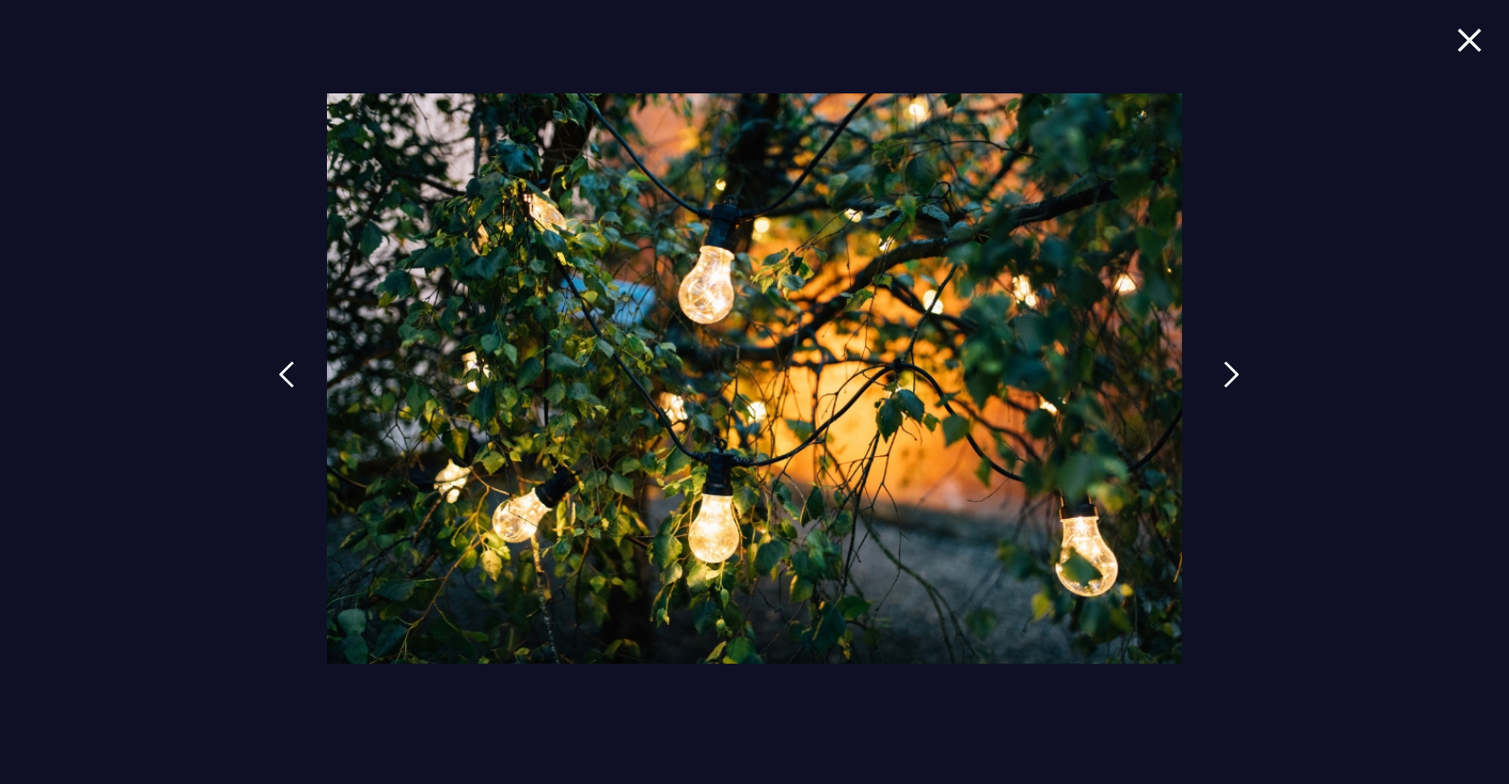
click at [1223, 385] on img at bounding box center [1231, 374] width 16 height 27
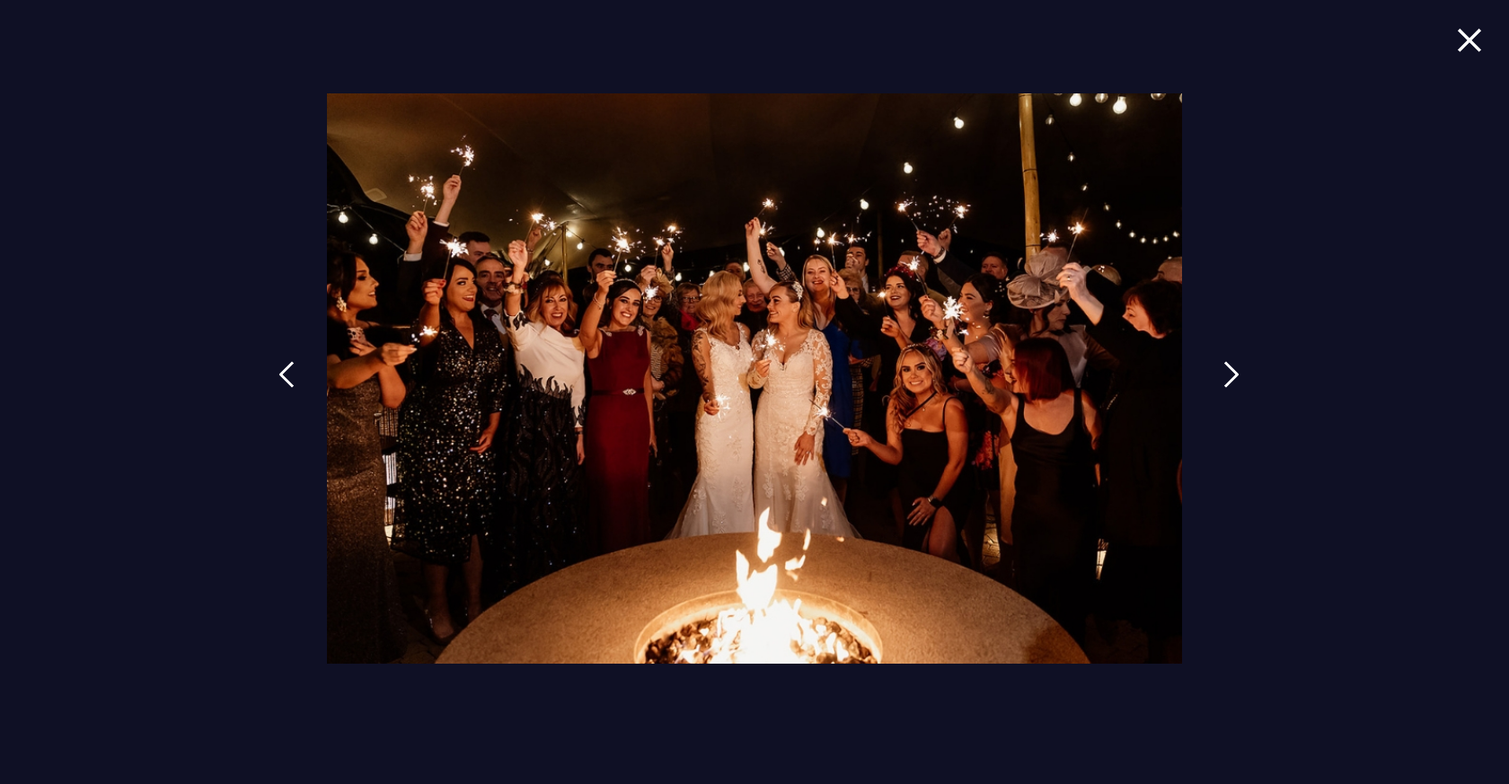
click at [1223, 385] on img at bounding box center [1231, 374] width 16 height 27
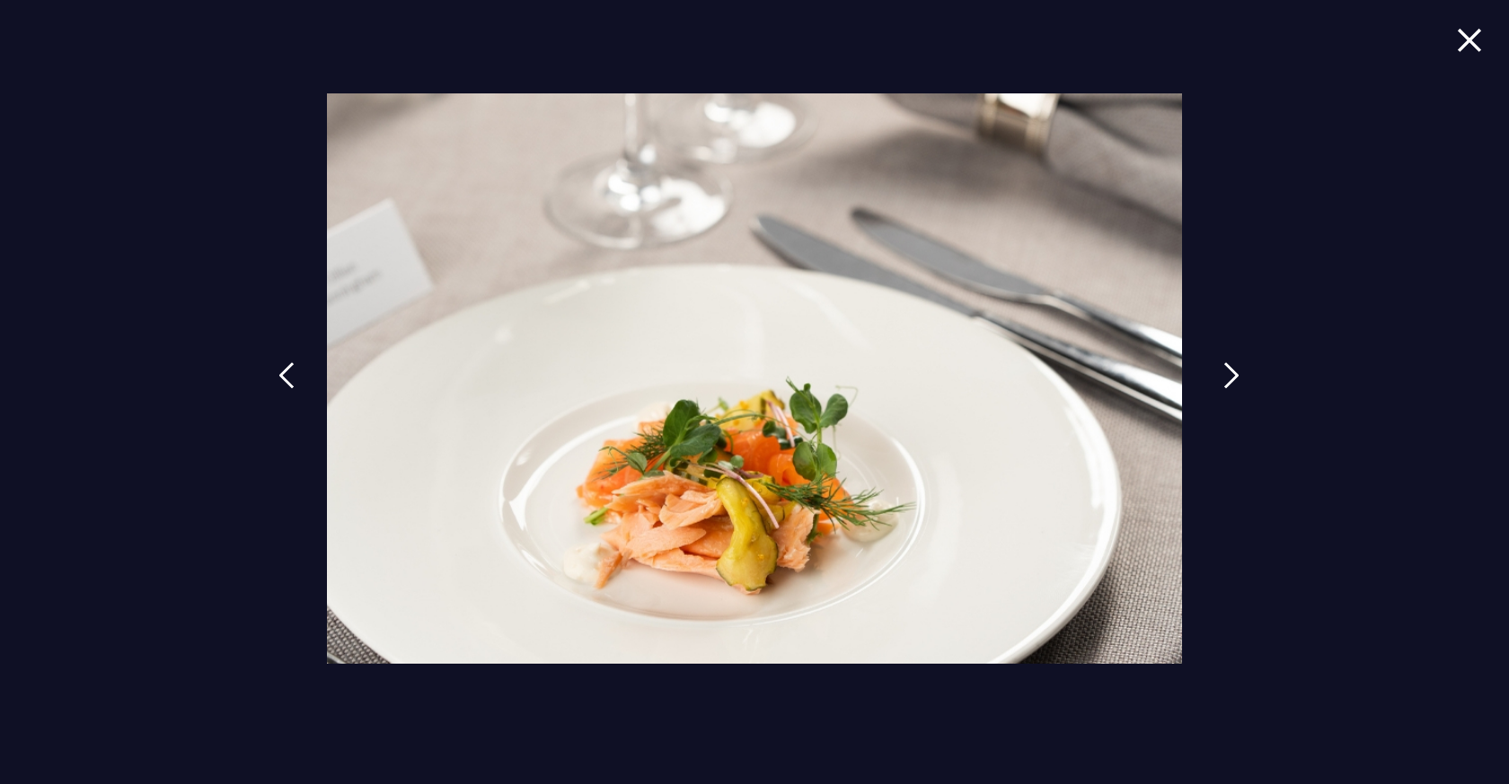
click at [1223, 385] on img at bounding box center [1231, 375] width 16 height 27
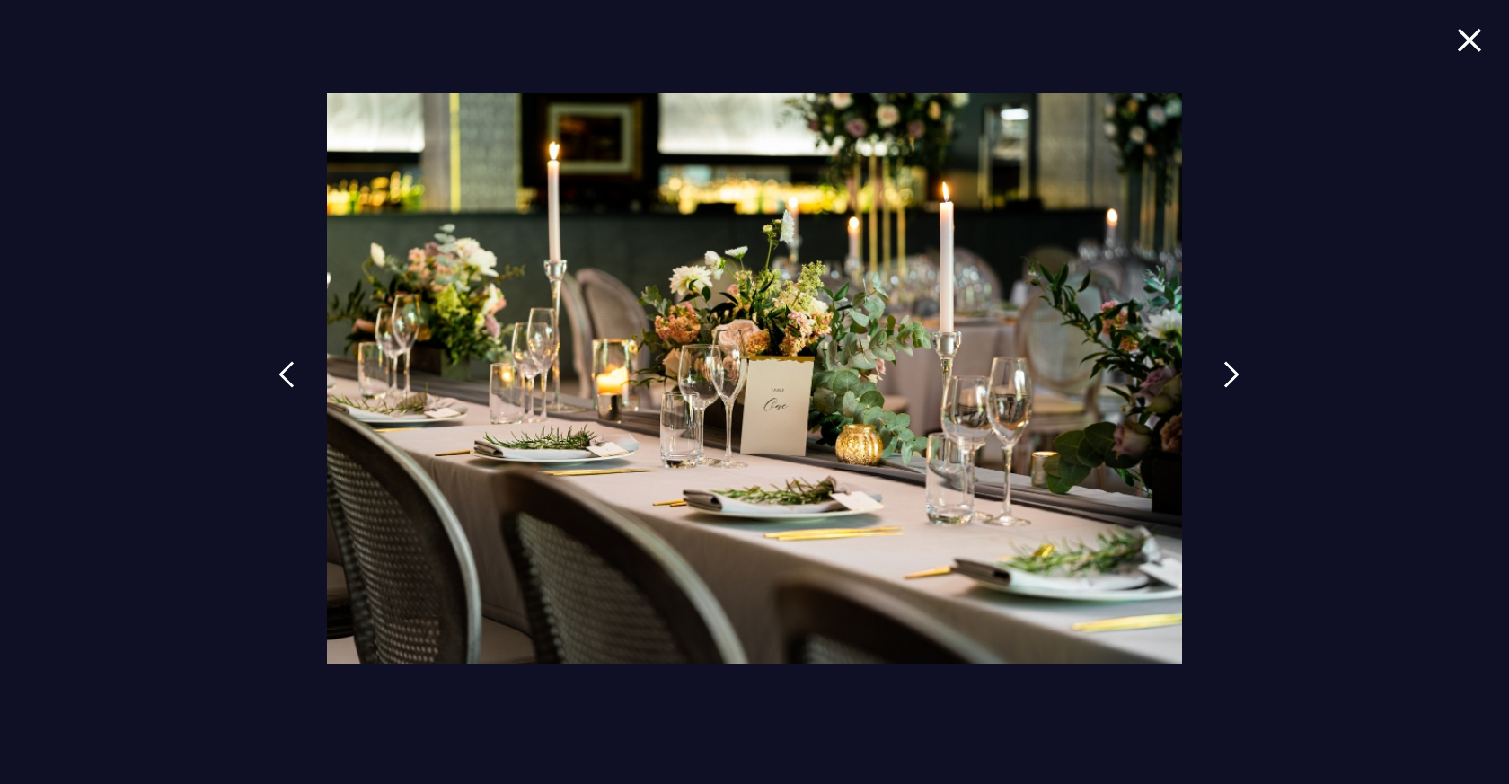
click at [1223, 385] on img at bounding box center [1231, 374] width 16 height 27
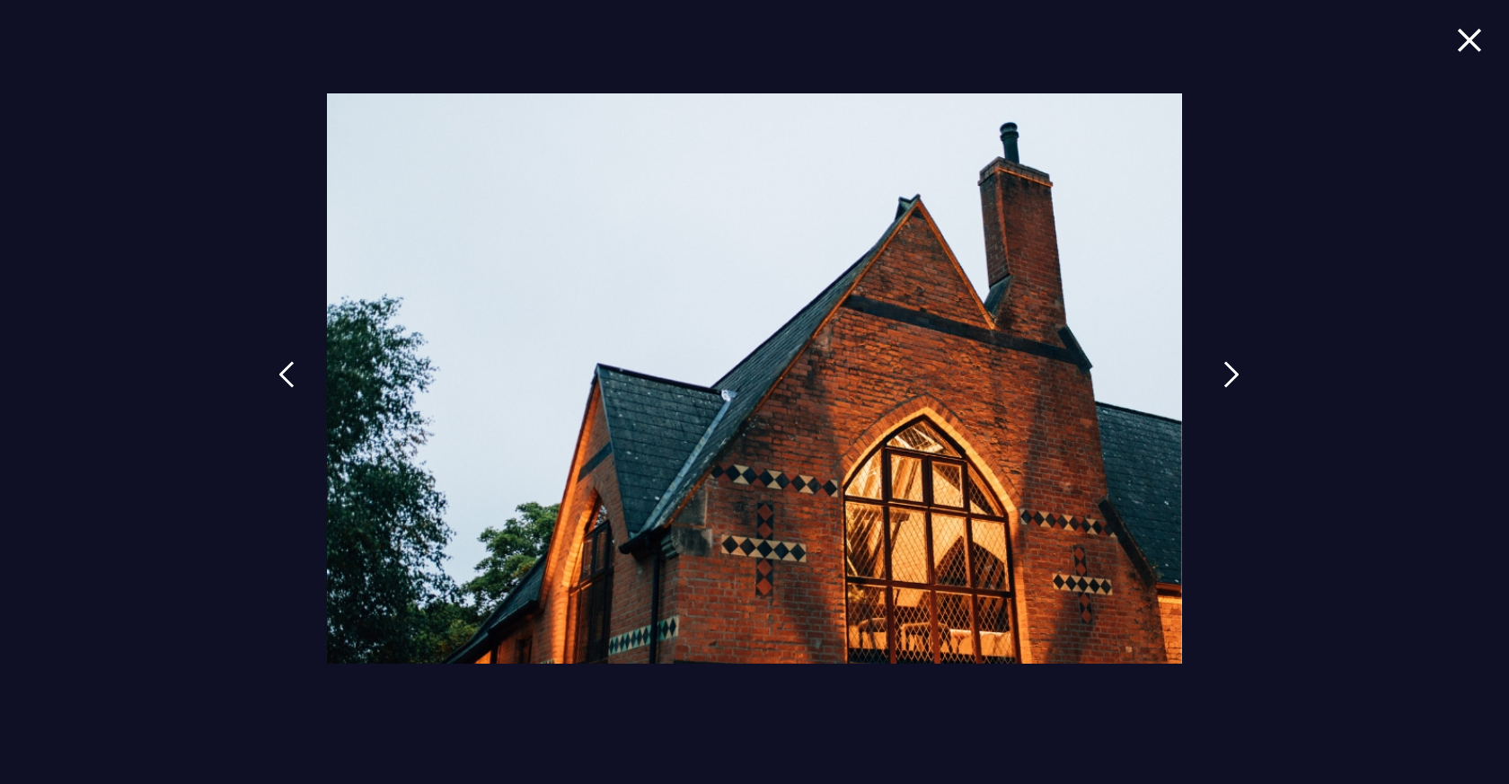
click at [1223, 385] on img at bounding box center [1231, 374] width 16 height 27
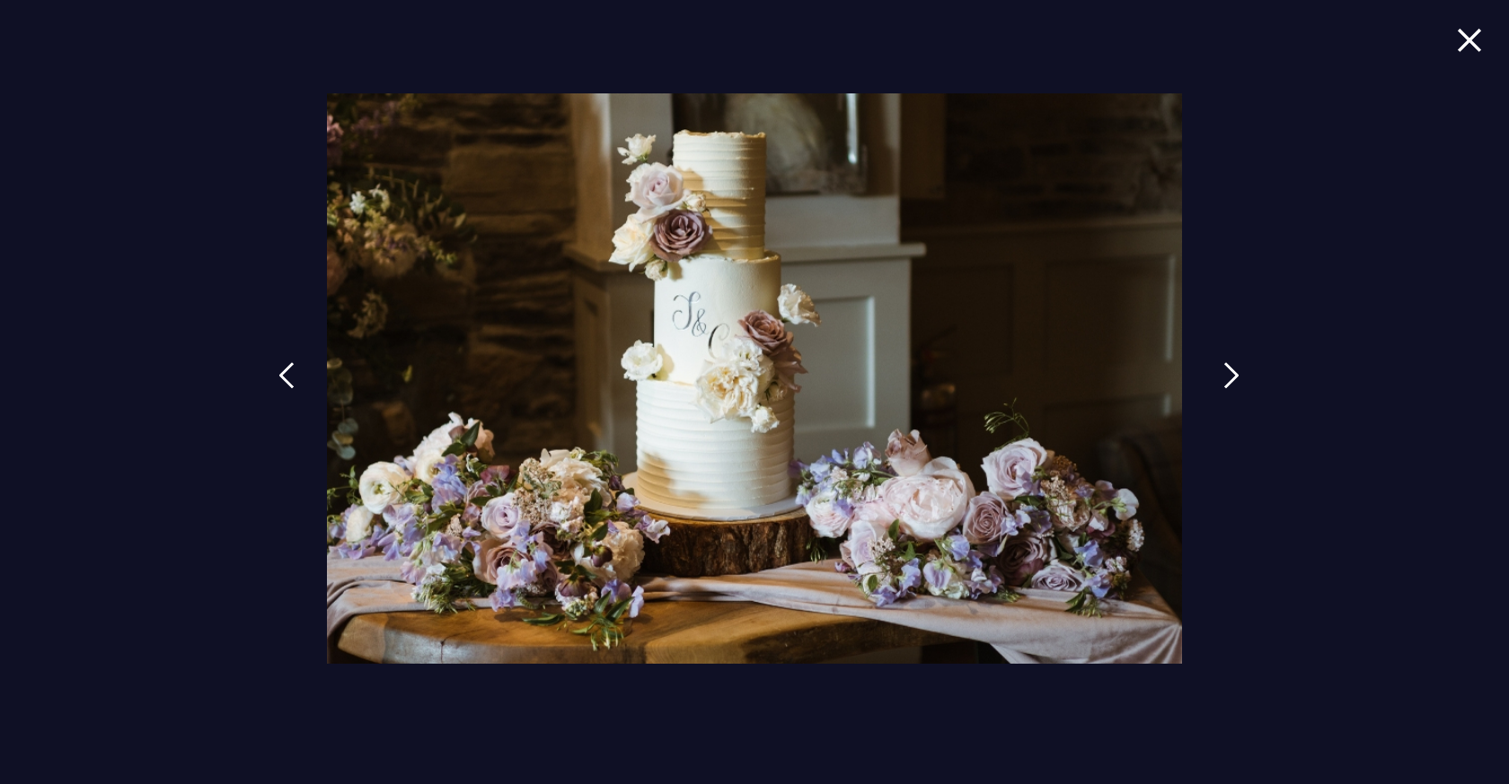
click at [1223, 385] on img at bounding box center [1231, 375] width 16 height 27
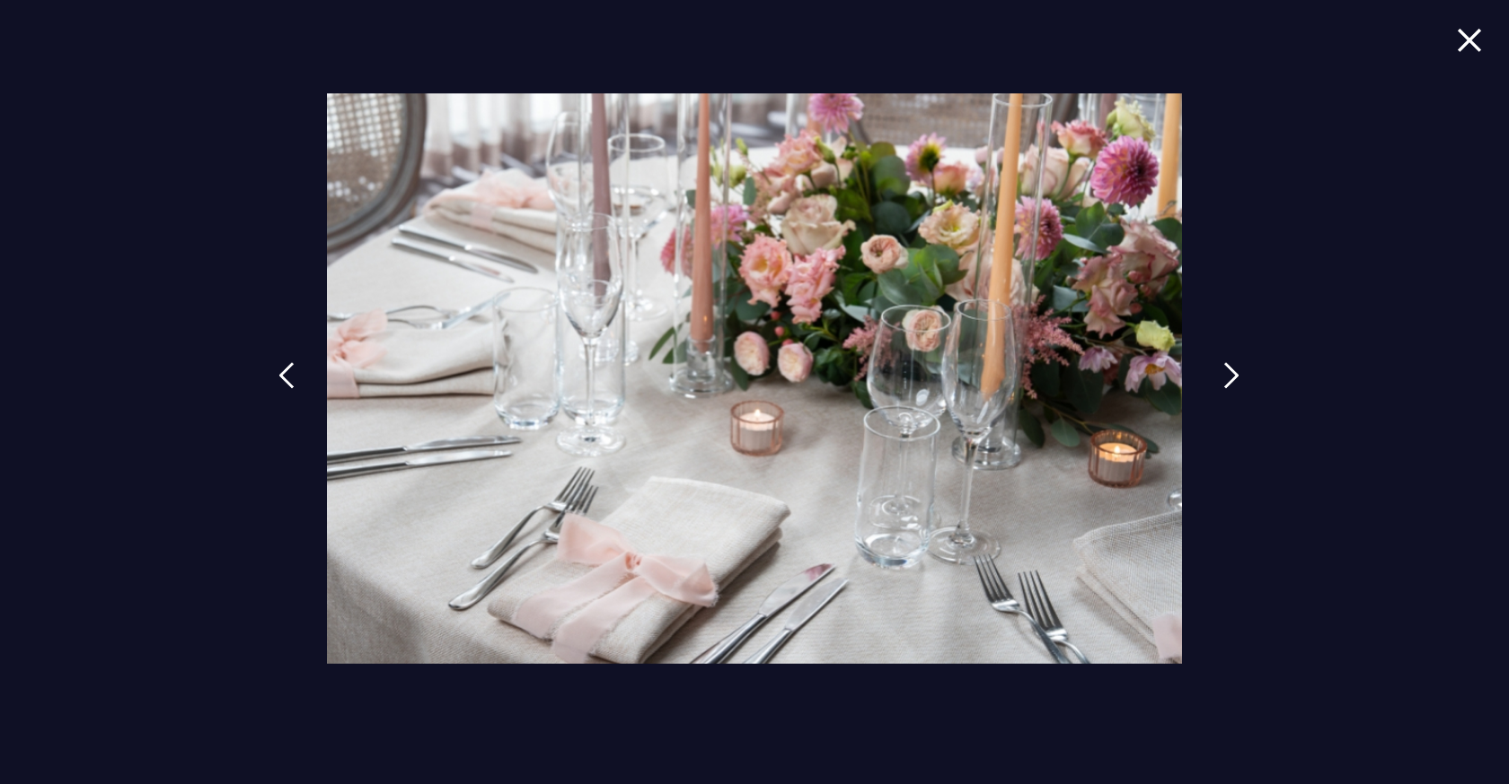
click at [1223, 385] on img at bounding box center [1231, 375] width 16 height 27
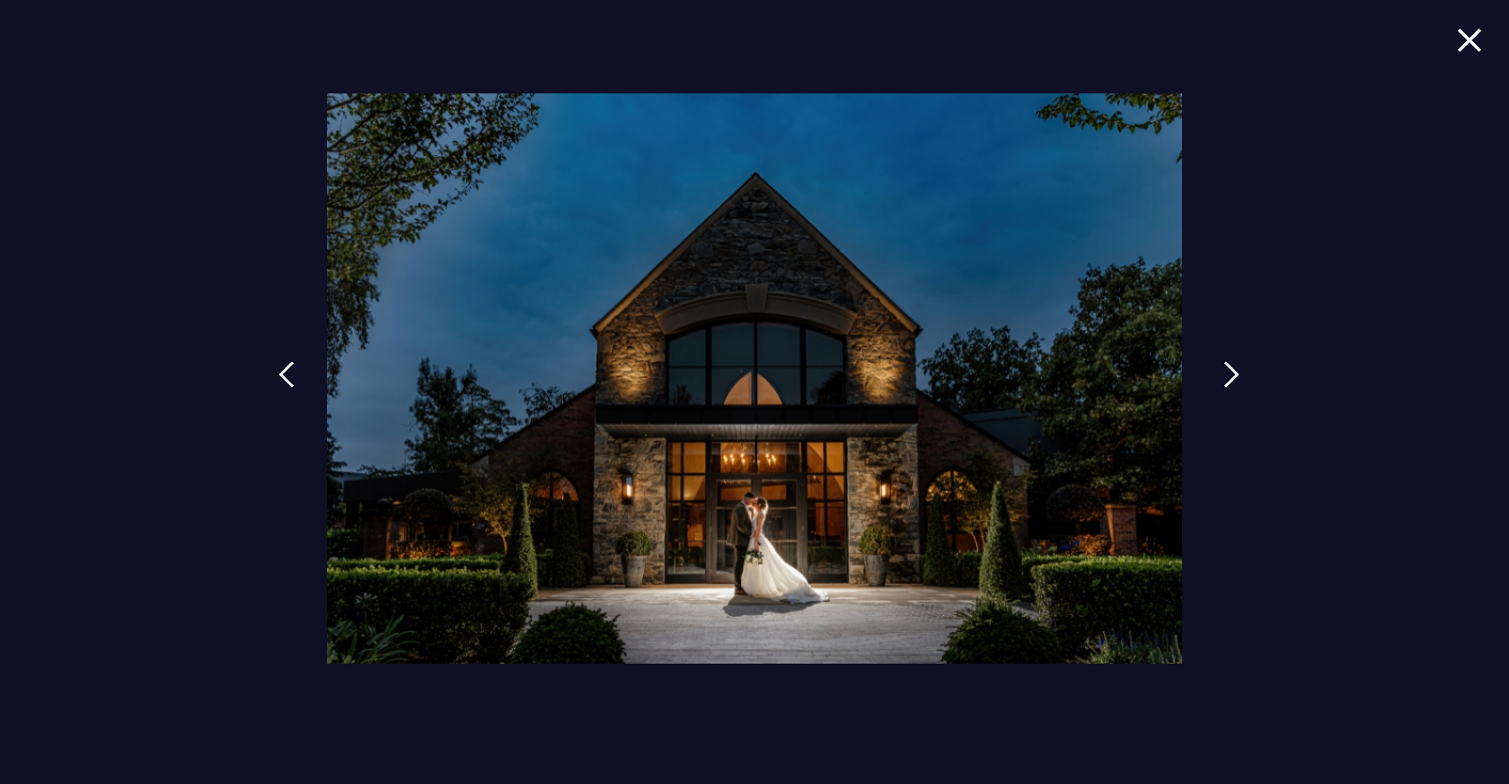
click at [1223, 385] on img at bounding box center [1231, 374] width 16 height 27
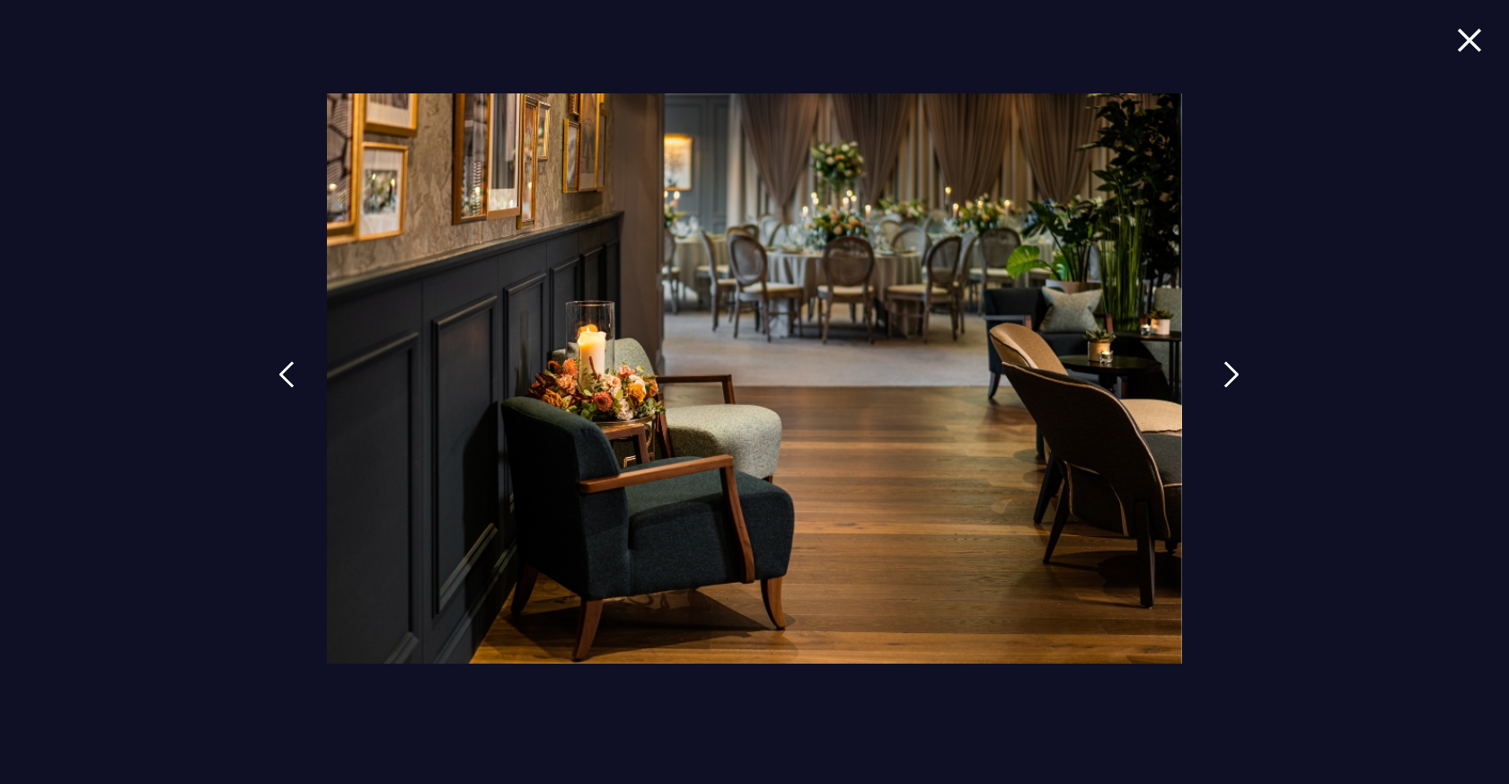
click at [1223, 385] on img at bounding box center [1231, 374] width 16 height 27
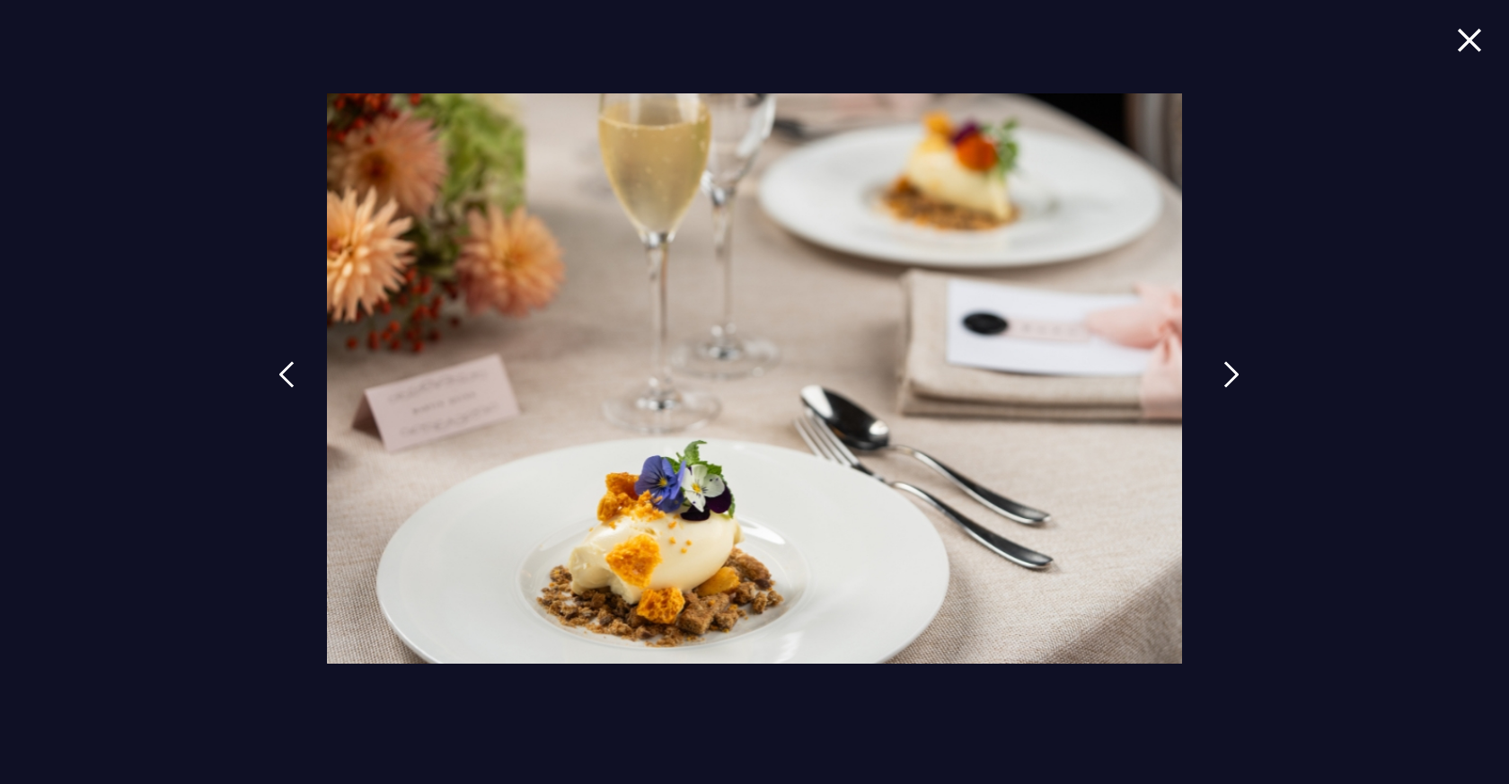
click at [1223, 385] on img at bounding box center [1231, 374] width 16 height 27
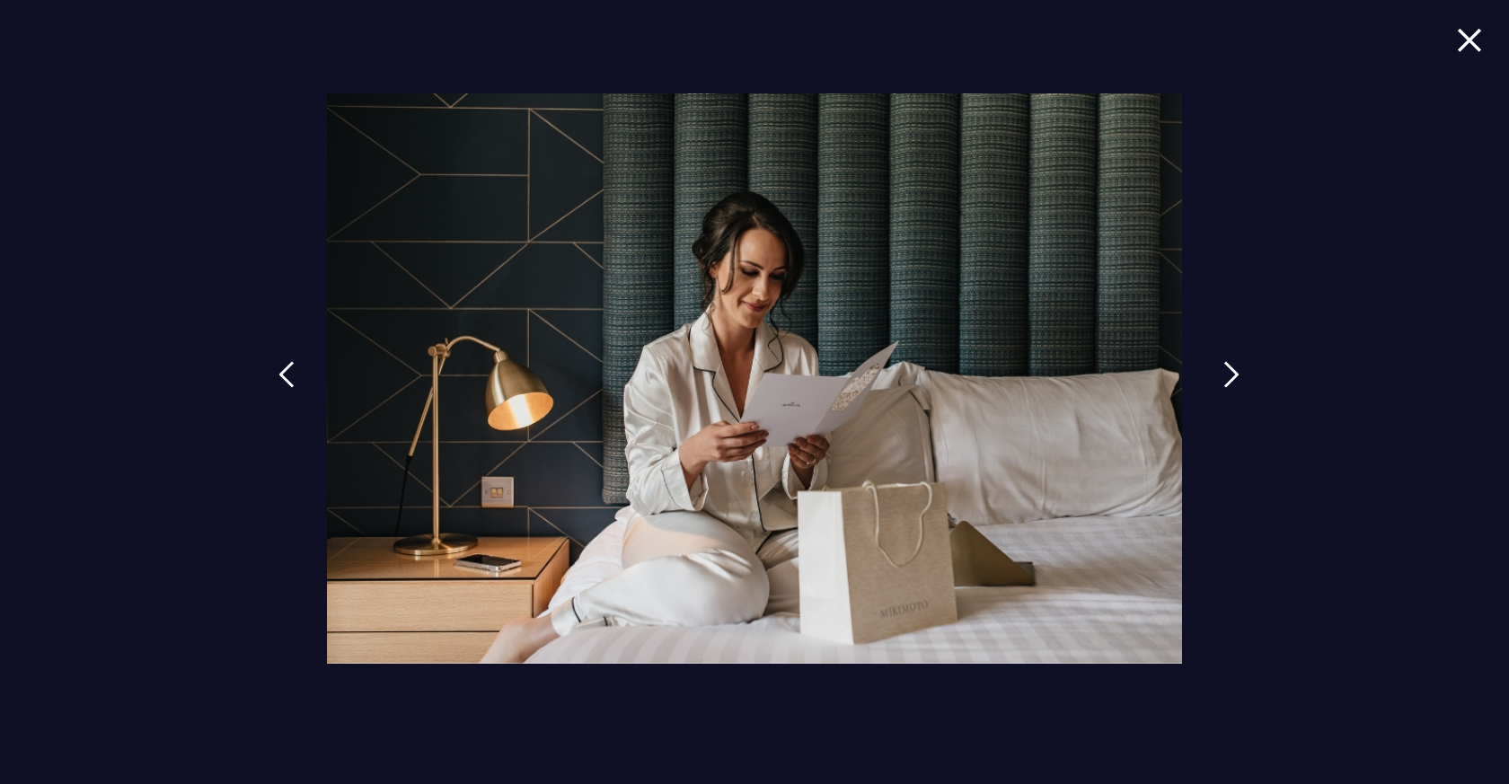
click at [1223, 385] on img at bounding box center [1231, 374] width 16 height 27
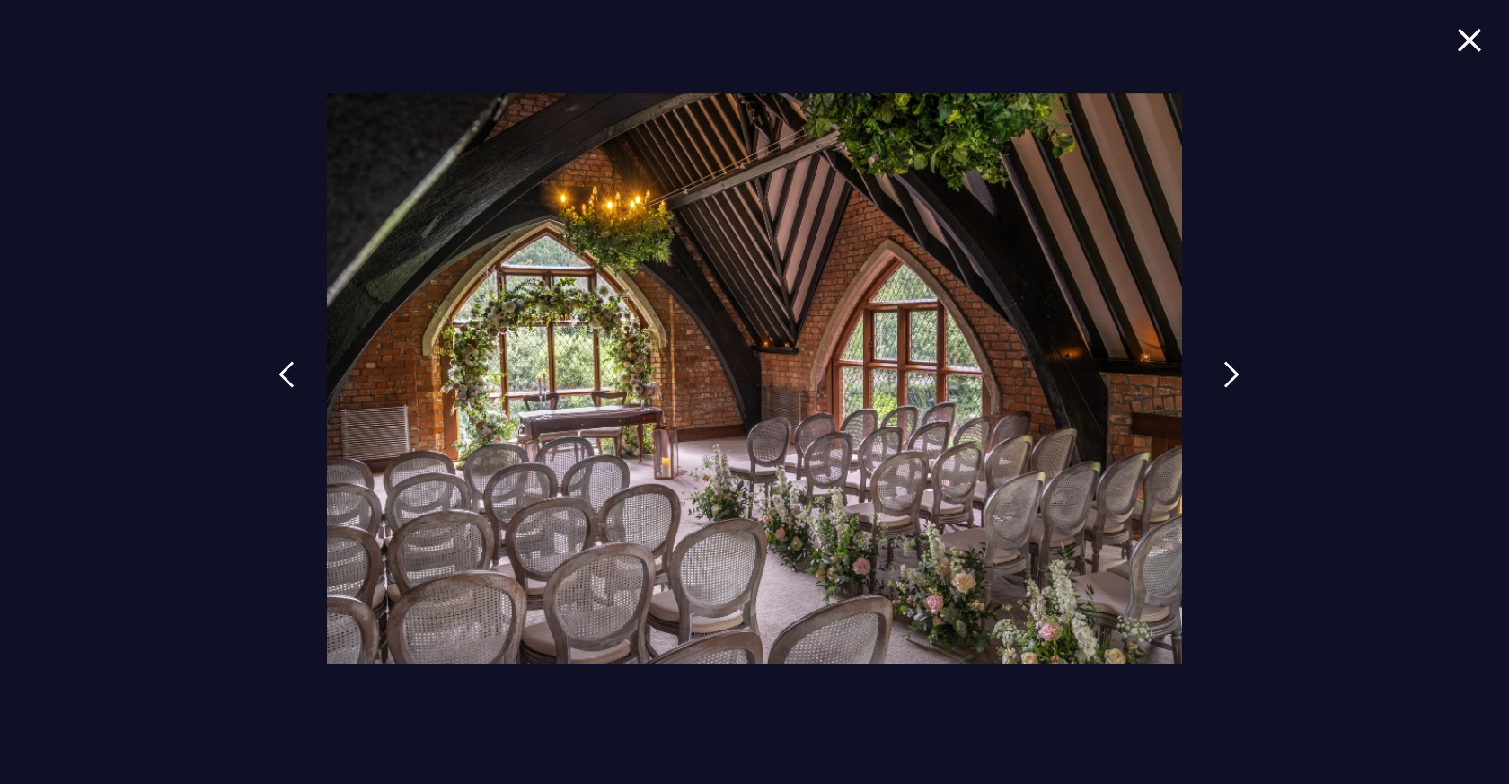
click at [1223, 385] on img at bounding box center [1231, 374] width 16 height 27
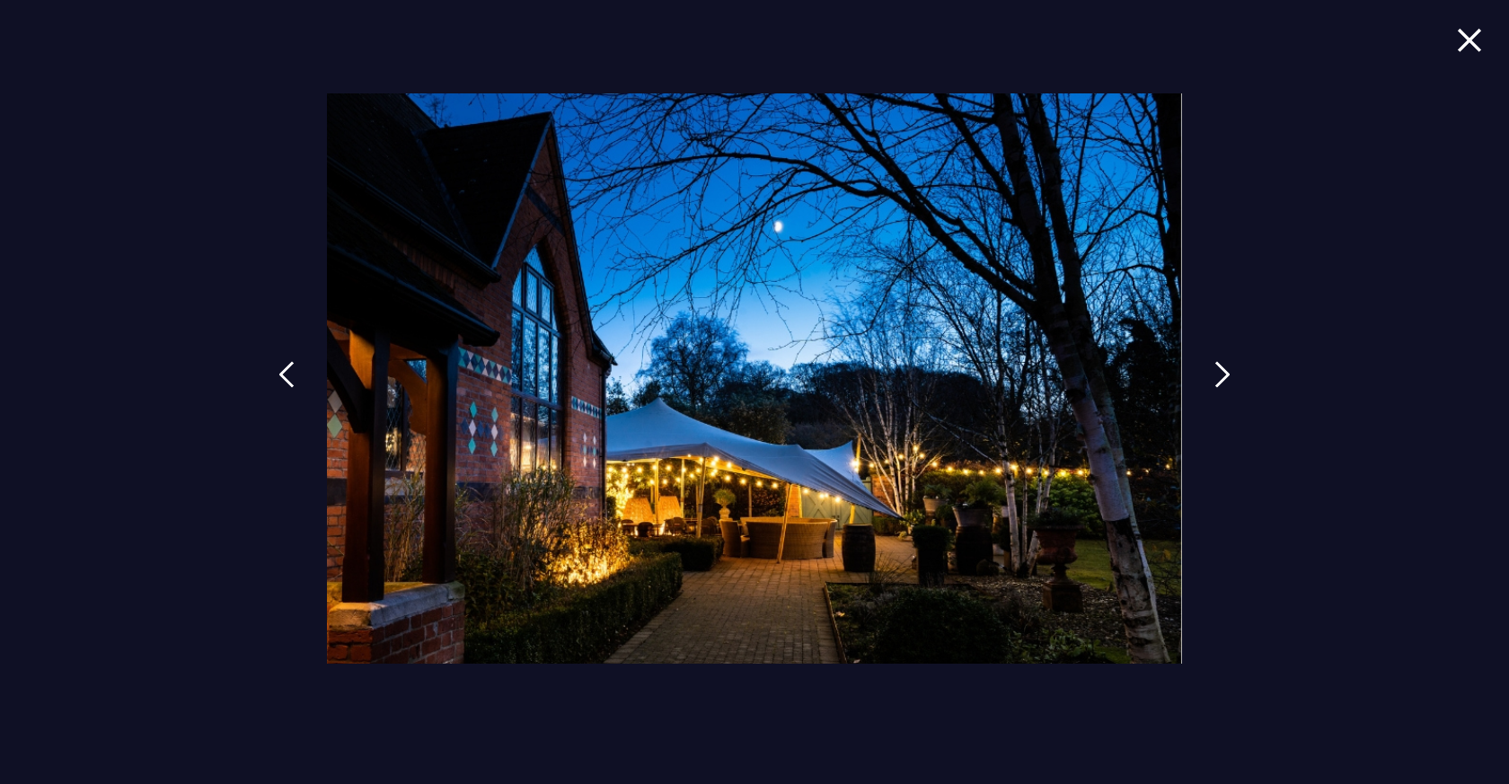
click at [1460, 40] on img at bounding box center [1469, 40] width 25 height 24
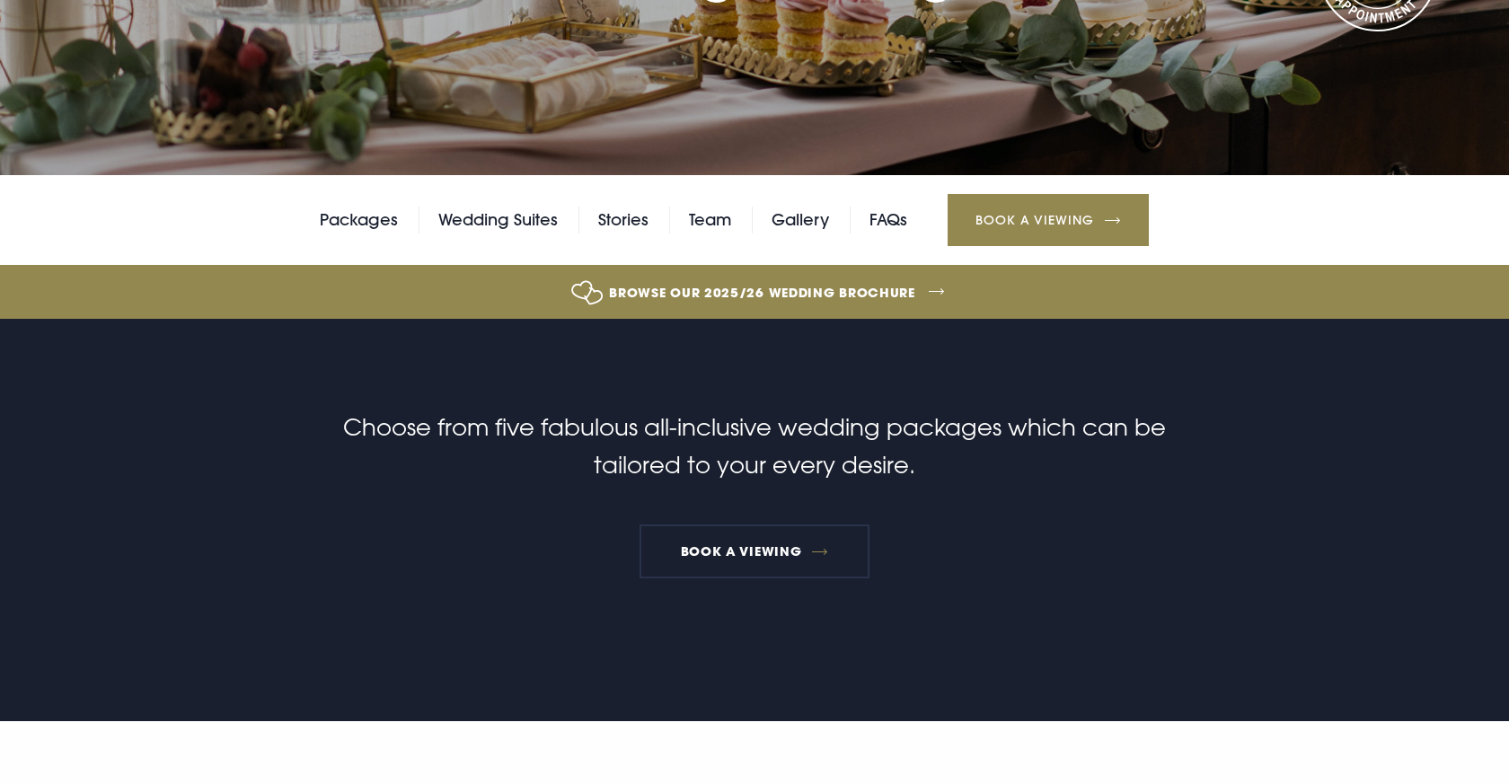
click at [533, 234] on div "Packages Wedding Suites Stories Team Gallery FAQs Book a Viewing" at bounding box center [754, 220] width 1509 height 90
click at [529, 224] on link "Wedding Suites" at bounding box center [497, 220] width 119 height 27
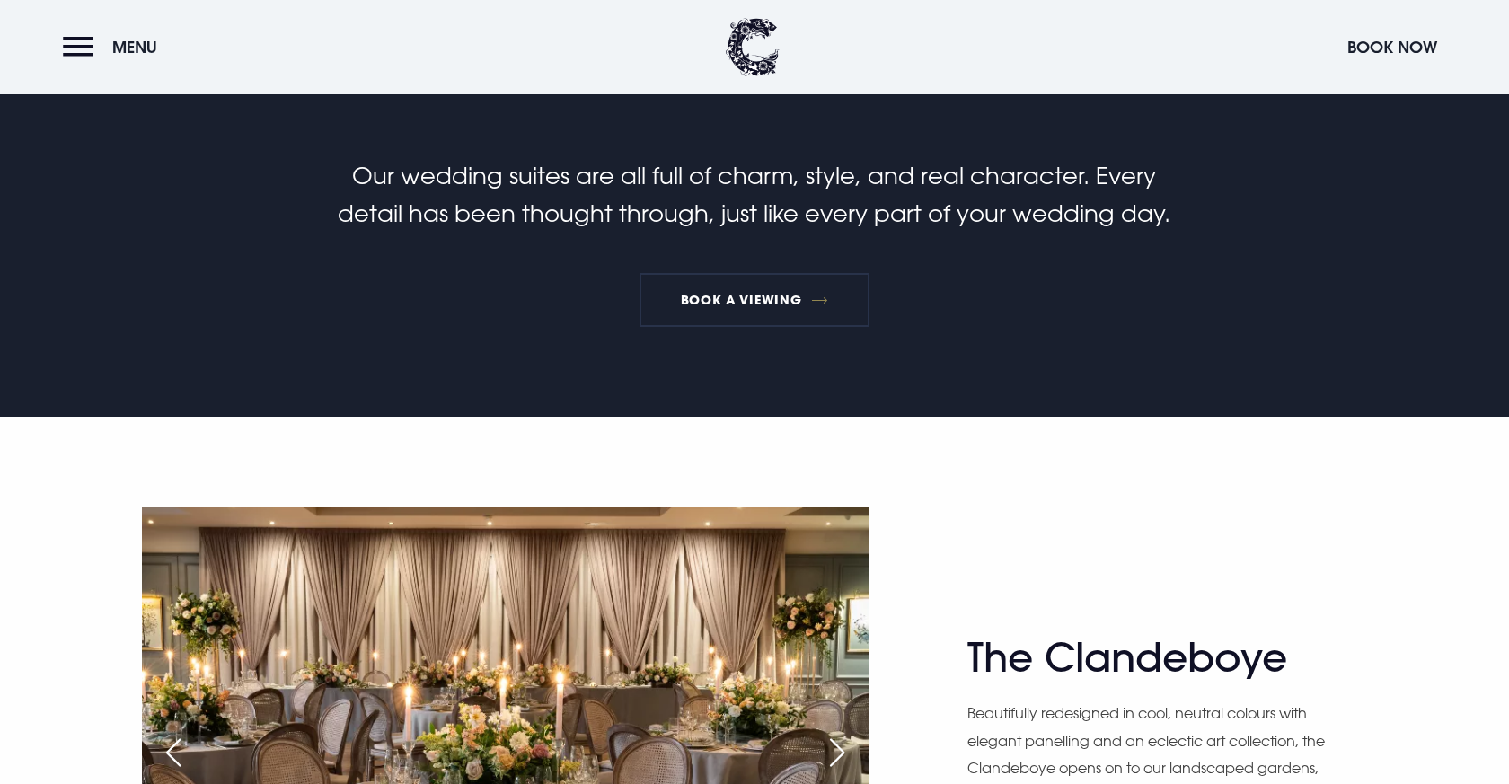
scroll to position [1073, 0]
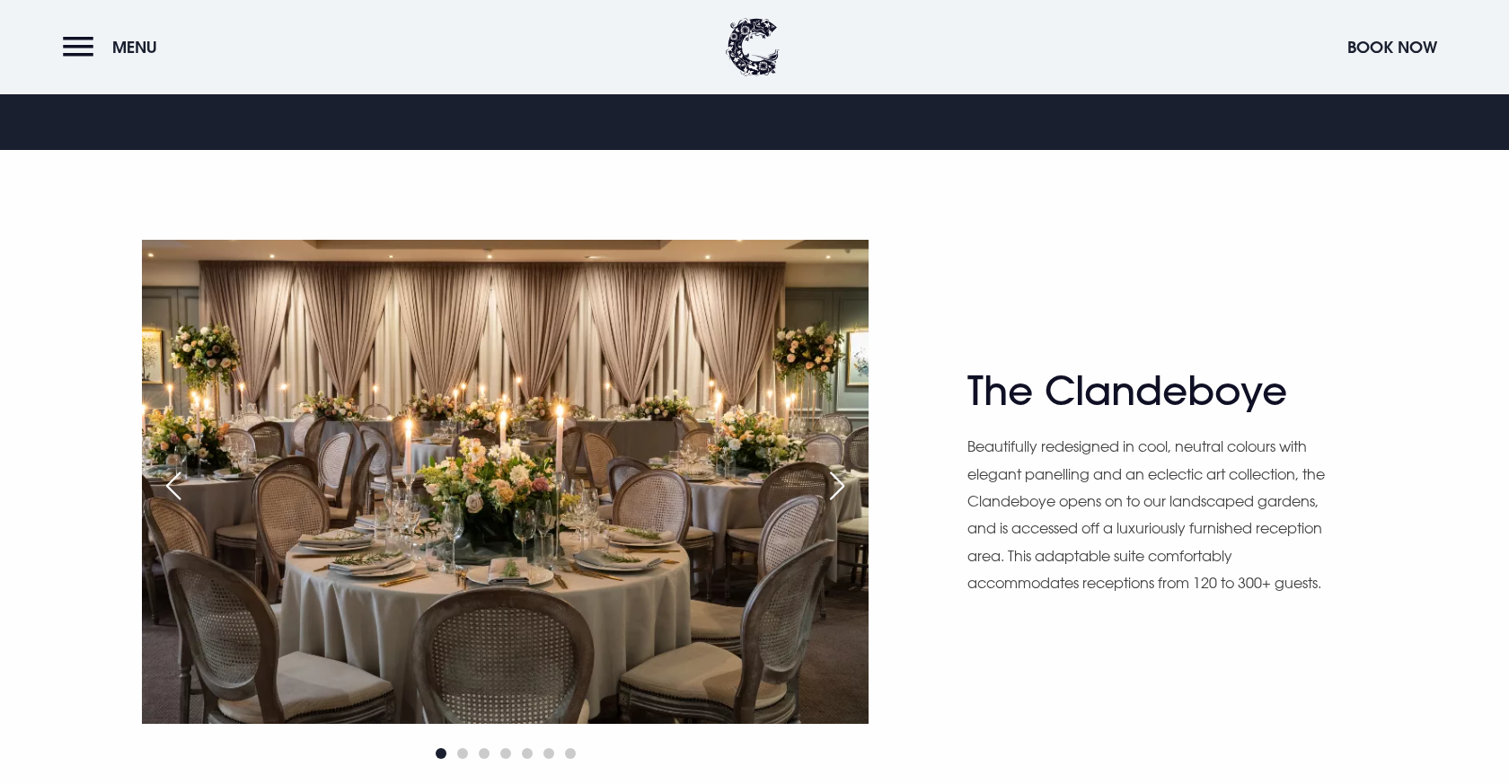
click at [838, 475] on div "Next slide" at bounding box center [837, 486] width 45 height 40
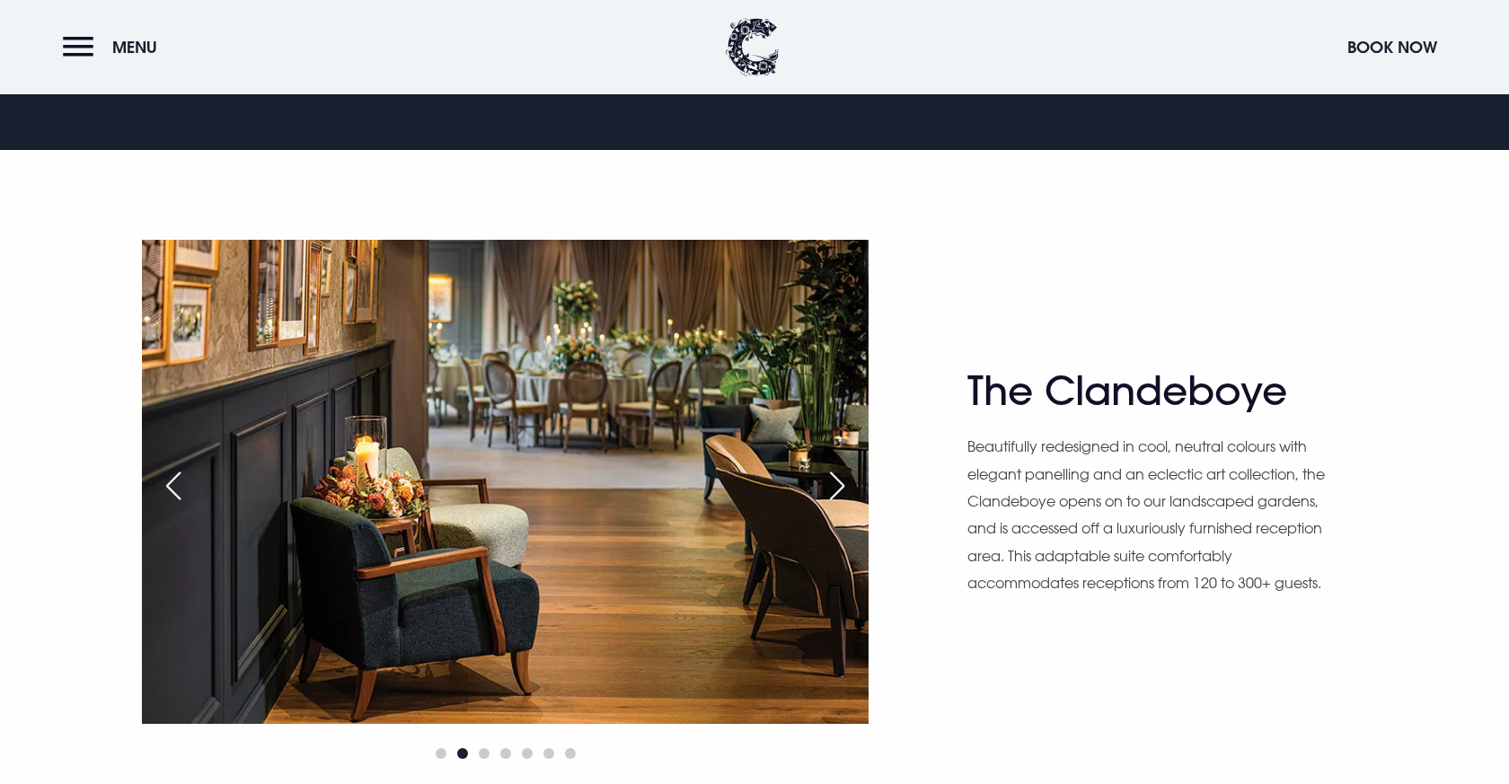
click at [838, 475] on div "Next slide" at bounding box center [837, 486] width 45 height 40
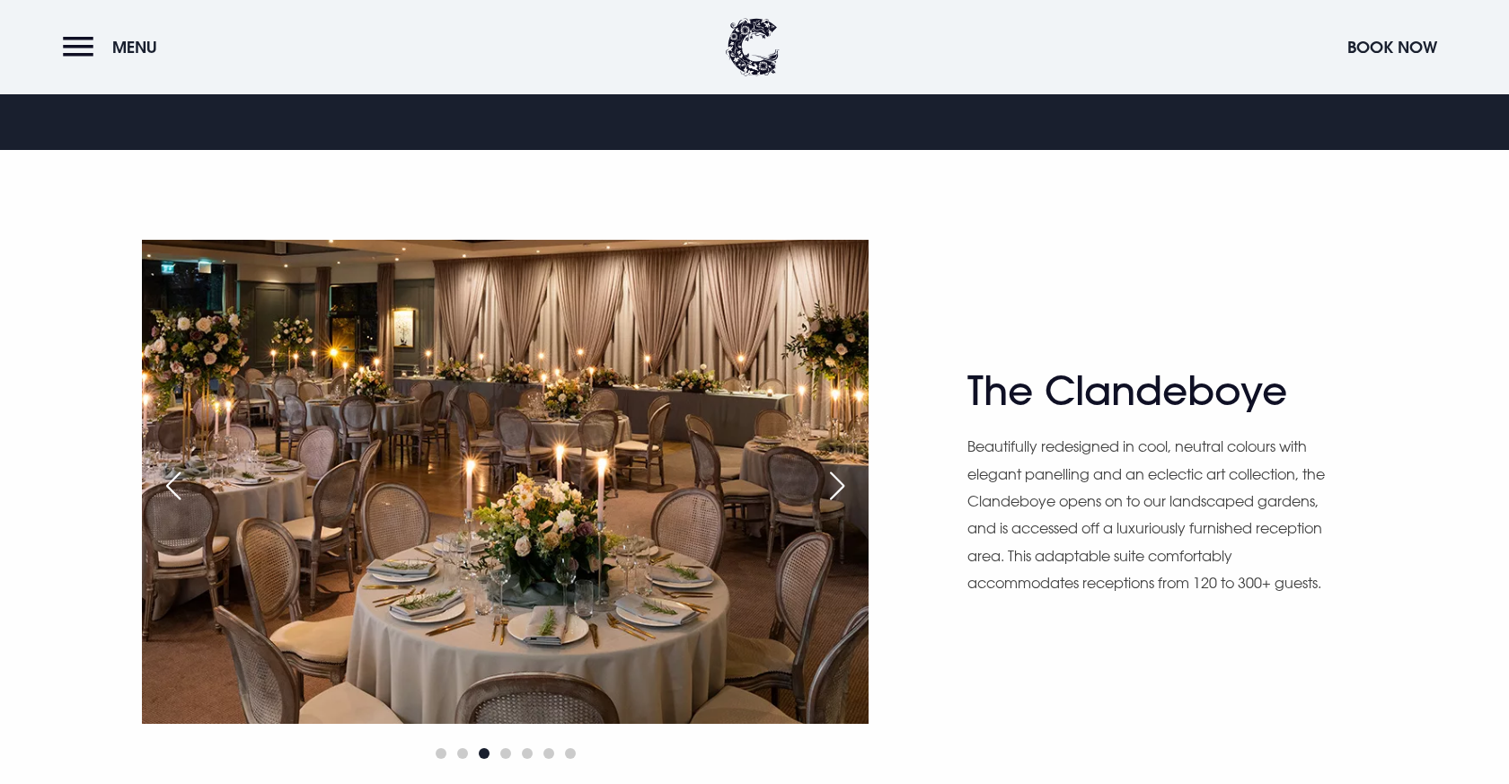
click at [838, 475] on div "Next slide" at bounding box center [837, 486] width 45 height 40
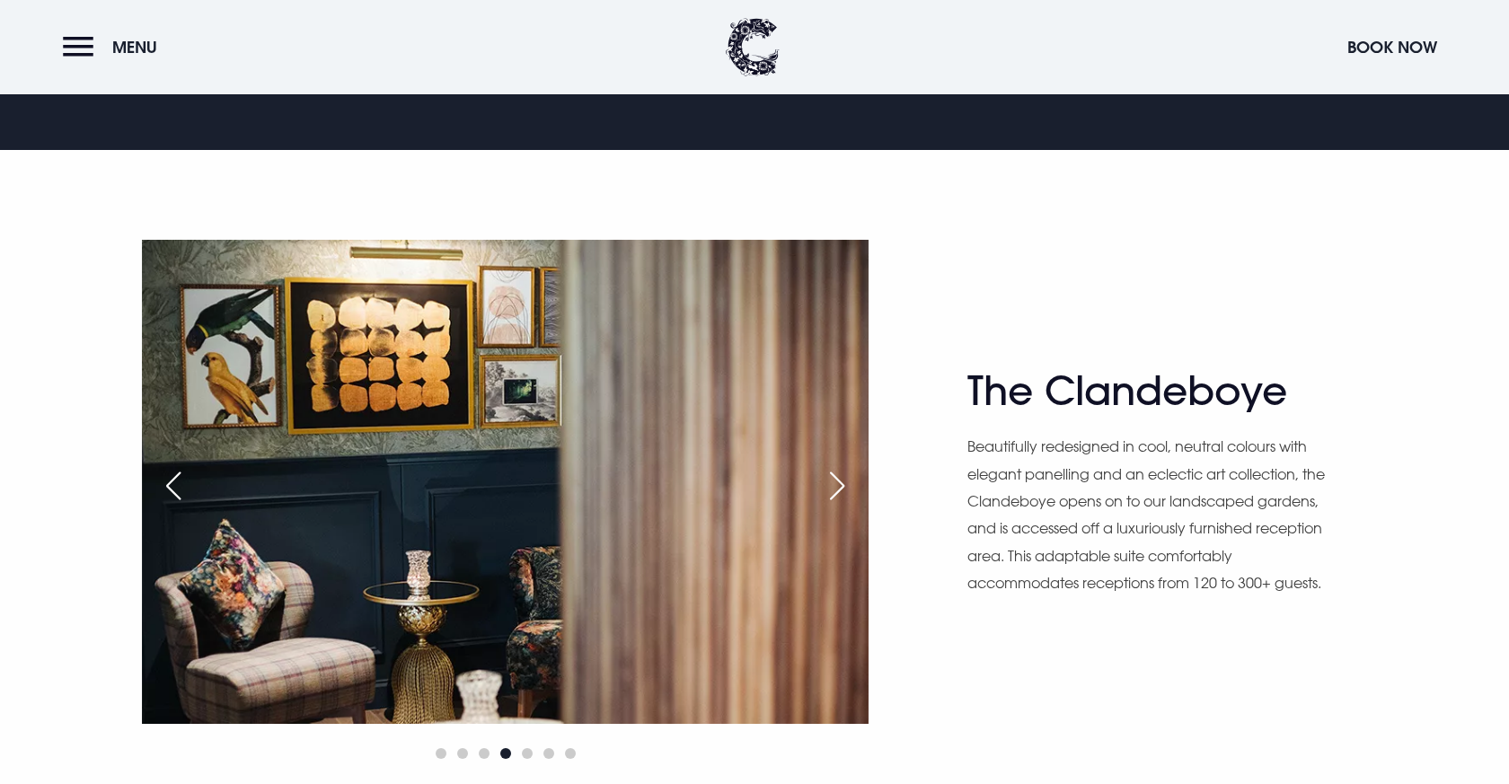
click at [838, 475] on div "Next slide" at bounding box center [837, 486] width 45 height 40
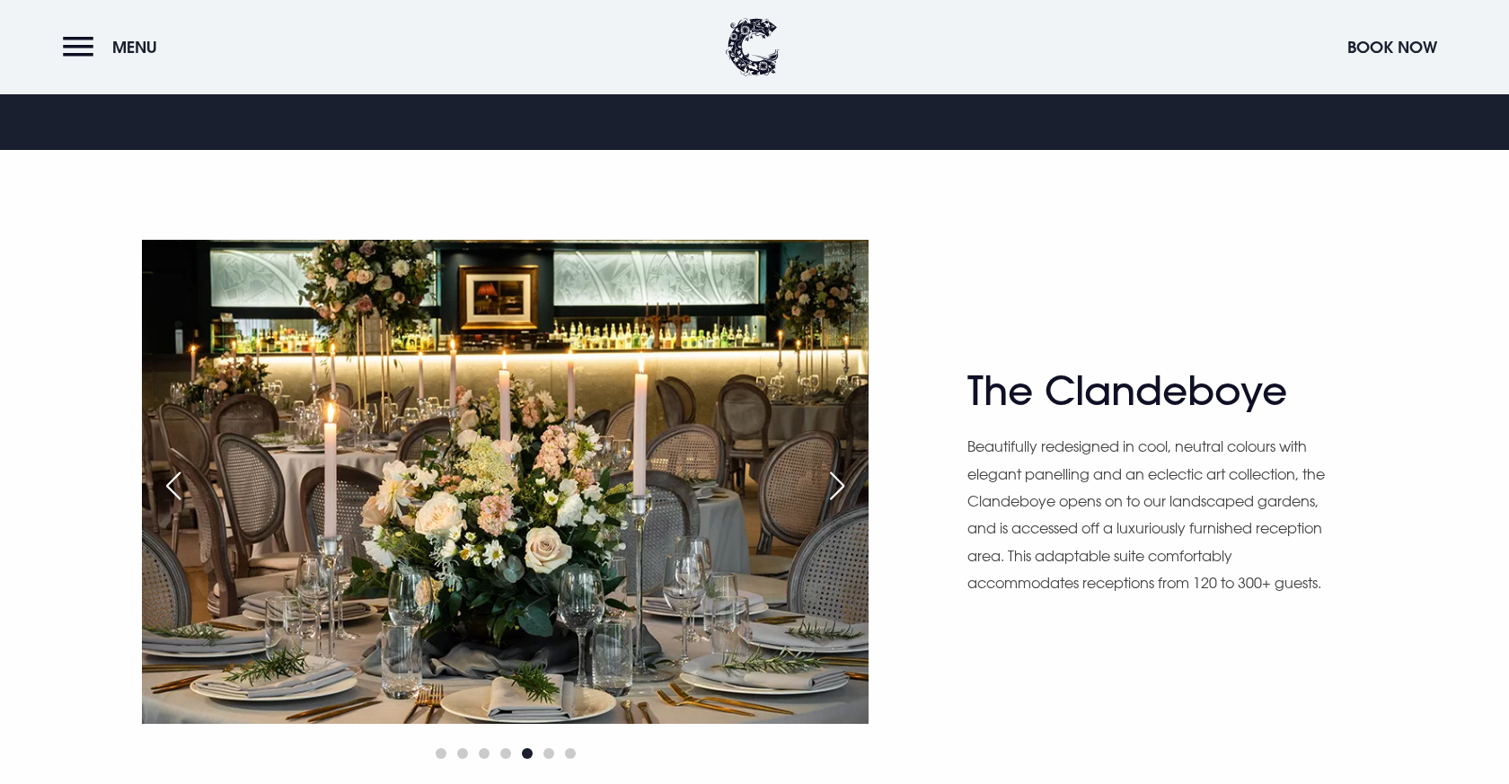
click at [838, 475] on div "Next slide" at bounding box center [837, 486] width 45 height 40
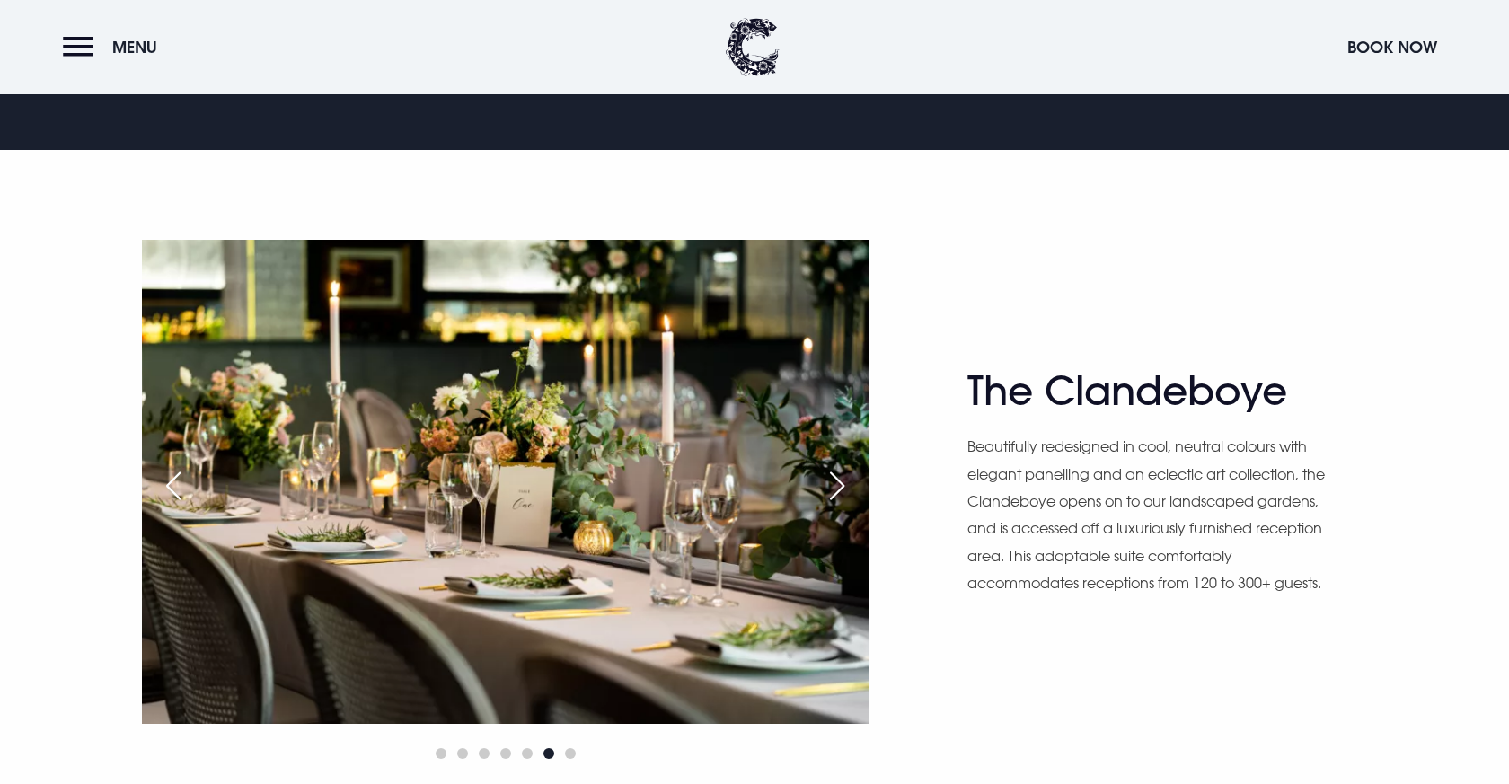
click at [838, 475] on div "Next slide" at bounding box center [837, 486] width 45 height 40
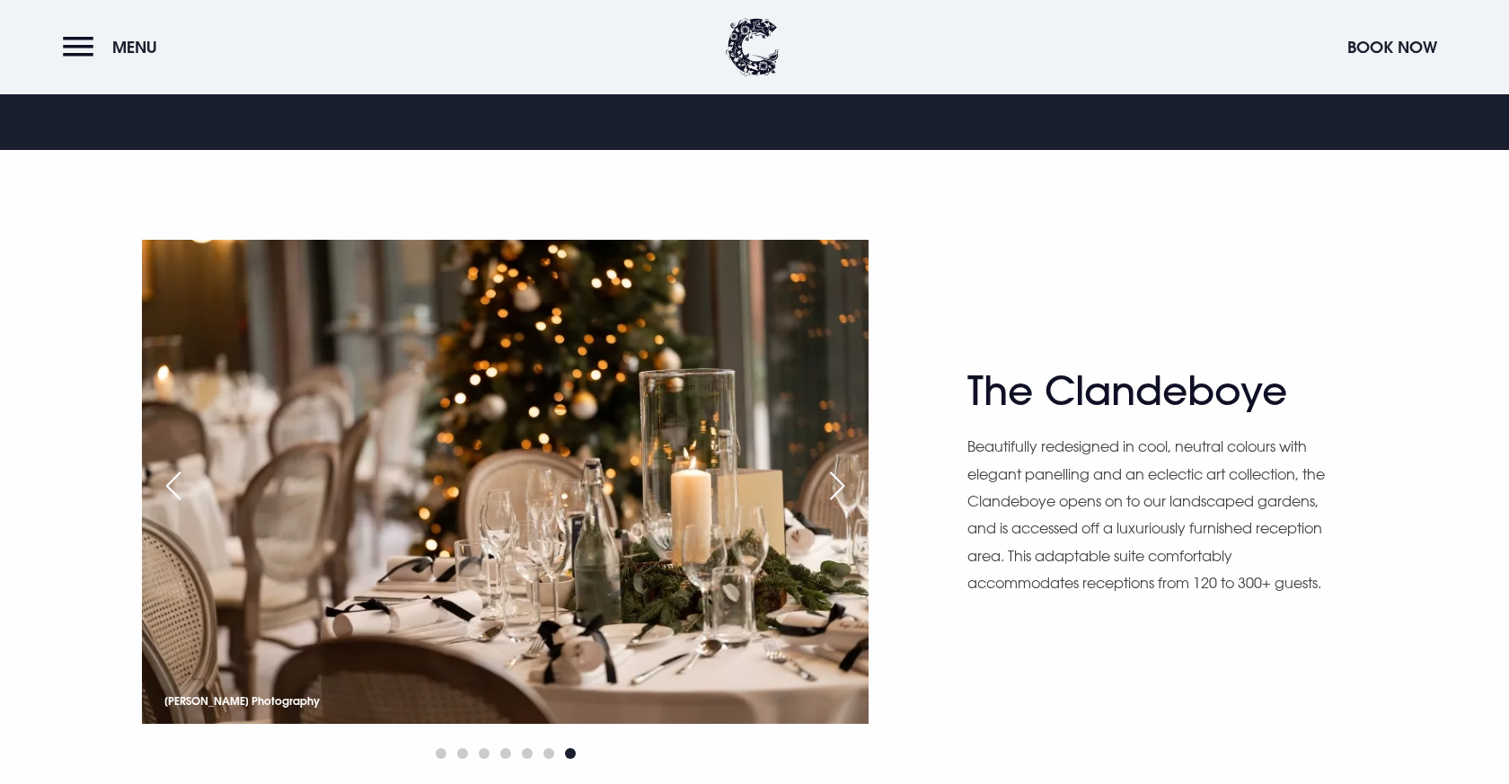
click at [838, 475] on div "Next slide" at bounding box center [837, 486] width 45 height 40
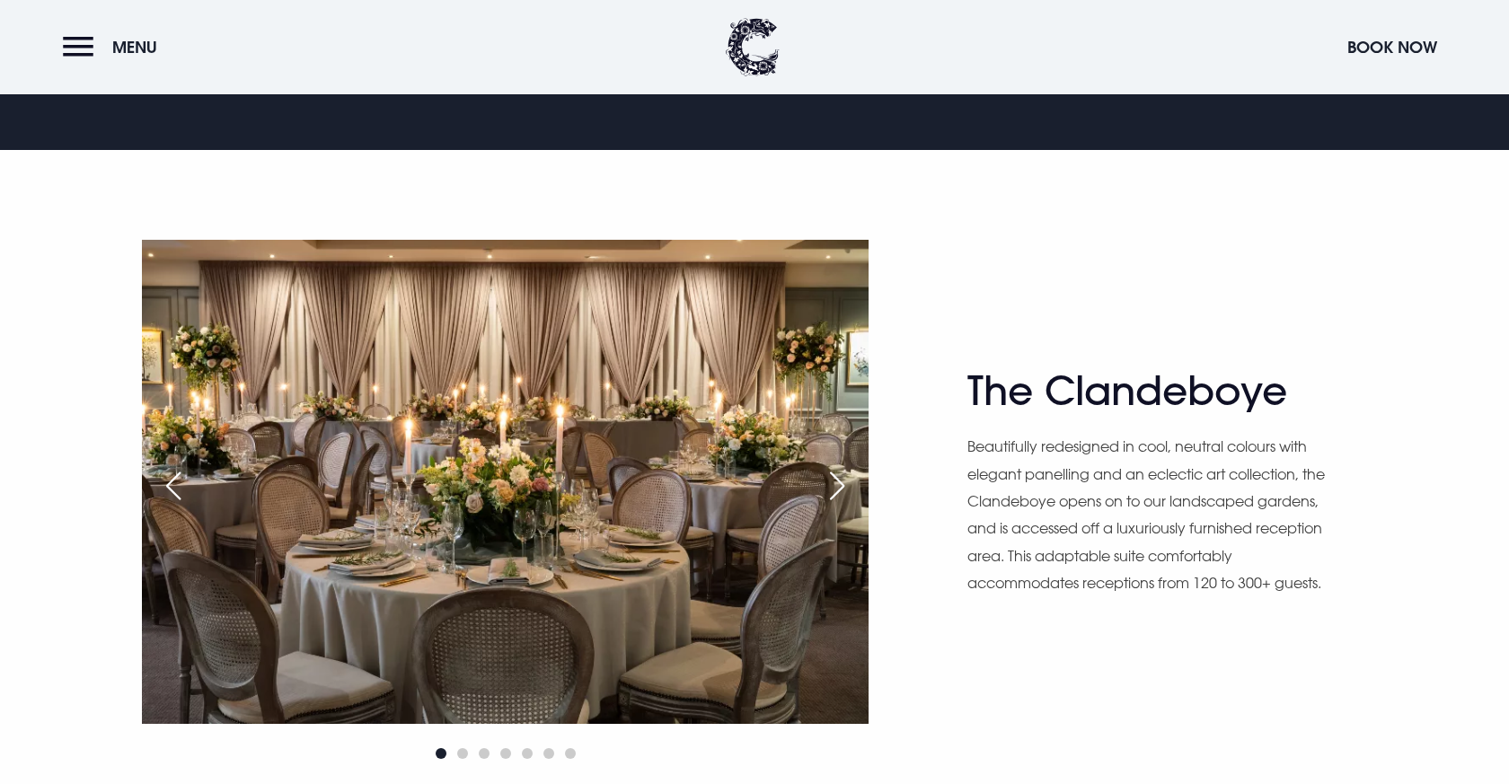
click at [838, 475] on div "Next slide" at bounding box center [837, 486] width 45 height 40
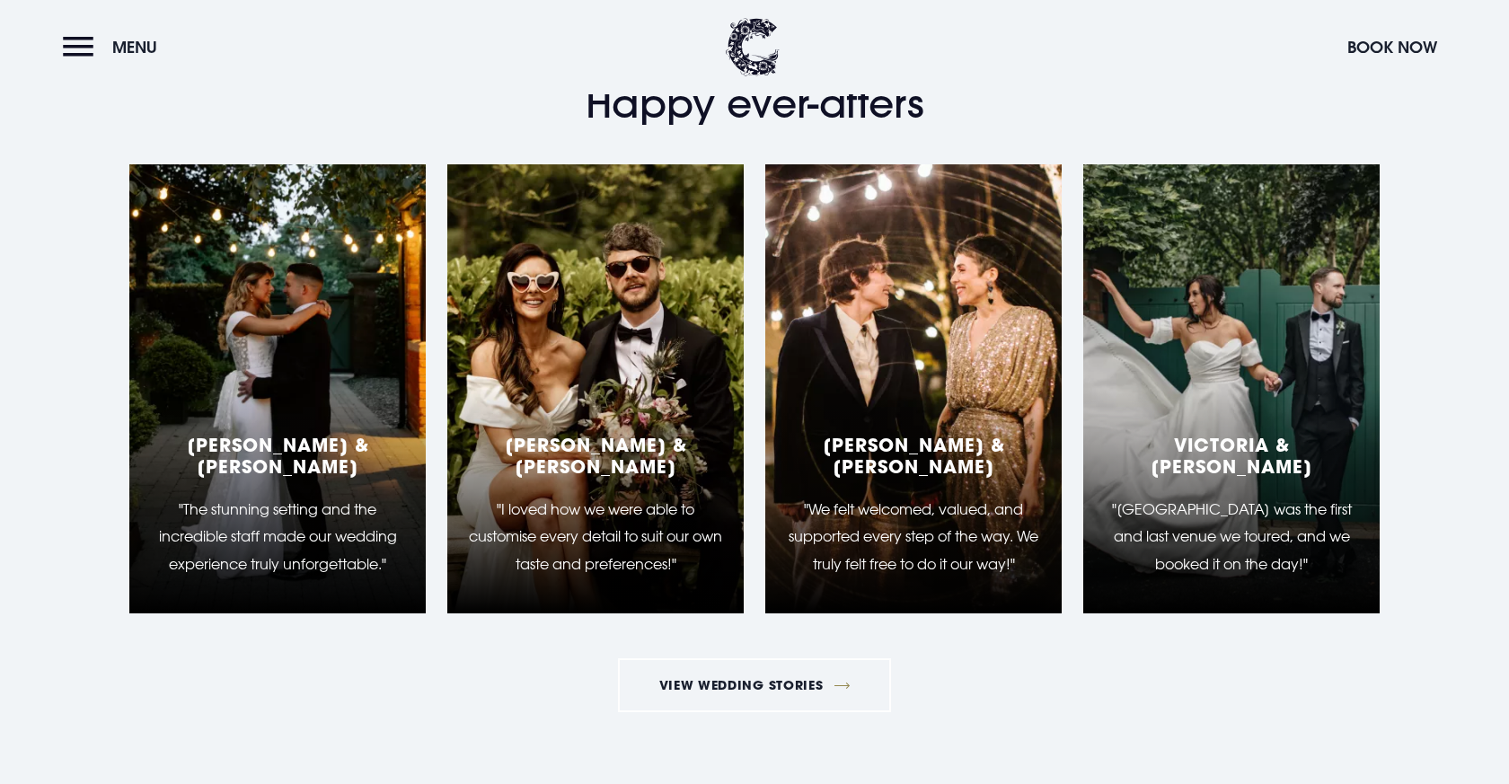
scroll to position [3848, 0]
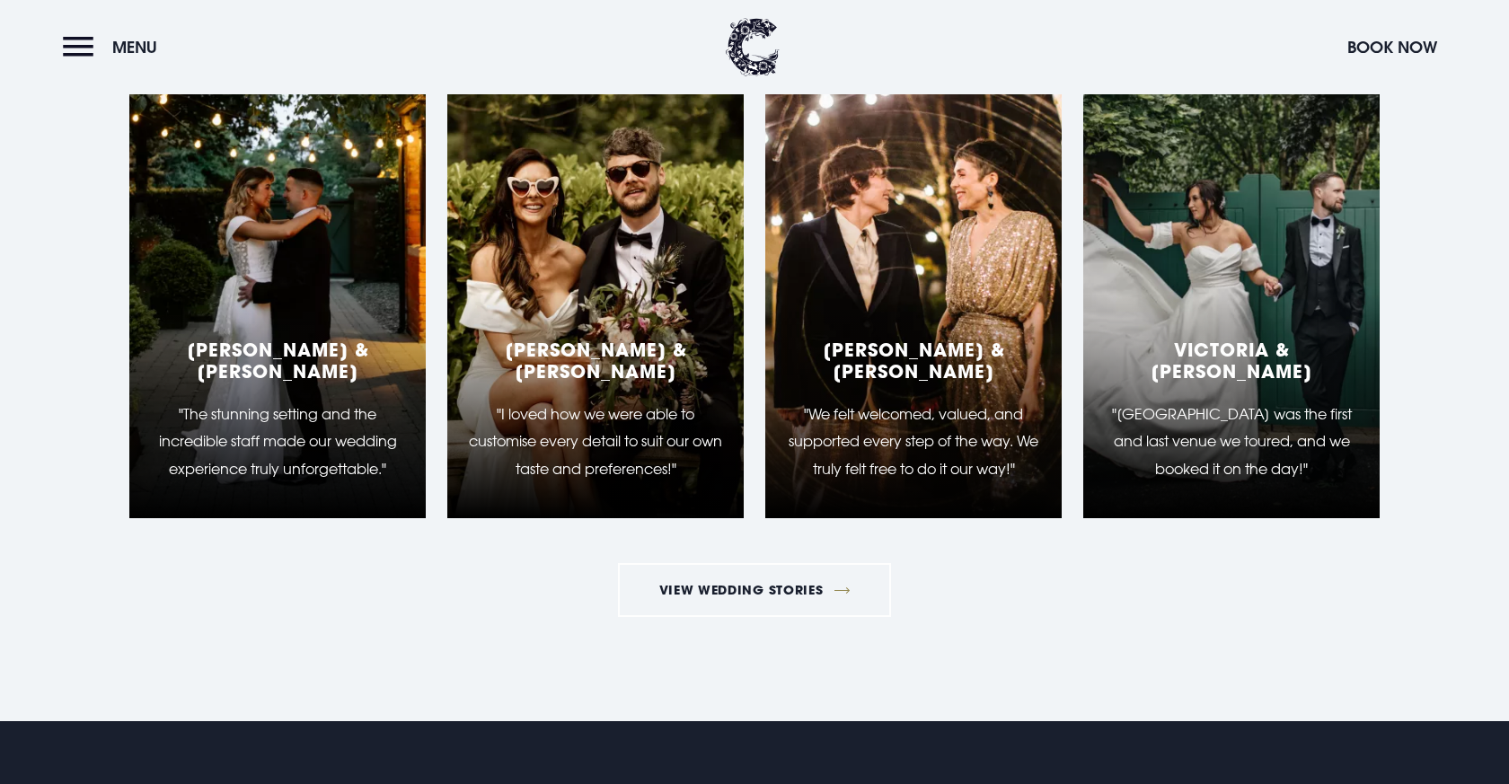
click at [838, 475] on div "Marisa & Evelyn "We felt welcomed, valued, and supported every step of the way.…" at bounding box center [913, 293] width 296 height 449
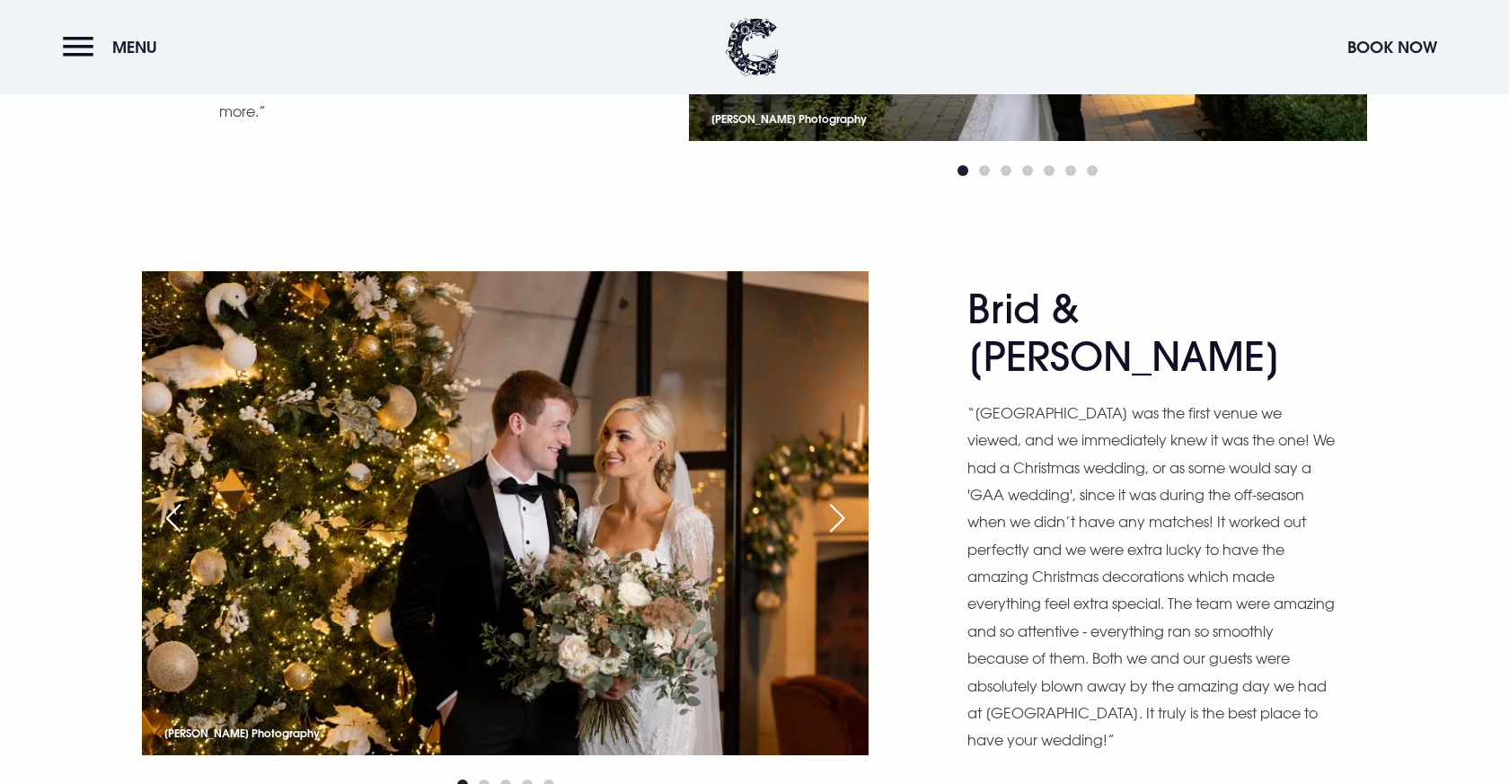
scroll to position [3166, 0]
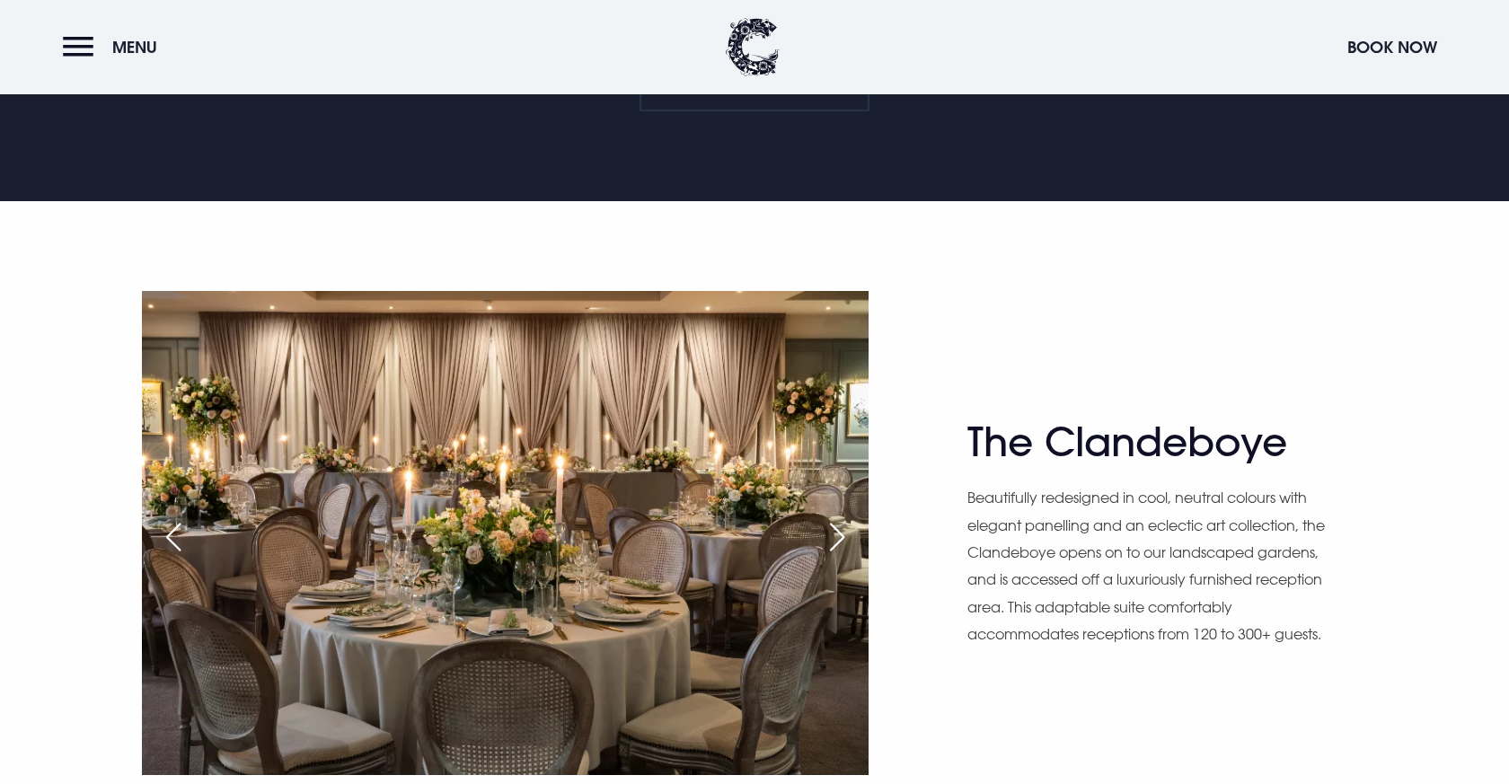
scroll to position [1027, 0]
